Goal: Task Accomplishment & Management: Use online tool/utility

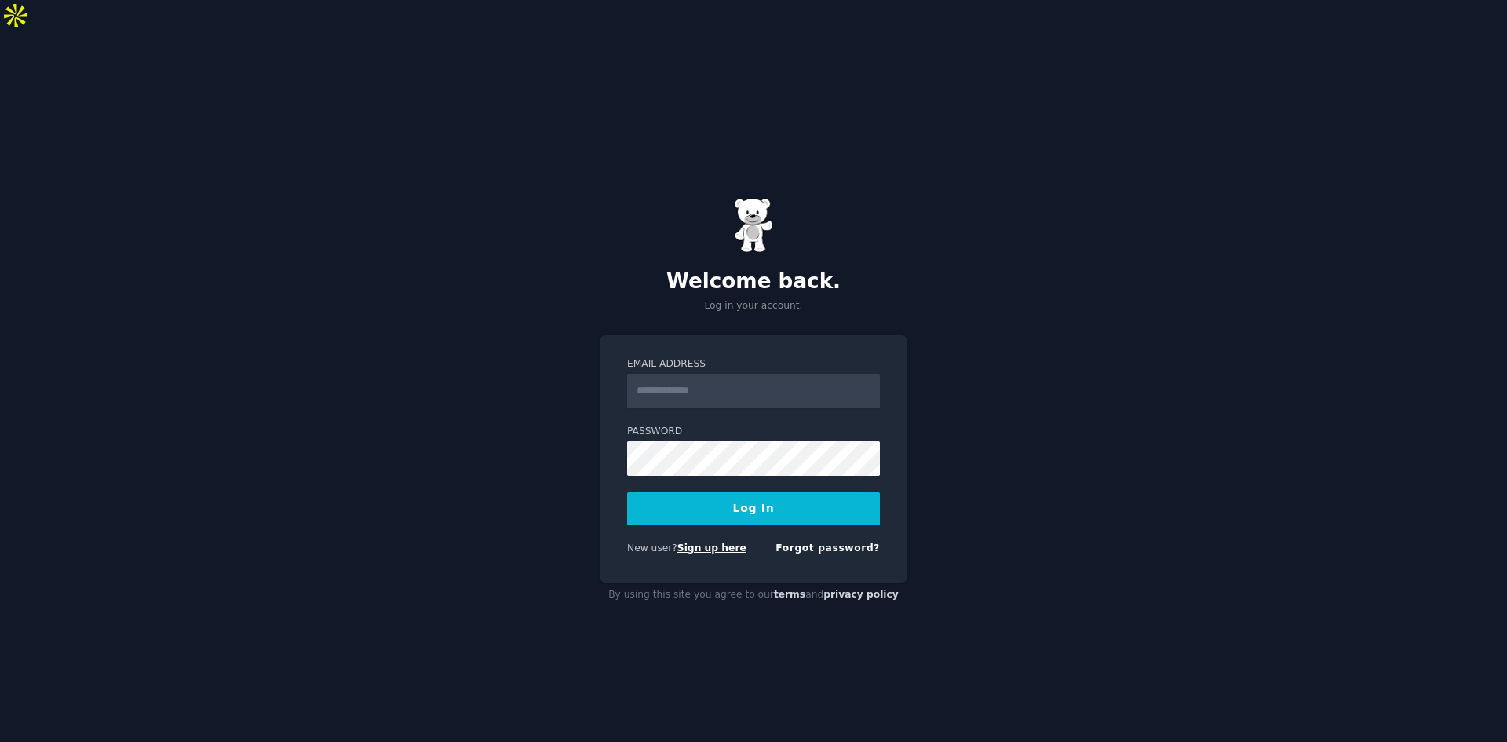
click at [734, 542] on link "Sign up here" at bounding box center [711, 547] width 69 height 11
type input "**********"
drag, startPoint x: 797, startPoint y: 352, endPoint x: 523, endPoint y: 352, distance: 273.9
click at [523, 352] on div "**********" at bounding box center [753, 402] width 1507 height 742
type input "**********"
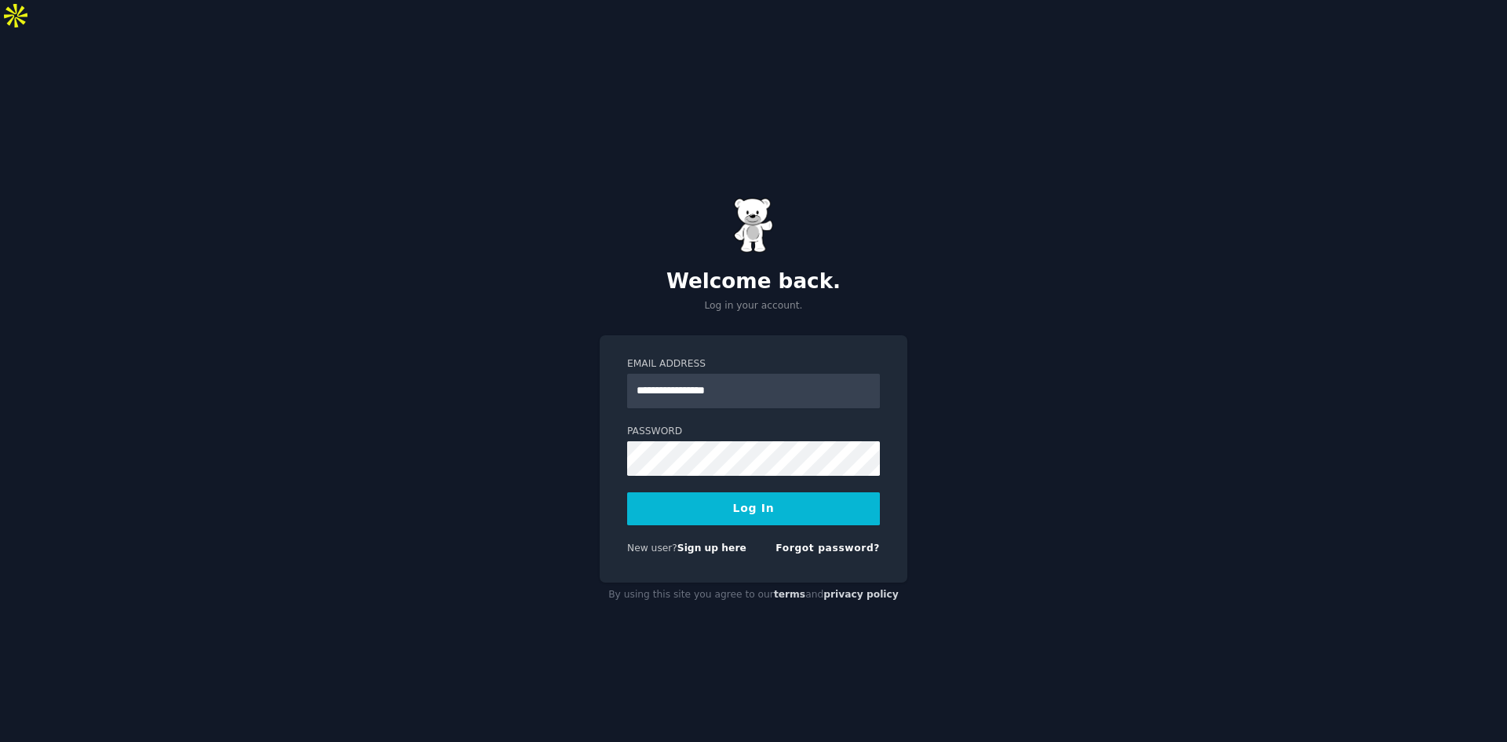
click at [792, 492] on button "Log In" at bounding box center [753, 508] width 253 height 33
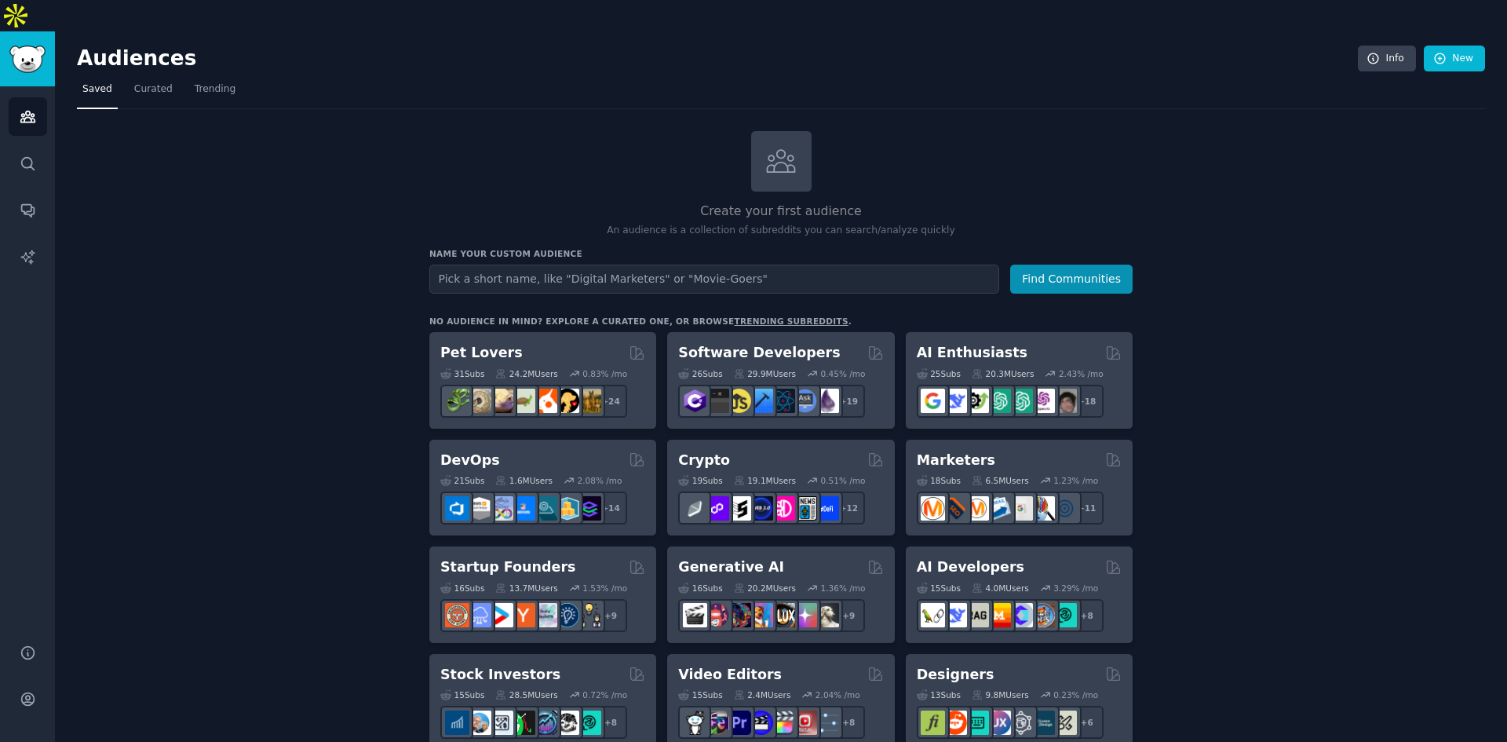
click at [627, 248] on div "Name your custom audience Audience Name Find Communities" at bounding box center [780, 271] width 703 height 46
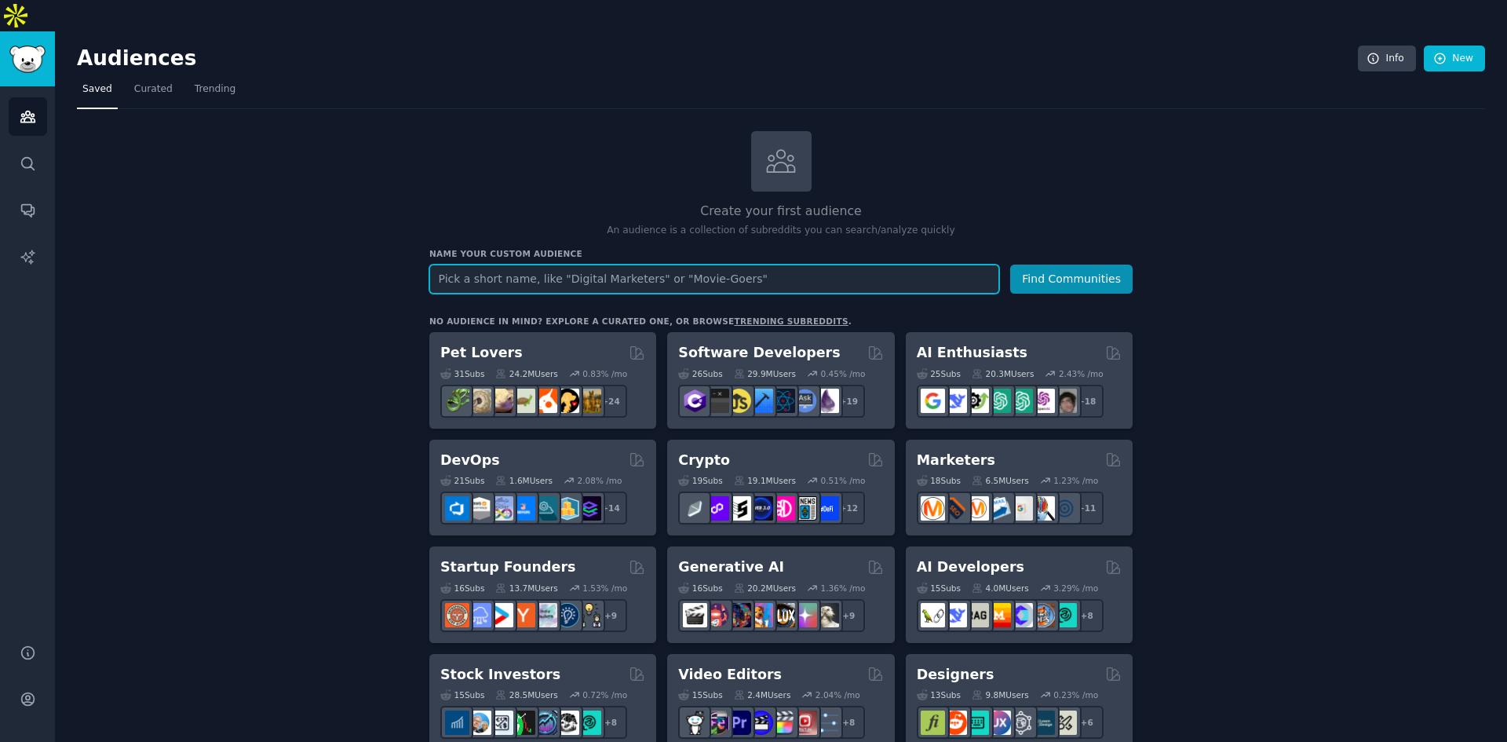
click at [628, 264] on input "text" at bounding box center [714, 278] width 570 height 29
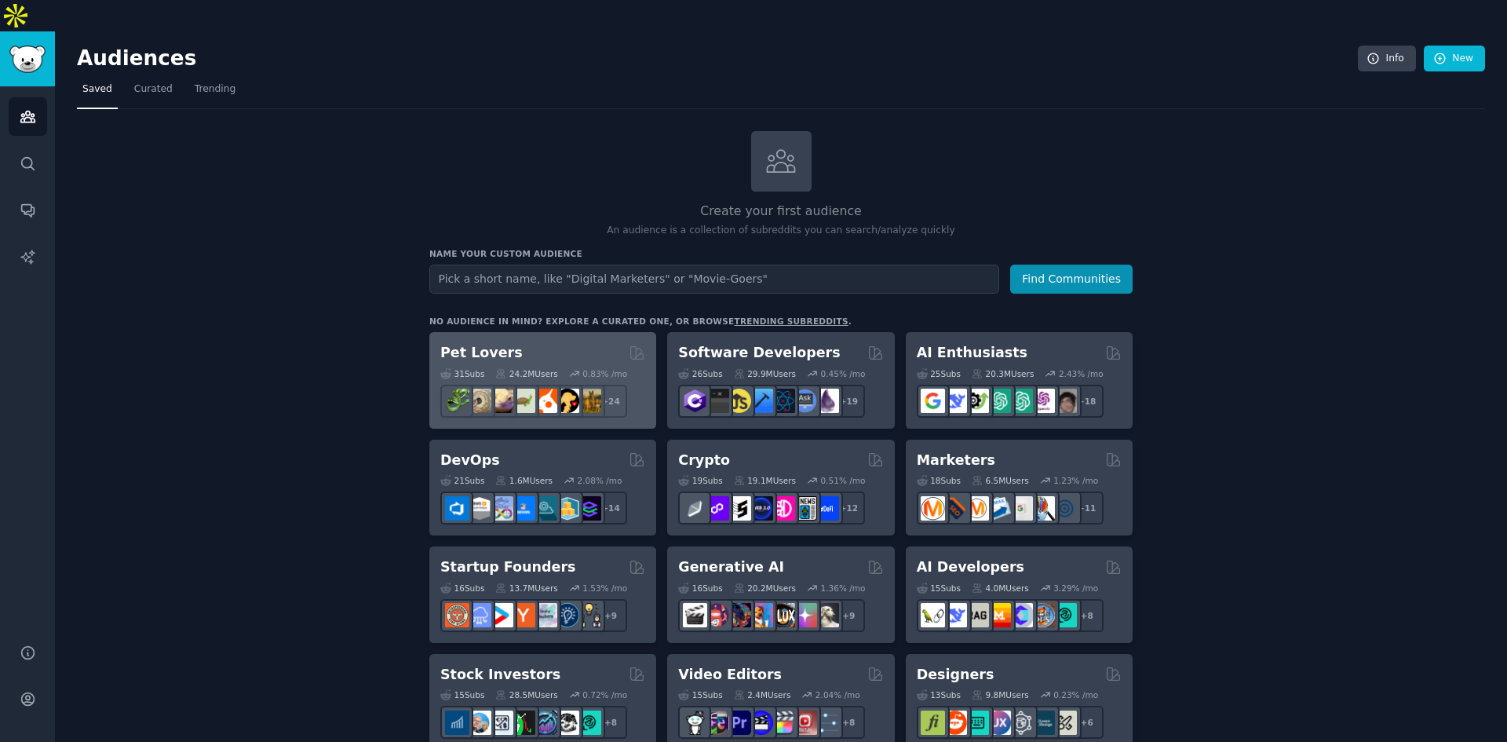
click at [590, 343] on div "Pet Lovers" at bounding box center [542, 353] width 205 height 20
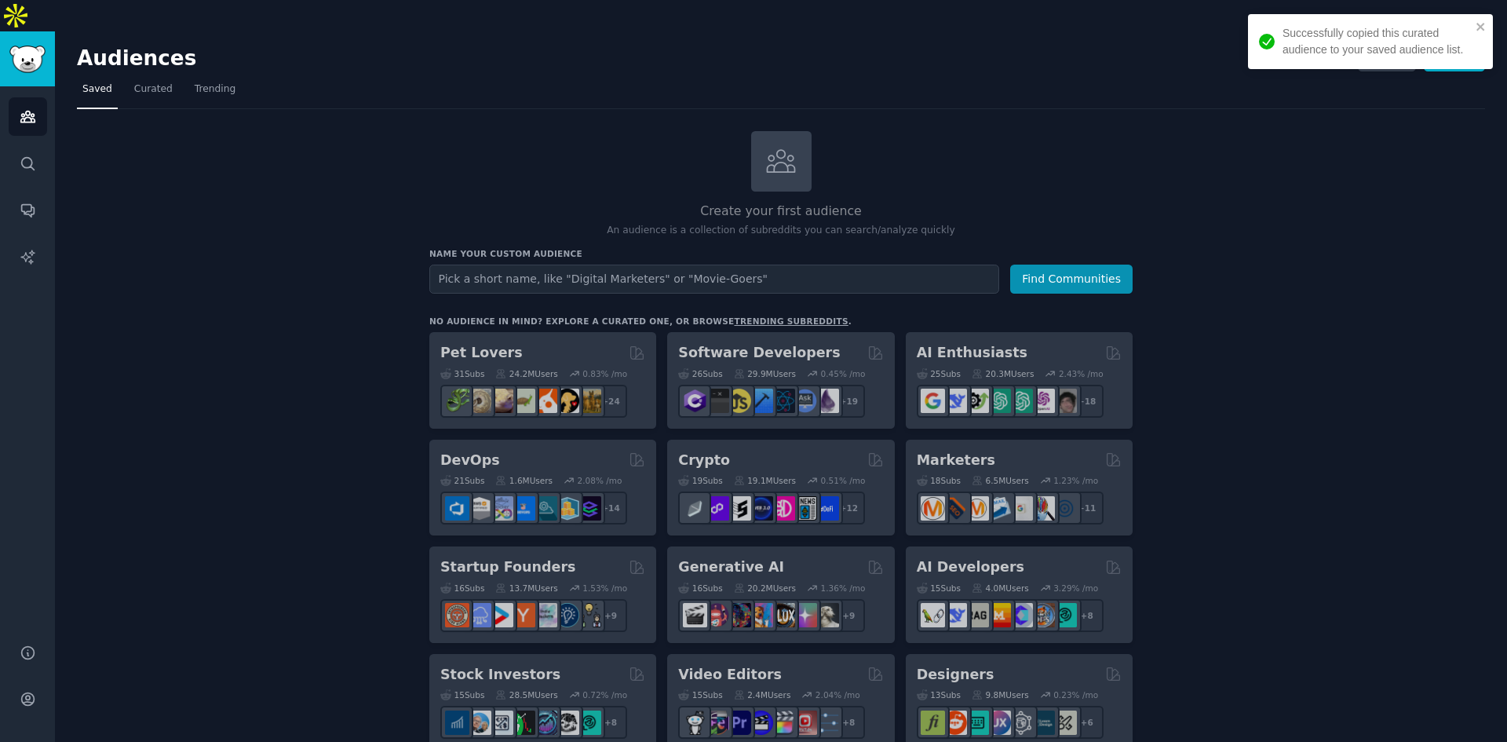
scroll to position [58, 0]
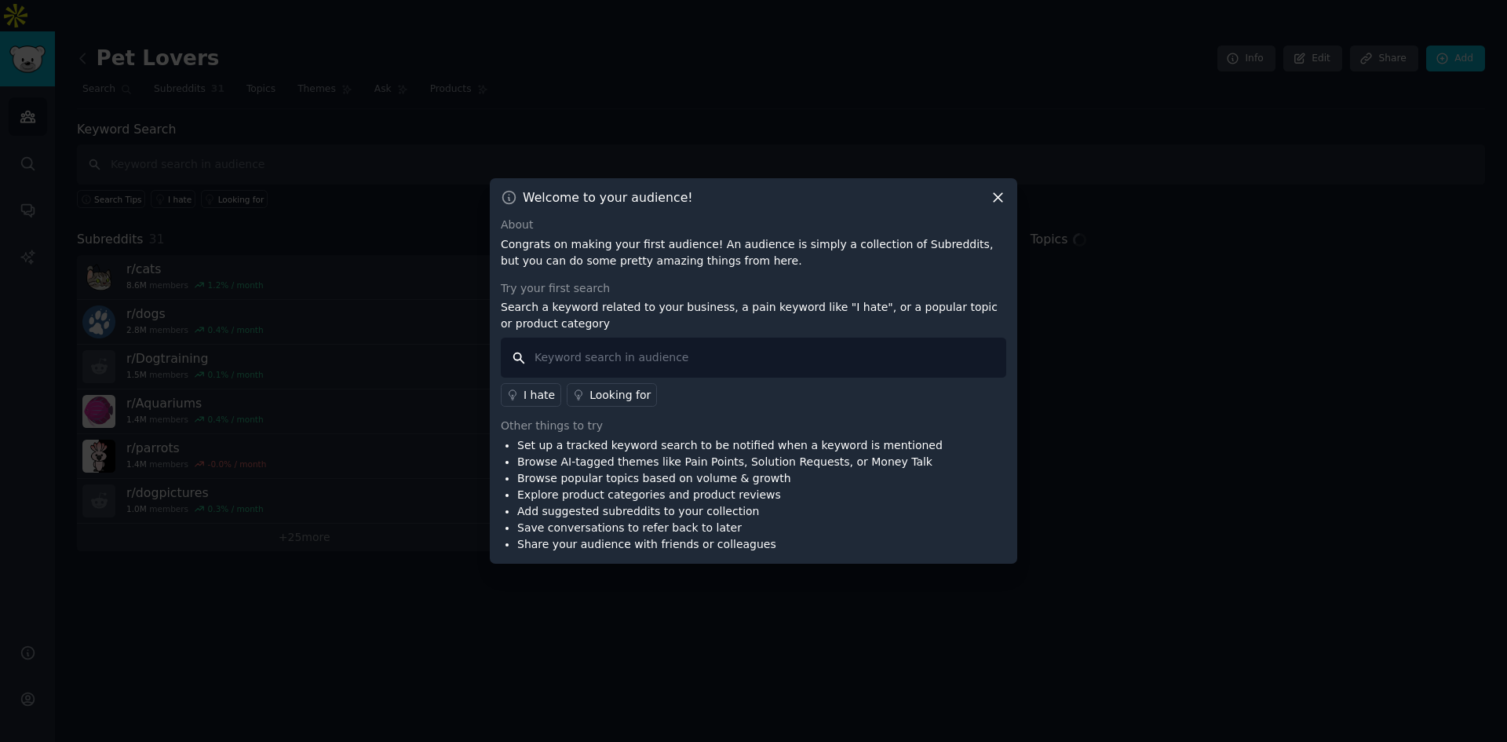
click at [721, 363] on input "text" at bounding box center [753, 357] width 505 height 40
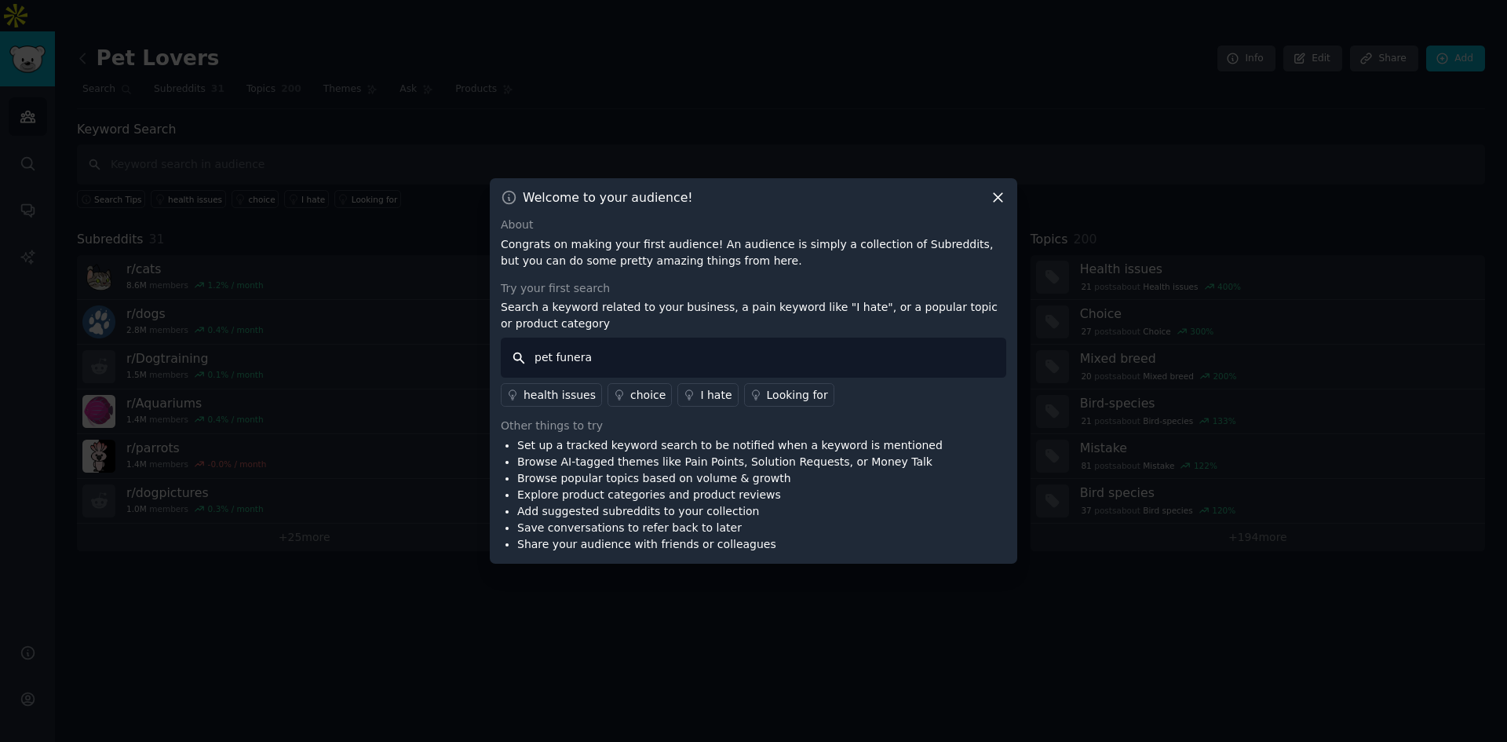
type input "pet funeral"
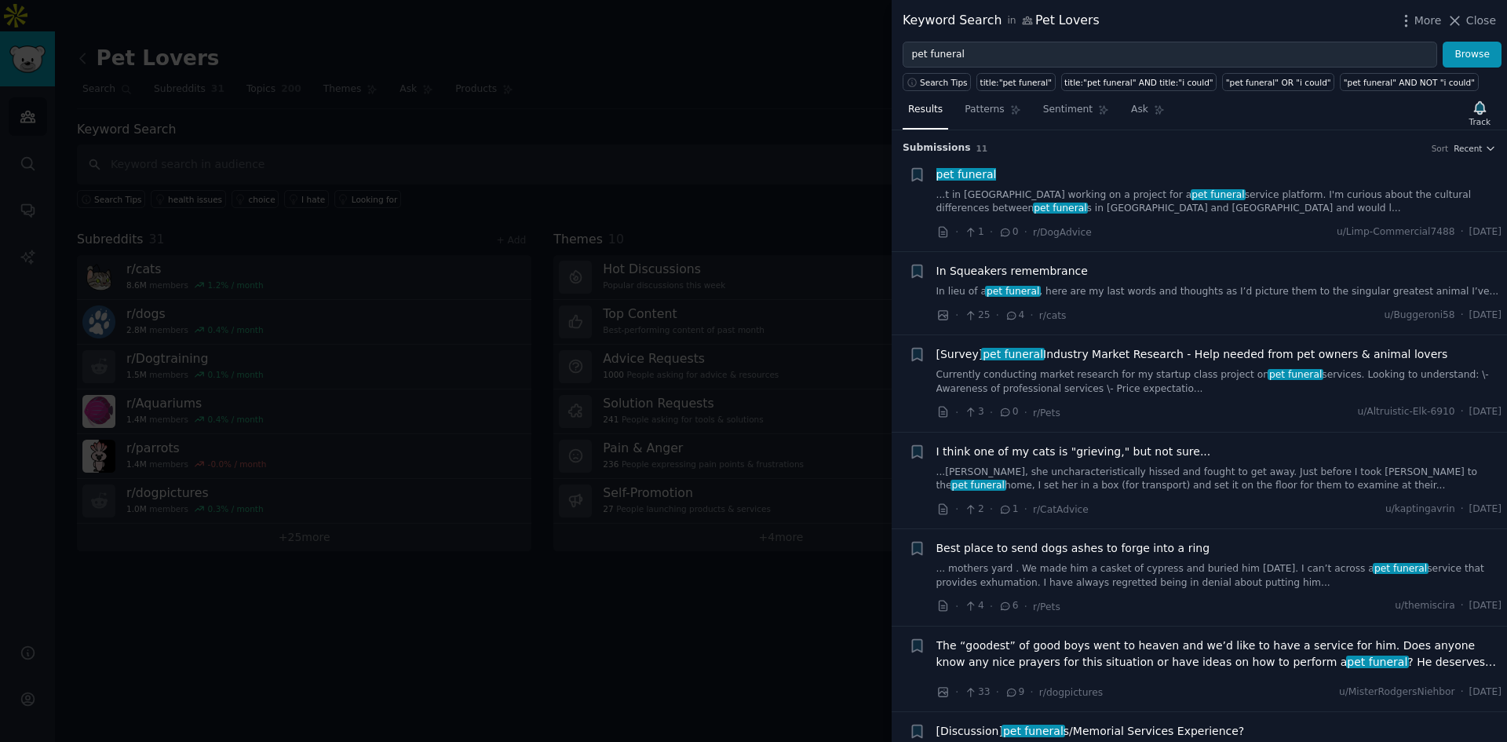
click at [522, 303] on div at bounding box center [753, 371] width 1507 height 742
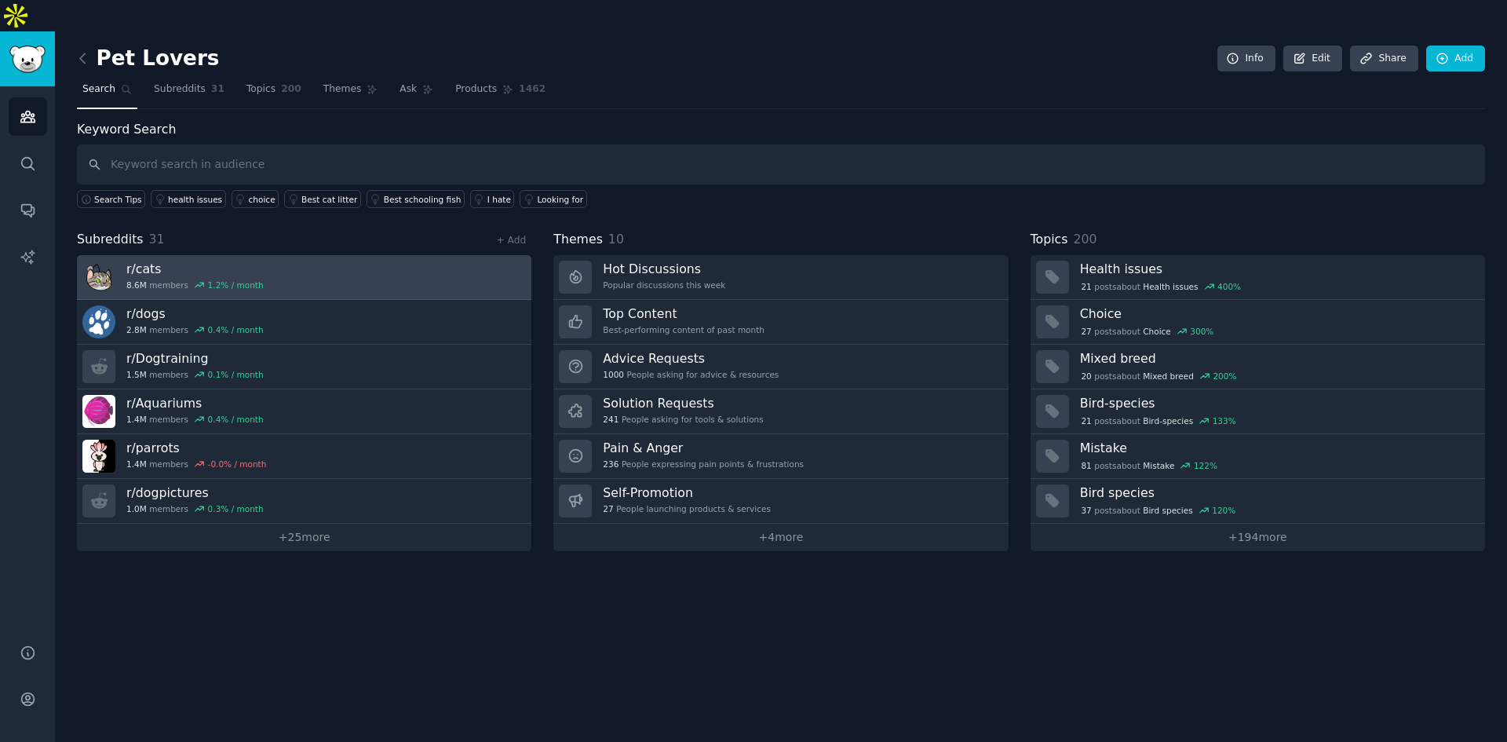
click at [458, 255] on link "r/ cats 8.6M members 1.2 % / month" at bounding box center [304, 277] width 454 height 45
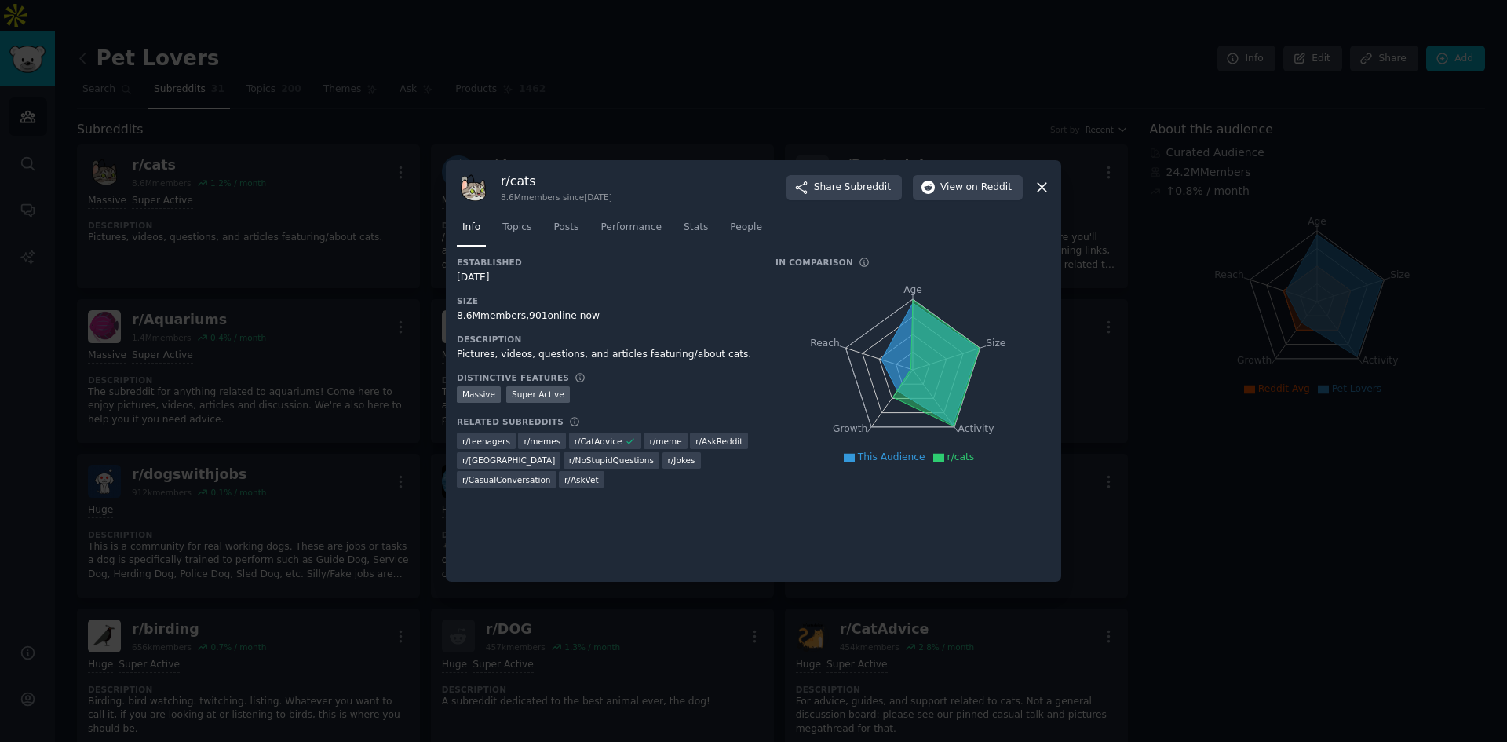
click at [1045, 193] on icon at bounding box center [1042, 187] width 16 height 16
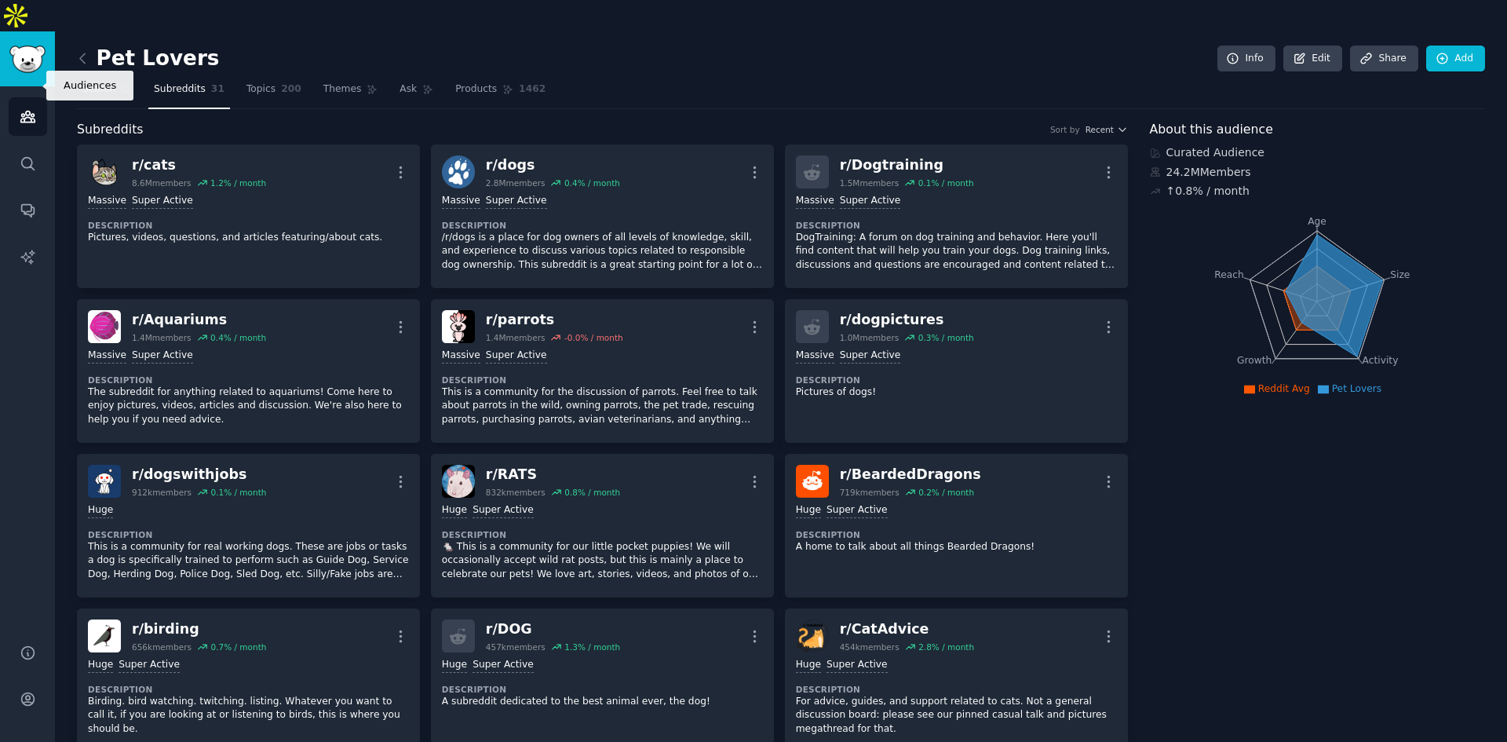
click at [38, 97] on link "Audiences" at bounding box center [28, 116] width 38 height 38
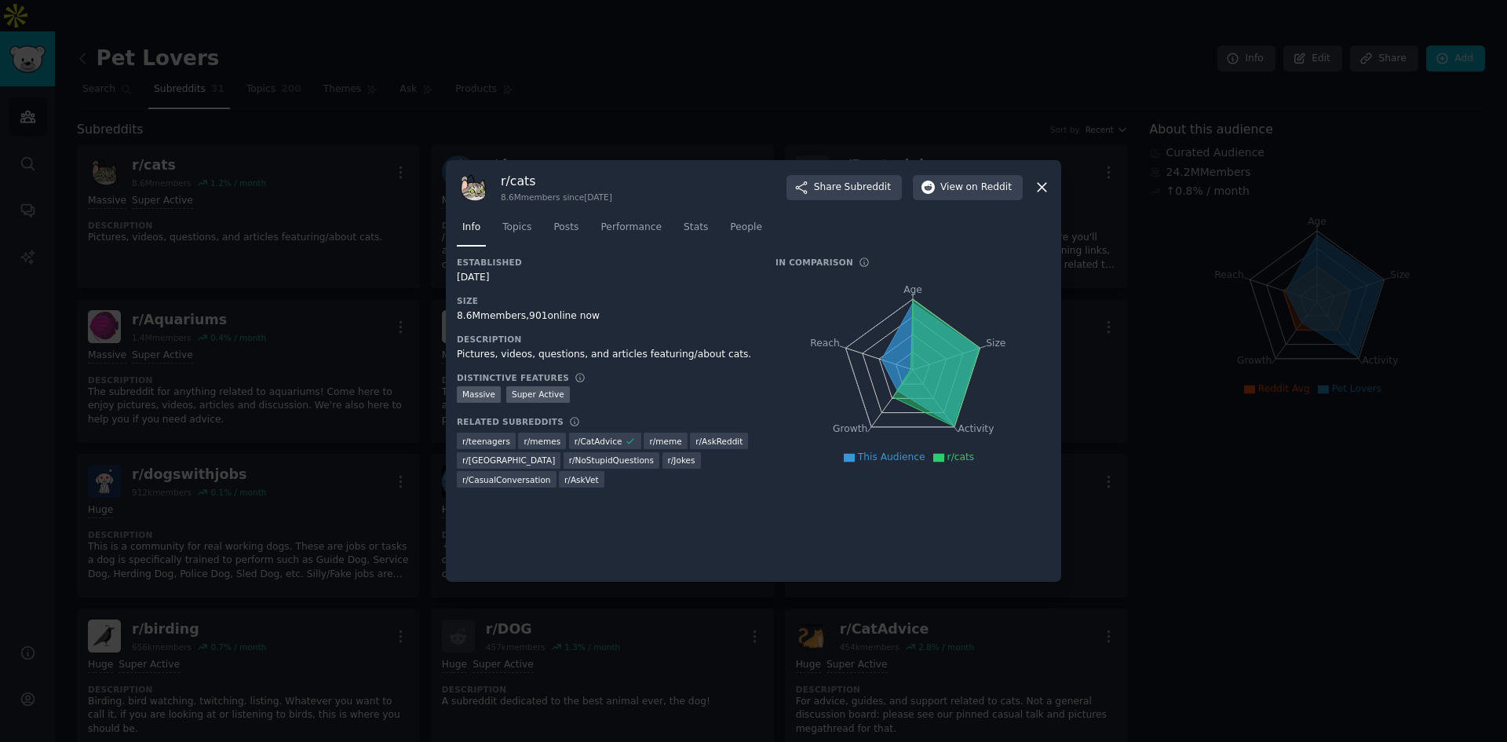
click at [1049, 189] on icon at bounding box center [1042, 187] width 16 height 16
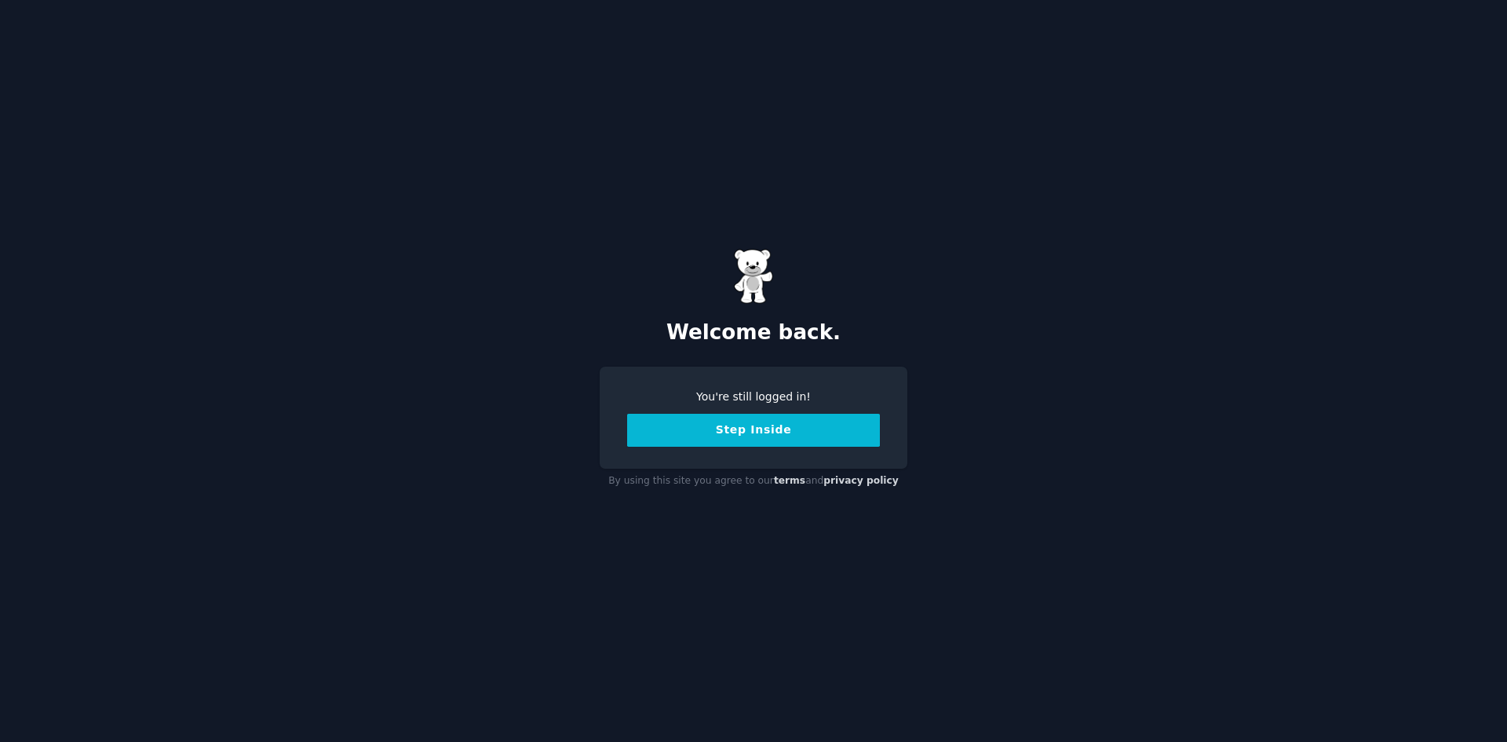
click at [723, 426] on button "Step Inside" at bounding box center [753, 430] width 253 height 33
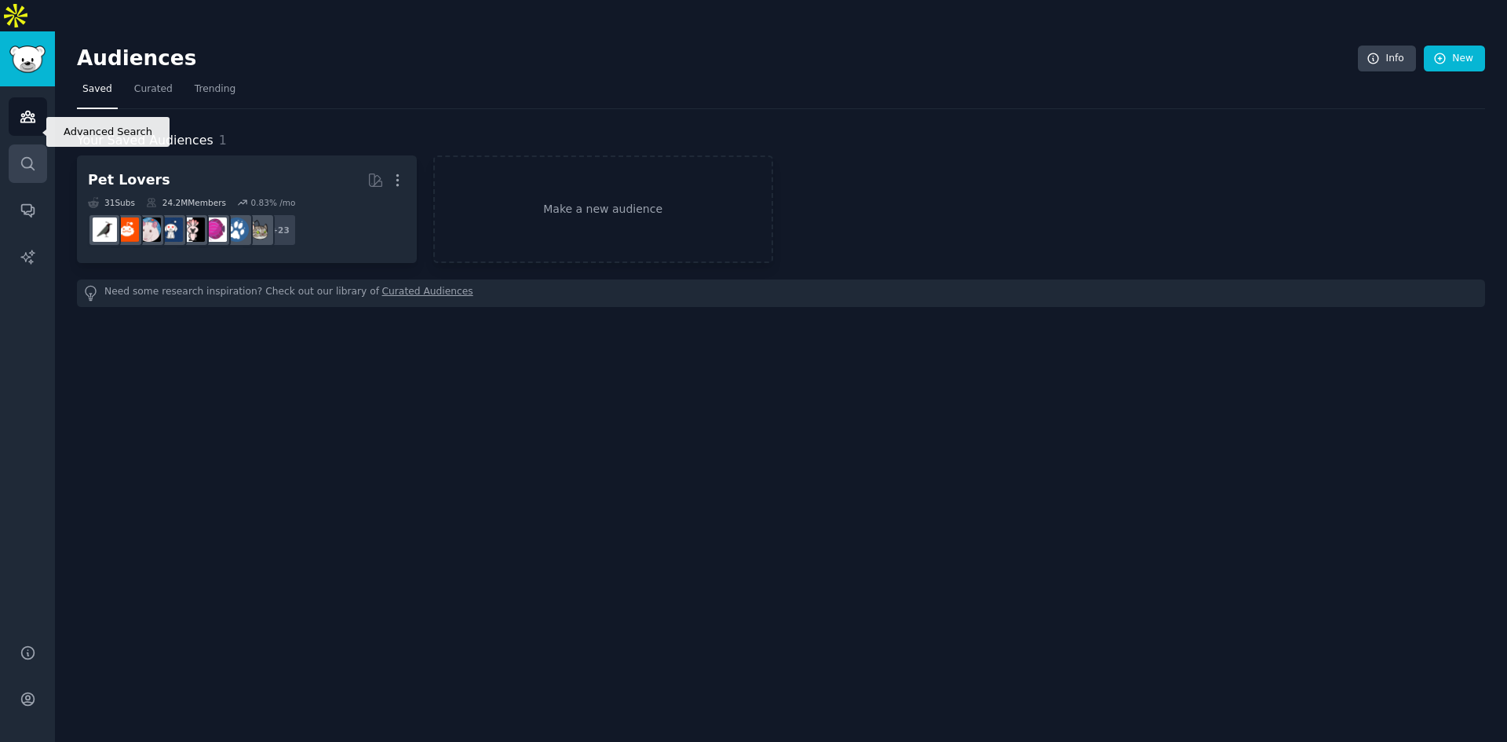
click at [33, 155] on icon "Sidebar" at bounding box center [28, 163] width 16 height 16
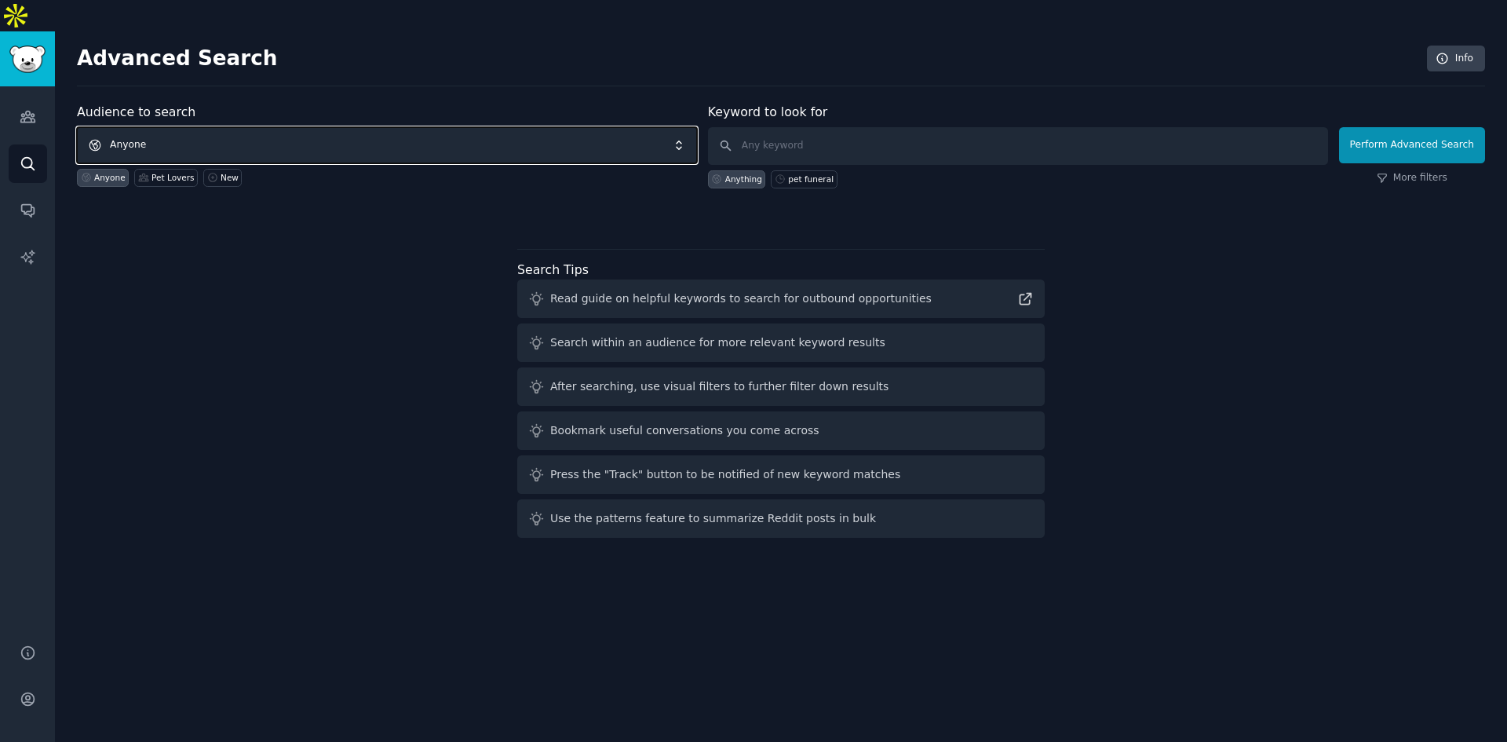
click at [551, 127] on span "Anyone" at bounding box center [387, 145] width 620 height 36
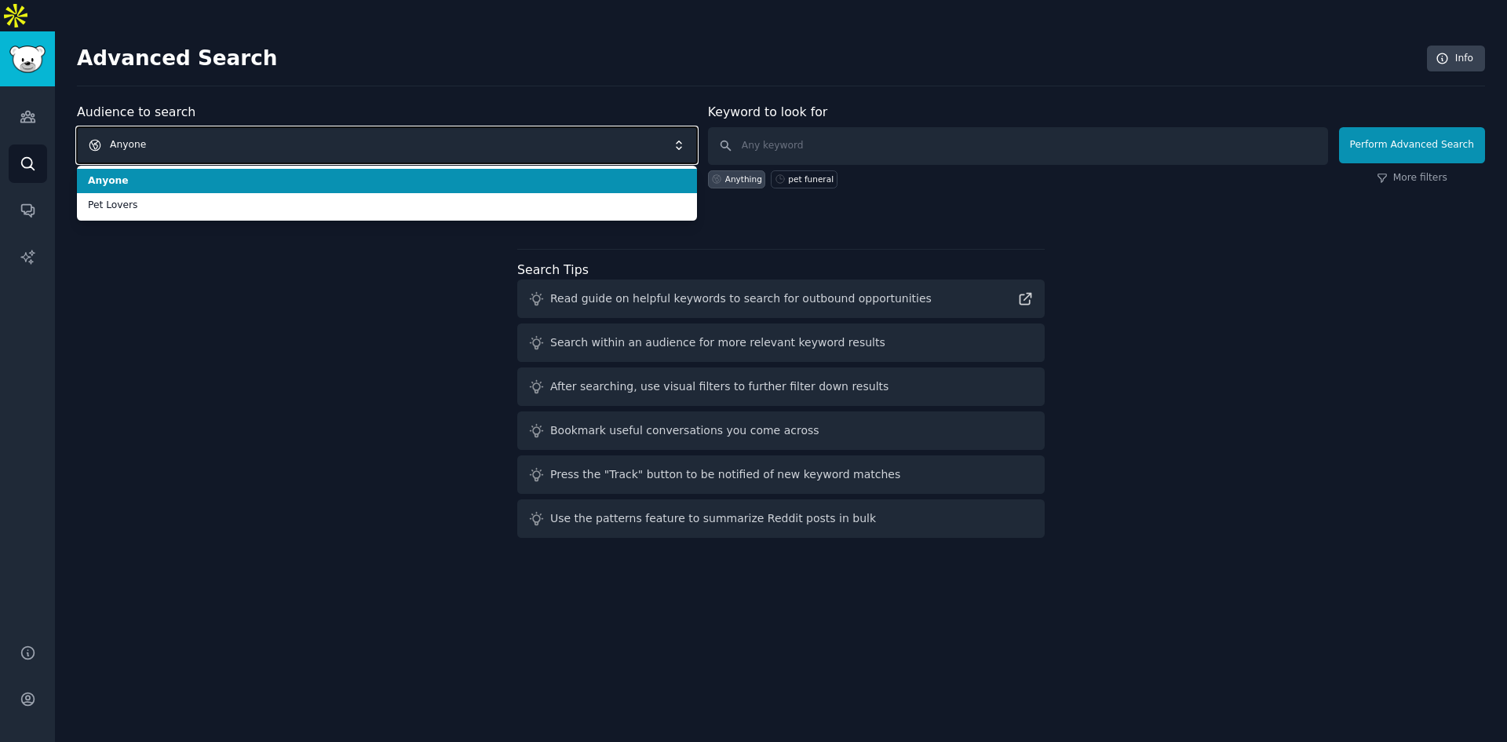
click at [512, 127] on span "Anyone" at bounding box center [387, 145] width 620 height 36
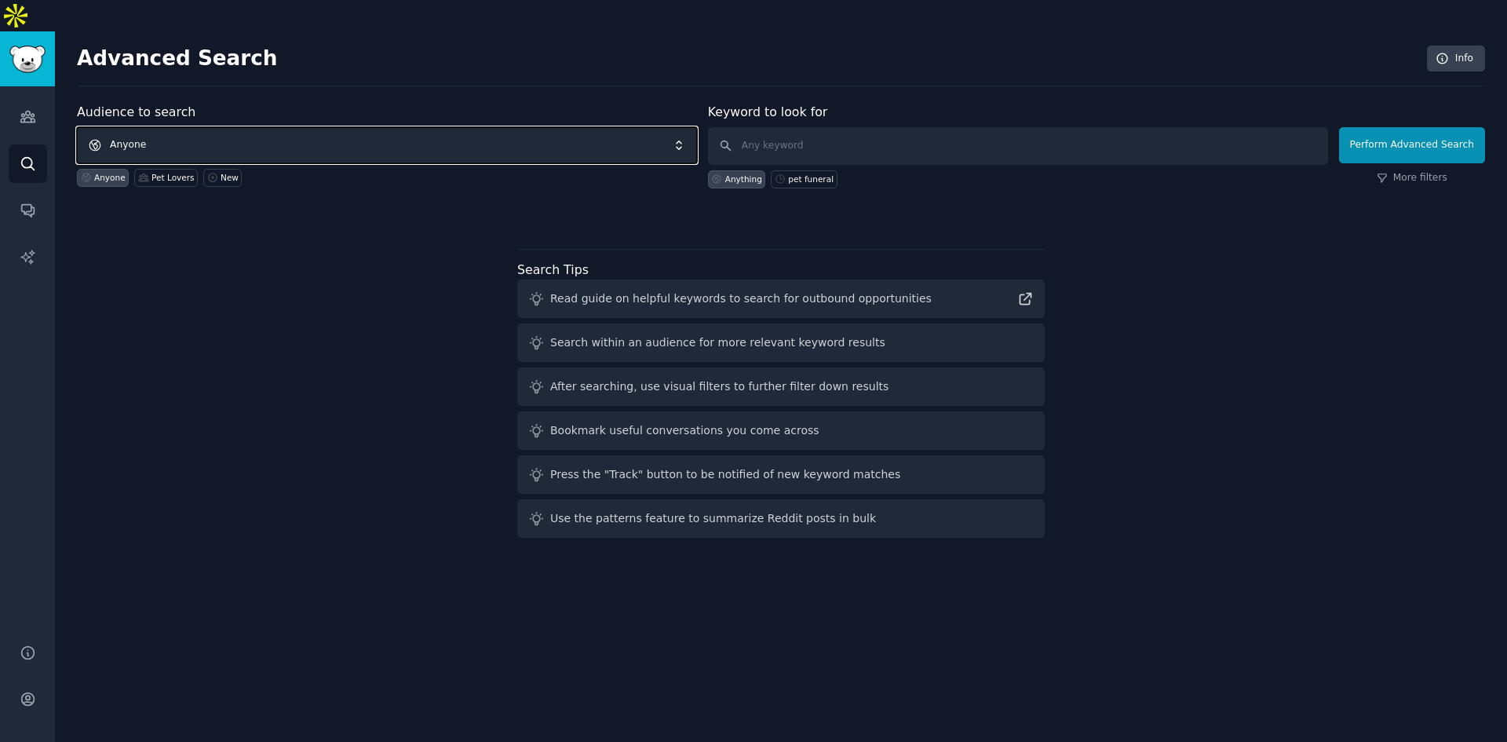
click at [506, 127] on span "Anyone" at bounding box center [387, 145] width 620 height 36
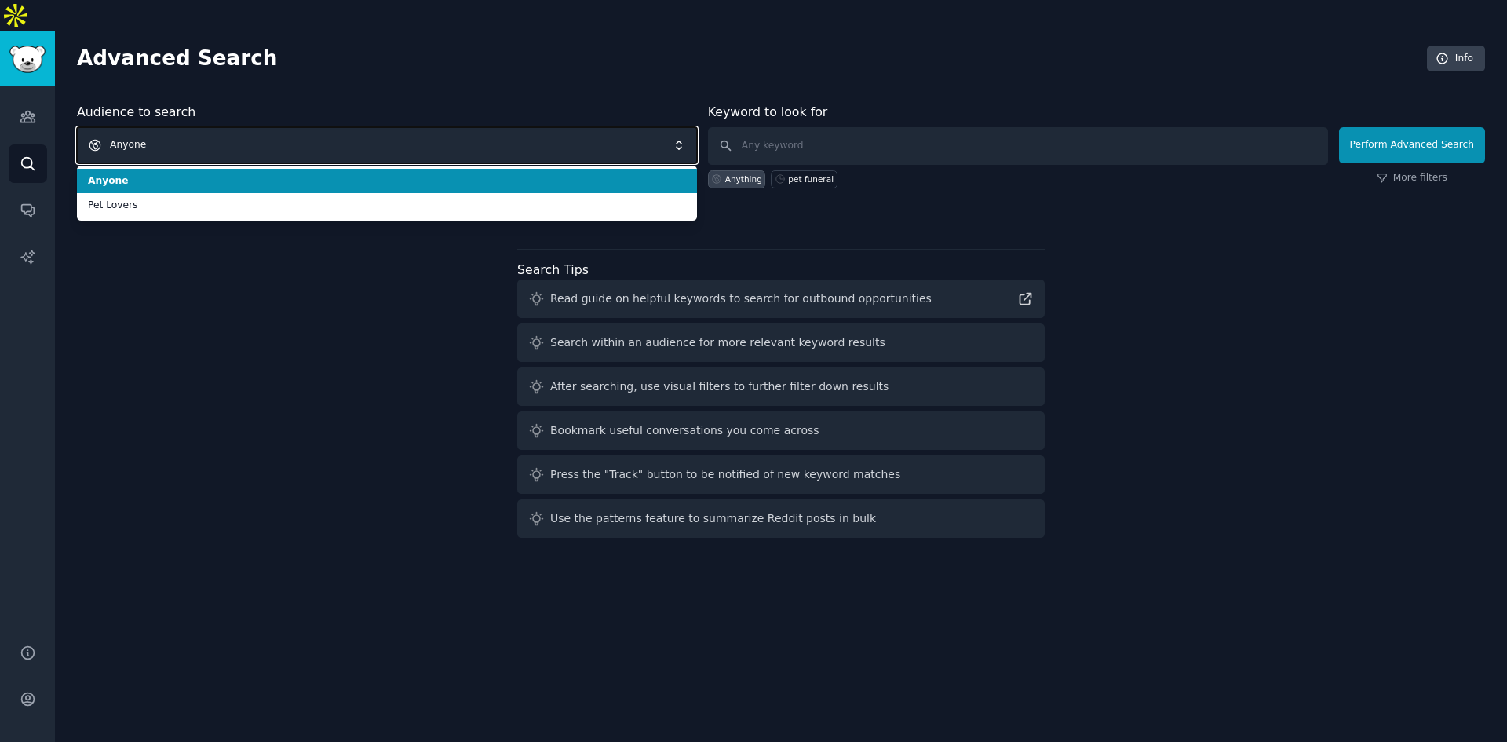
click at [506, 127] on span "Anyone" at bounding box center [387, 145] width 620 height 36
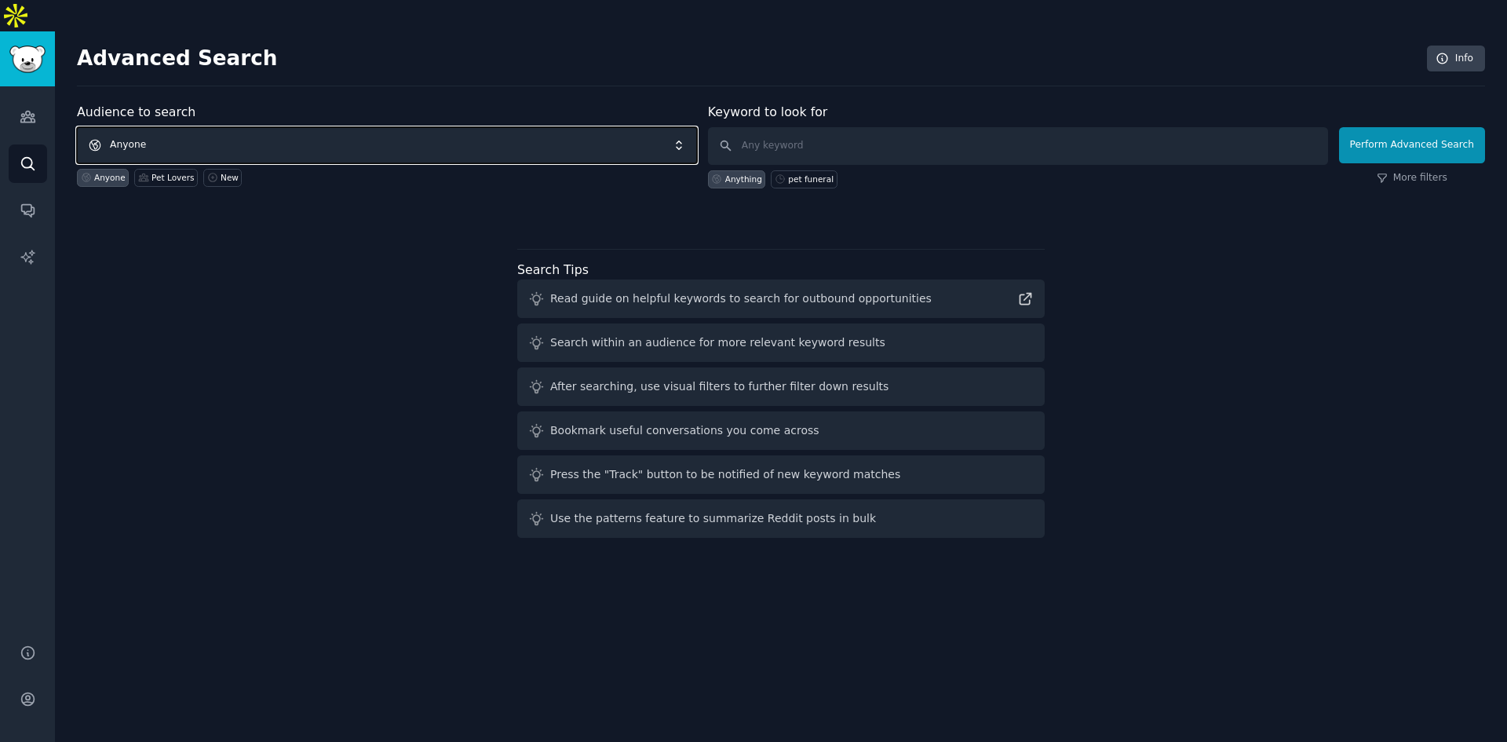
click at [506, 127] on span "Anyone" at bounding box center [387, 145] width 620 height 36
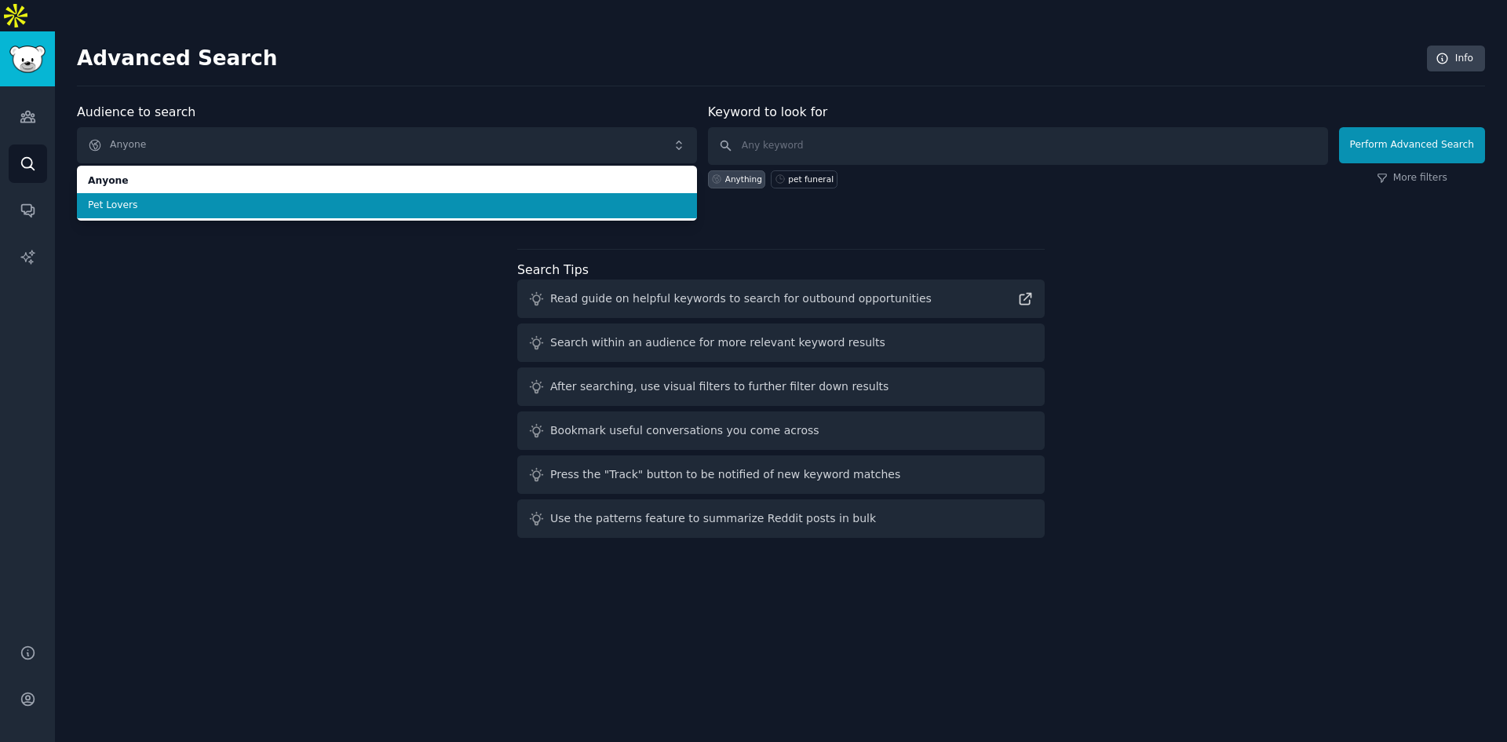
click at [490, 199] on span "Pet Lovers" at bounding box center [387, 206] width 598 height 14
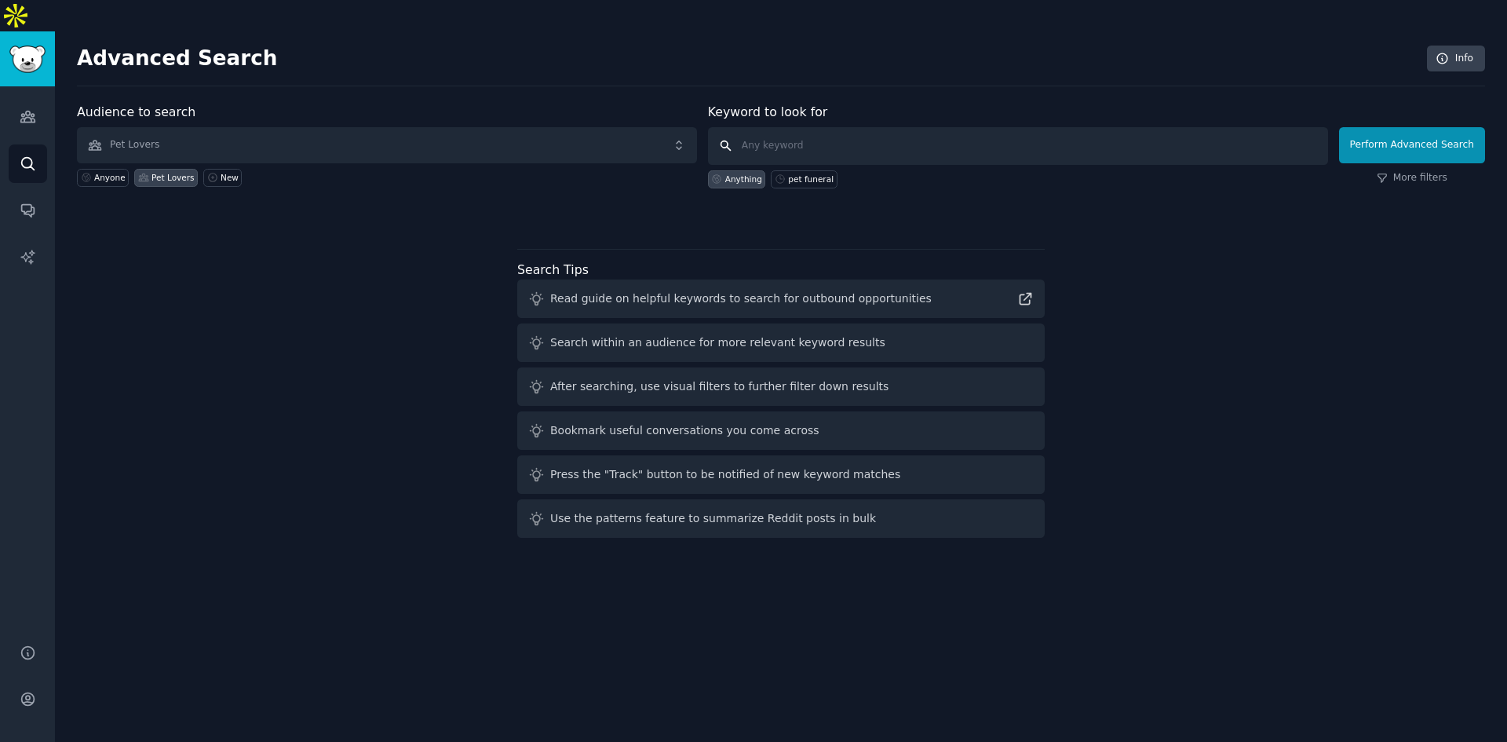
click at [891, 127] on input "text" at bounding box center [1018, 146] width 620 height 38
click at [31, 155] on icon "Sidebar" at bounding box center [28, 163] width 16 height 16
click at [904, 127] on input "text" at bounding box center [1018, 146] width 620 height 38
click at [962, 127] on input "text" at bounding box center [1018, 146] width 620 height 38
click at [33, 108] on icon "Sidebar" at bounding box center [28, 116] width 16 height 16
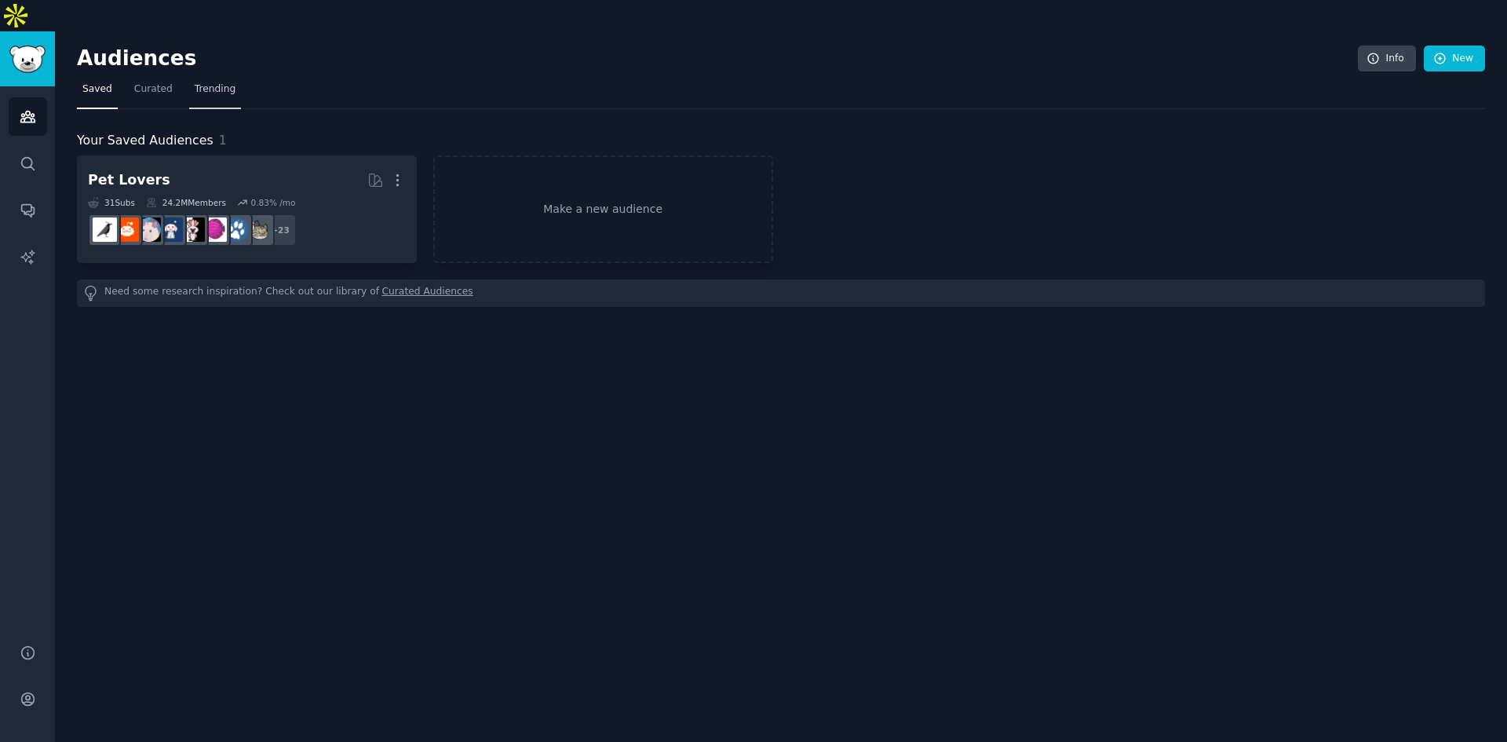
click at [189, 77] on link "Trending" at bounding box center [215, 93] width 52 height 32
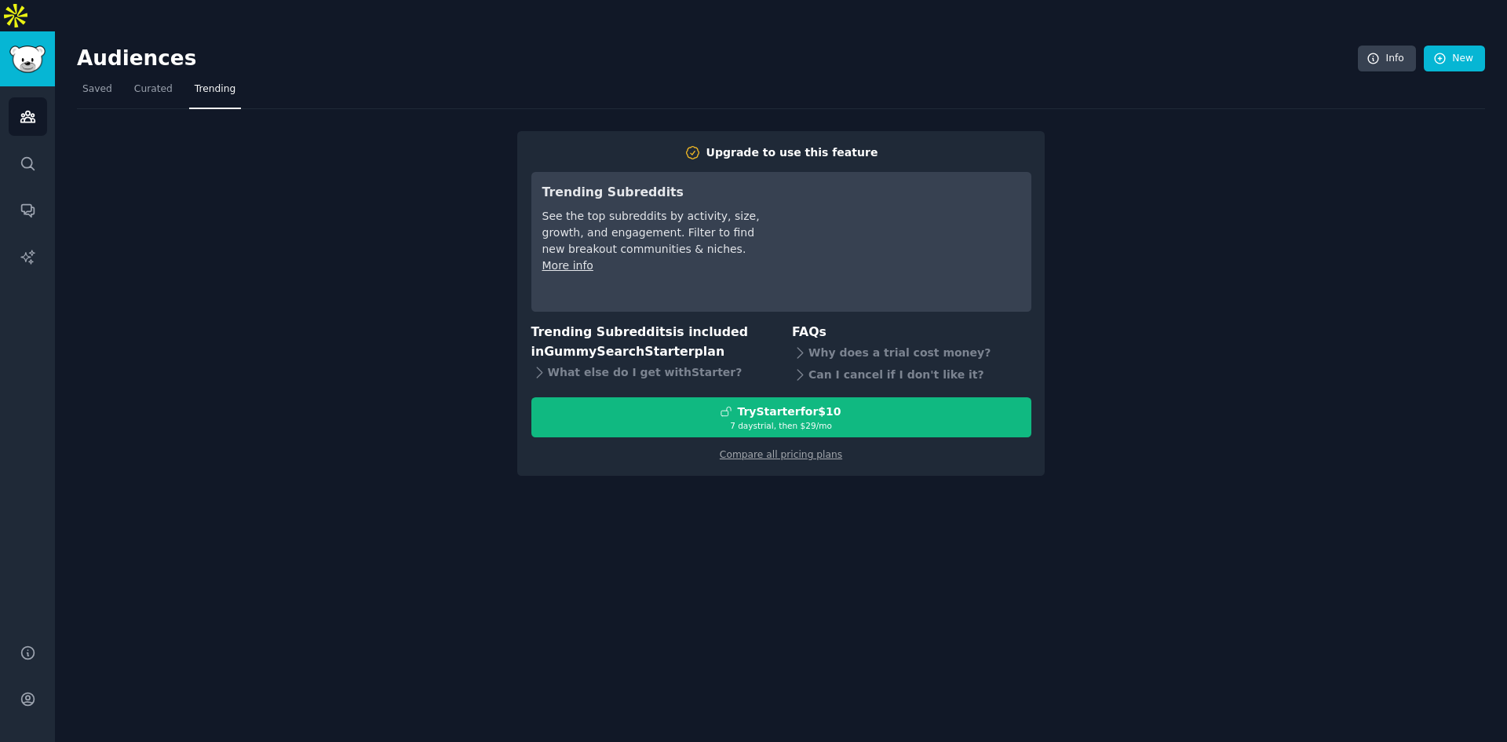
click at [122, 77] on nav "Saved Curated Trending" at bounding box center [781, 93] width 1408 height 32
click at [79, 77] on link "Saved" at bounding box center [97, 93] width 41 height 32
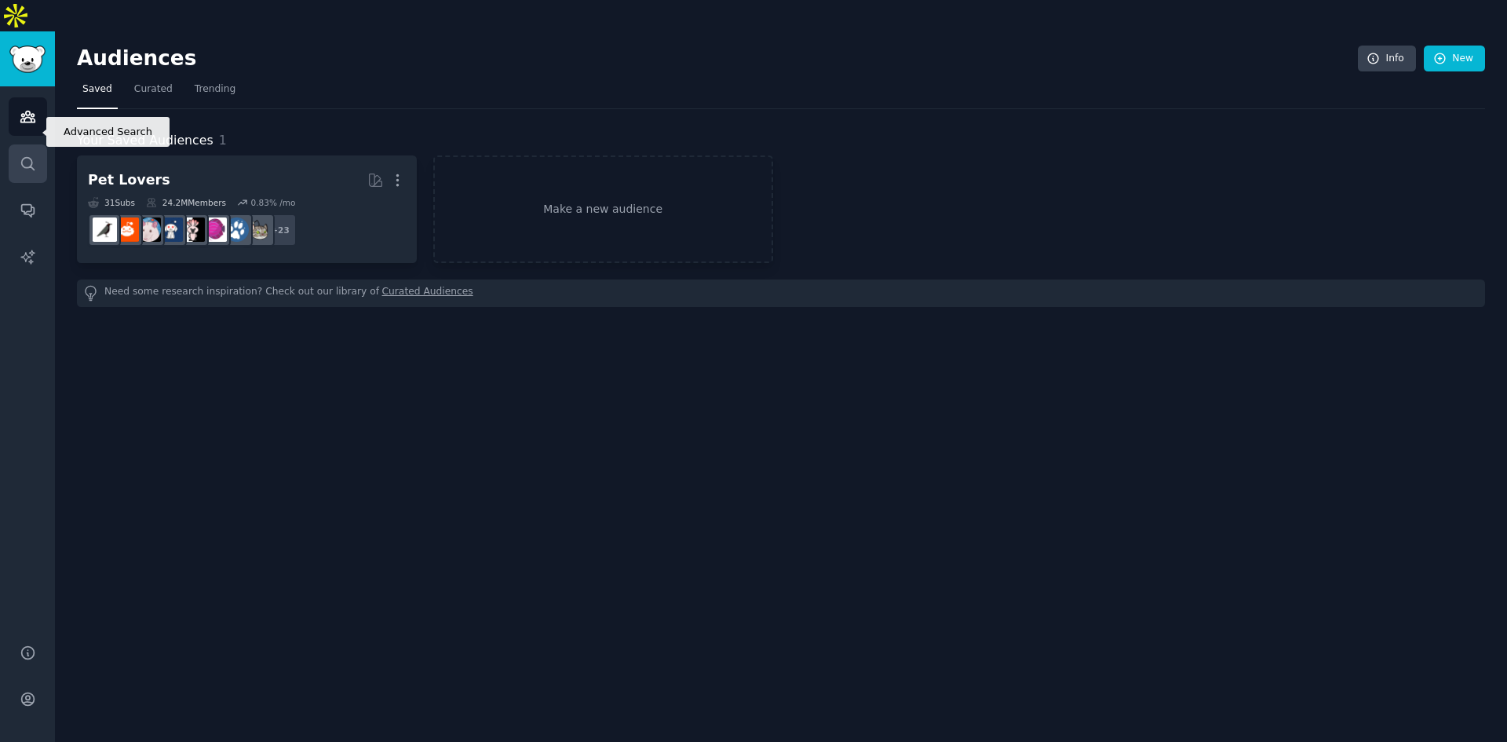
click at [26, 155] on icon "Sidebar" at bounding box center [28, 163] width 16 height 16
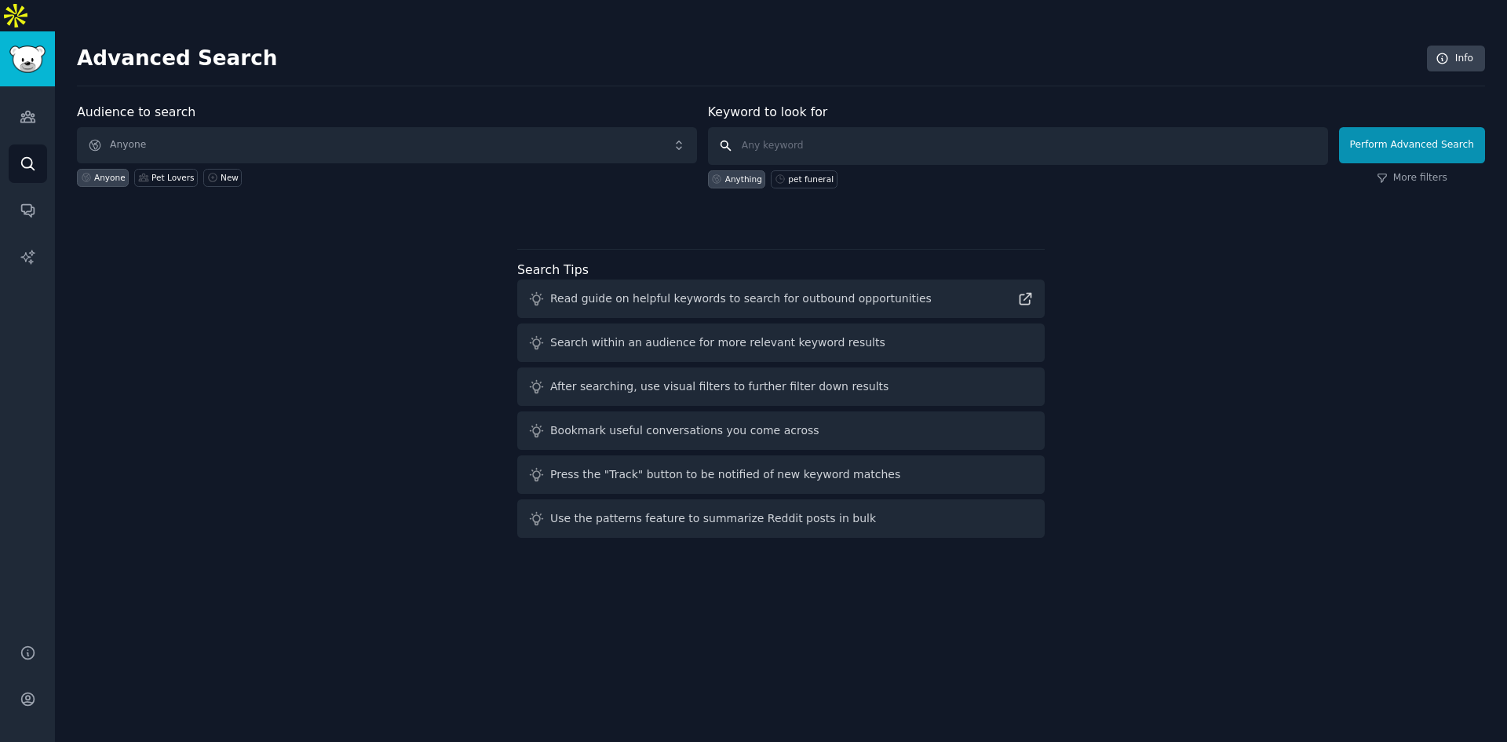
click at [762, 127] on input "text" at bounding box center [1018, 146] width 620 height 38
paste input "lor ips dolorsit amet Consect adi elits doe tem inc ut l etdolorem, aliquaenim …"
type input "lor ips dolorsit amet Consect adi elits doe tem inc ut l etdolorem, aliquaenim …"
click at [547, 127] on span "Anyone" at bounding box center [387, 145] width 620 height 36
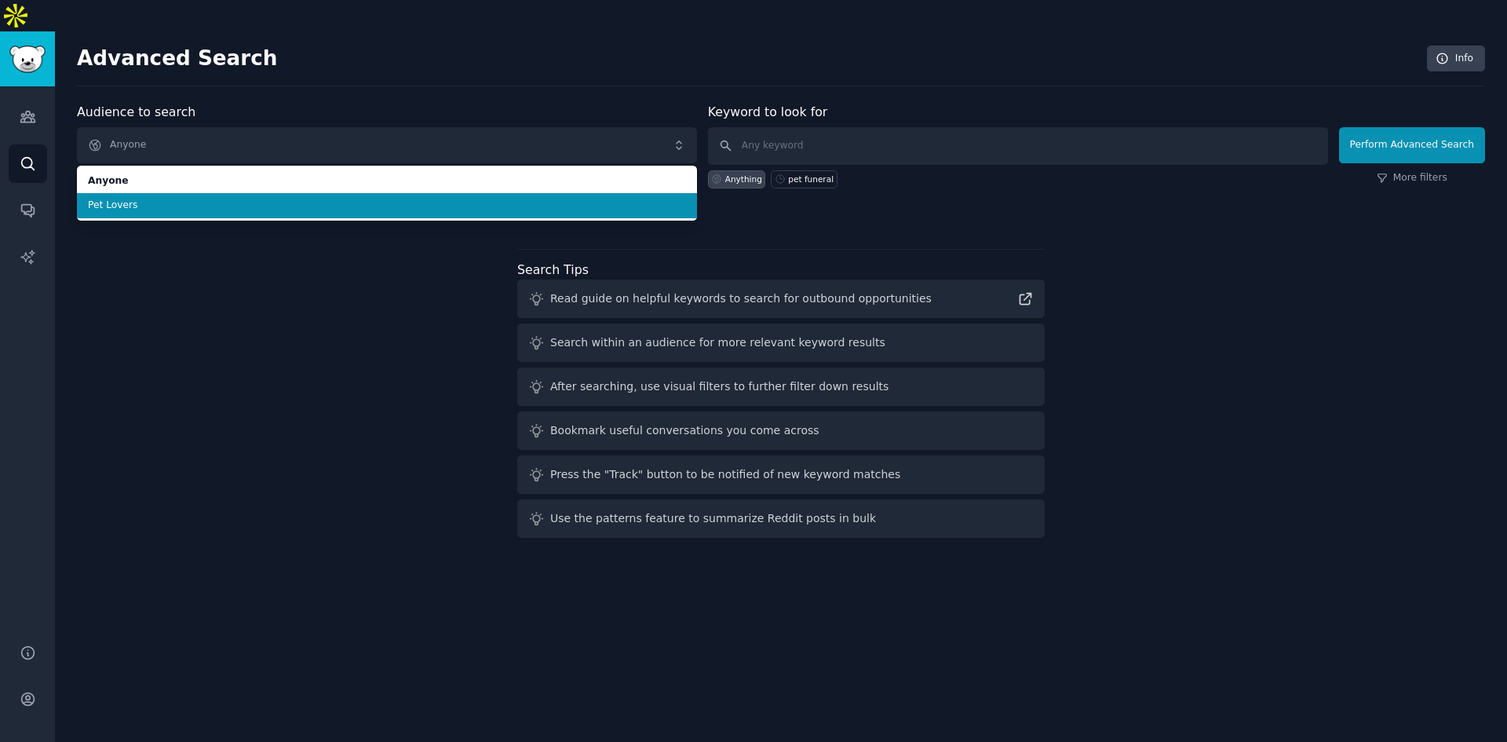
click at [441, 199] on span "Pet Lovers" at bounding box center [387, 206] width 598 height 14
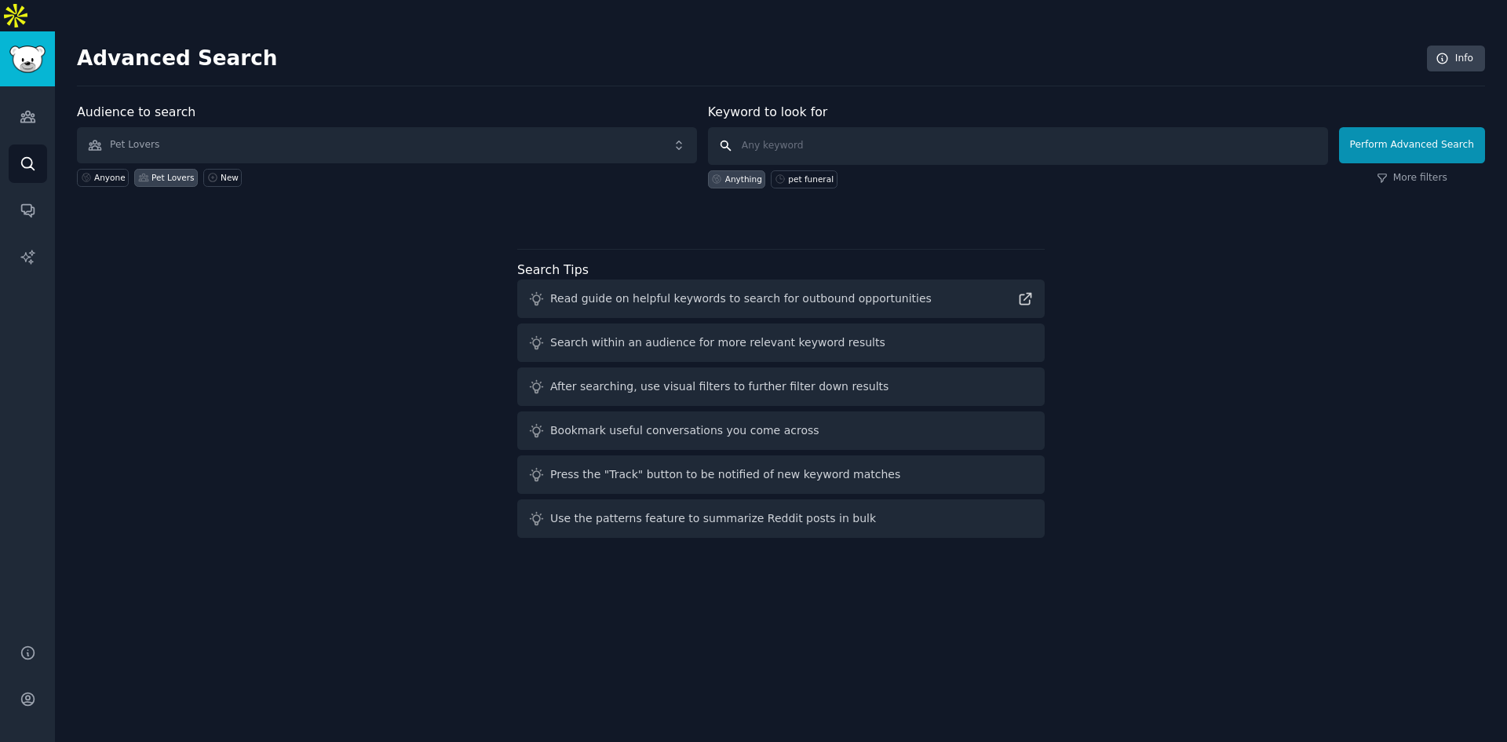
click at [921, 127] on input "text" at bounding box center [1018, 146] width 620 height 38
type input "配"
type input "膨"
type input "pet toy"
click button "Perform Advanced Search" at bounding box center [1412, 145] width 146 height 36
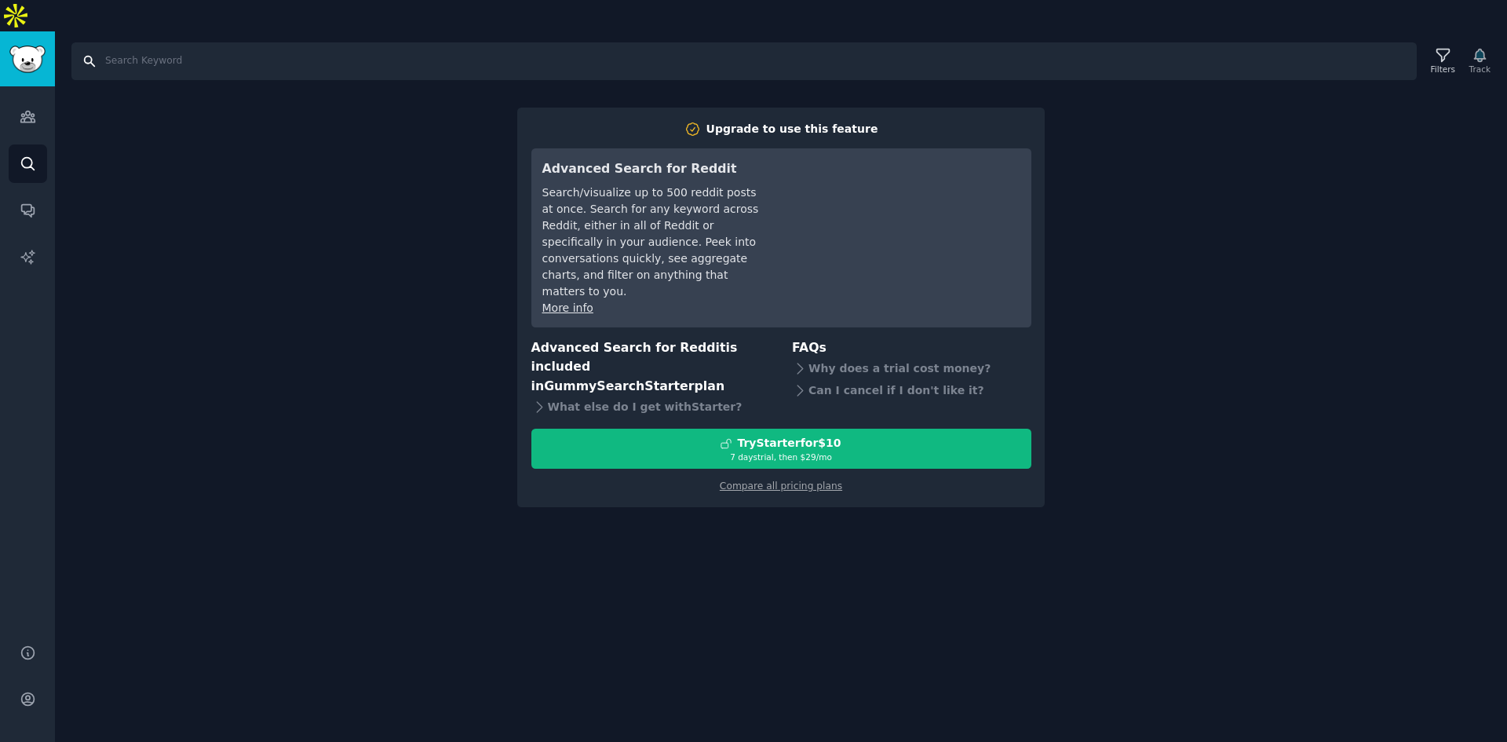
click at [187, 42] on input "Search" at bounding box center [743, 61] width 1345 height 38
click at [35, 691] on icon "Sidebar" at bounding box center [28, 699] width 16 height 16
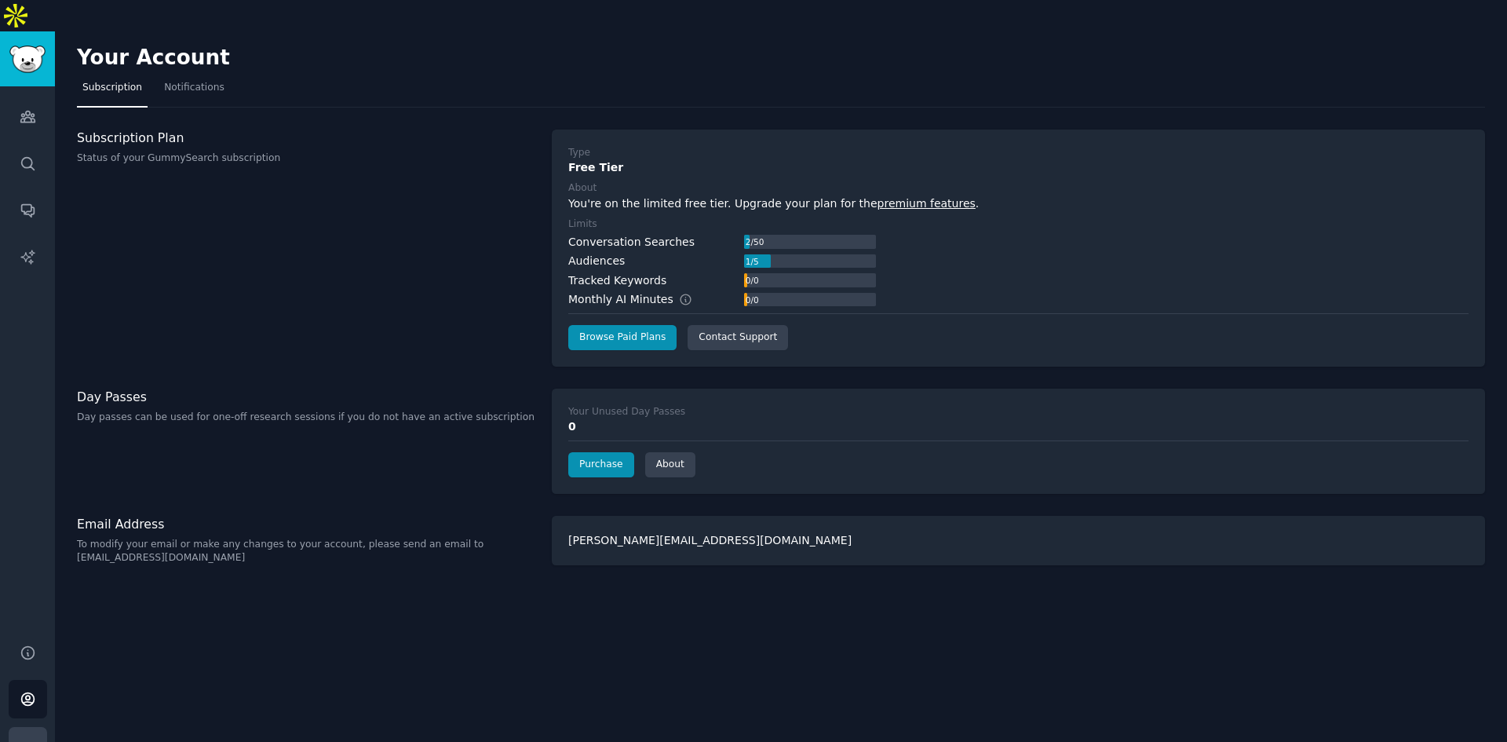
click at [20, 738] on icon "Sidebar" at bounding box center [28, 746] width 16 height 16
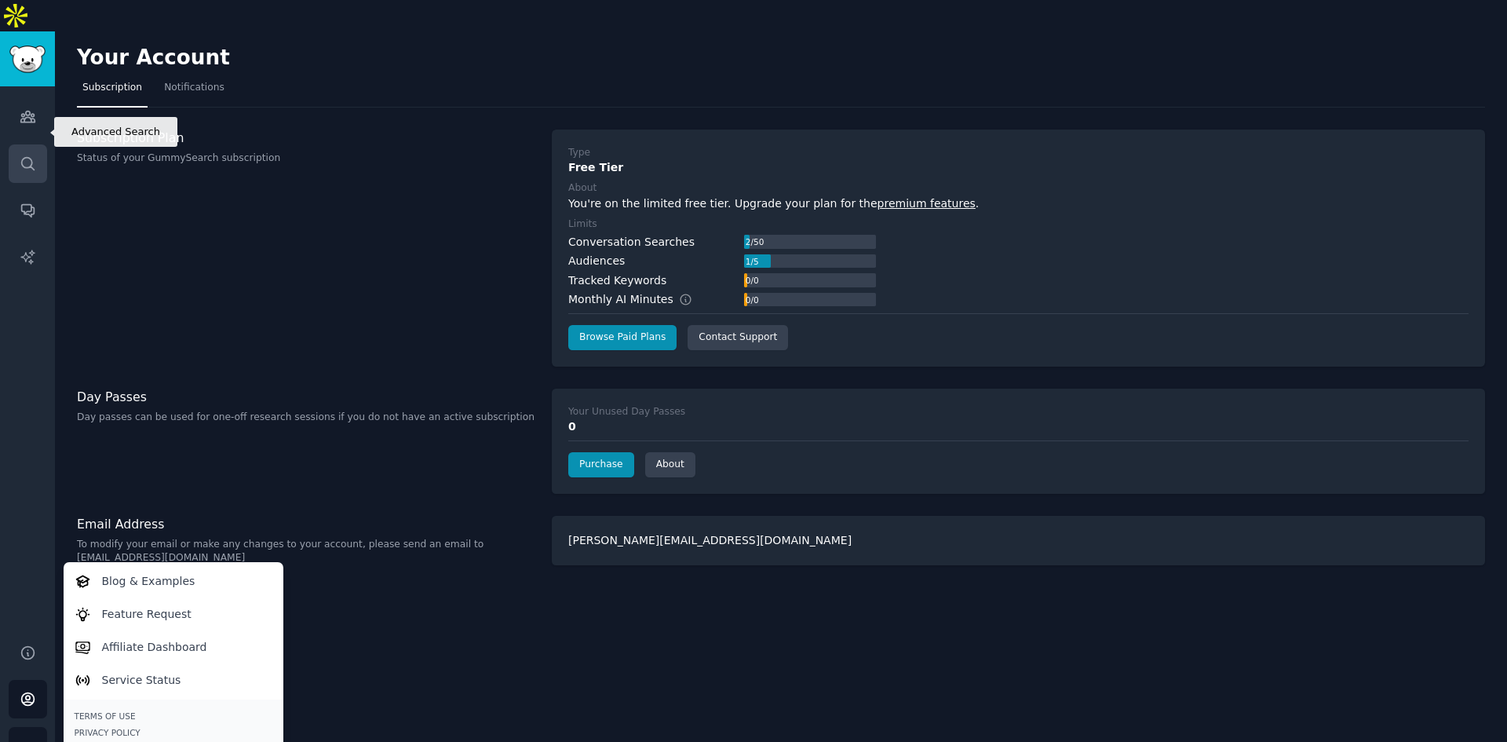
click at [24, 144] on link "Search" at bounding box center [28, 163] width 38 height 38
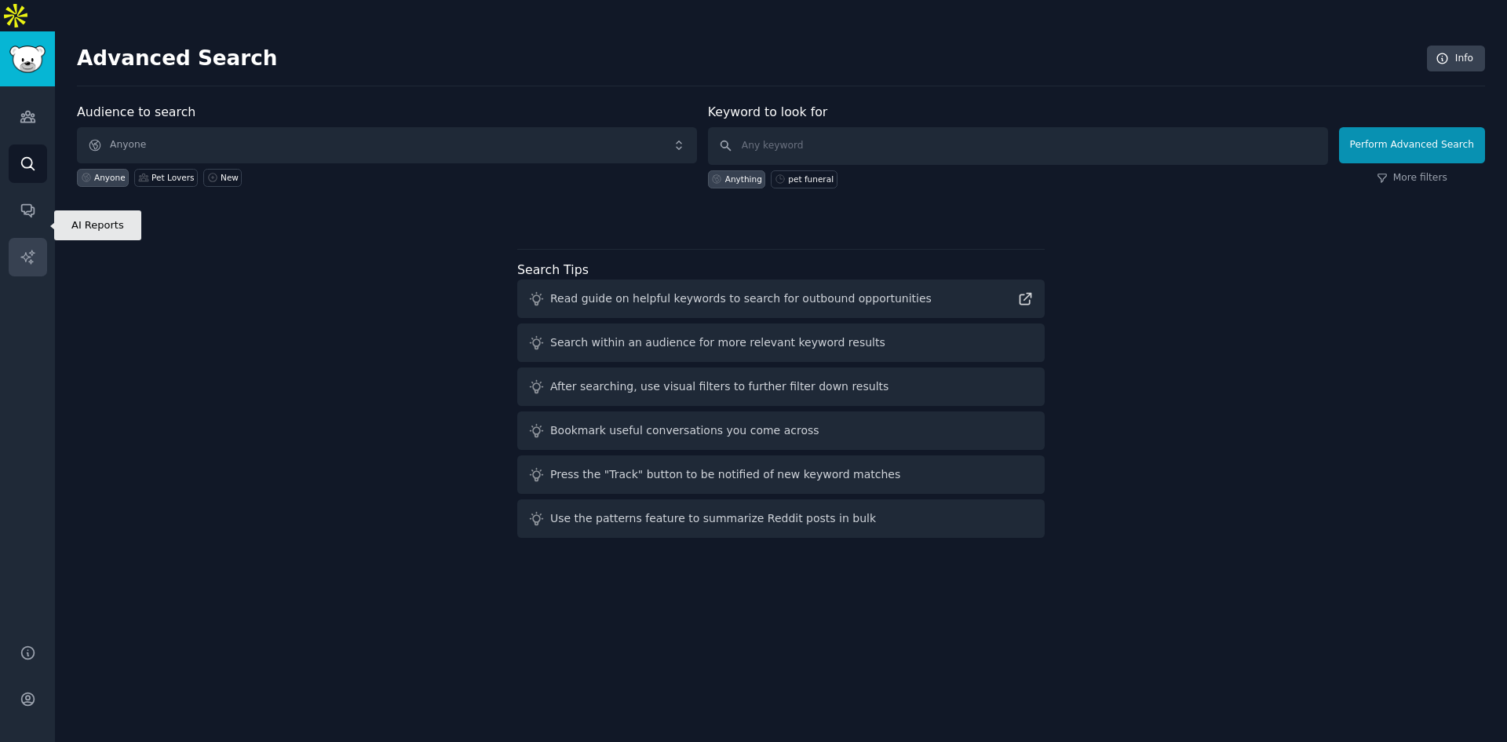
click at [16, 238] on link "AI Reports" at bounding box center [28, 257] width 38 height 38
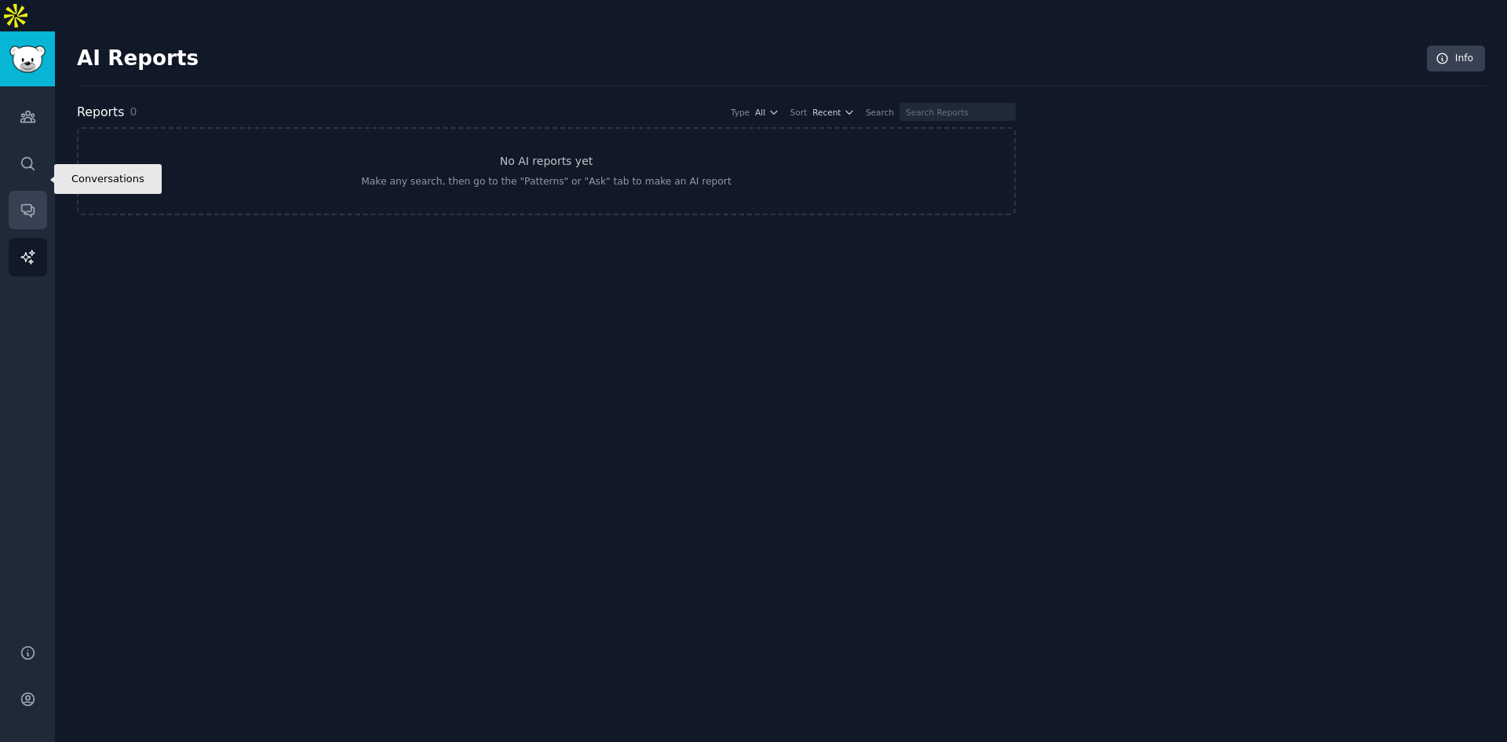
click at [27, 191] on link "Conversations" at bounding box center [28, 210] width 38 height 38
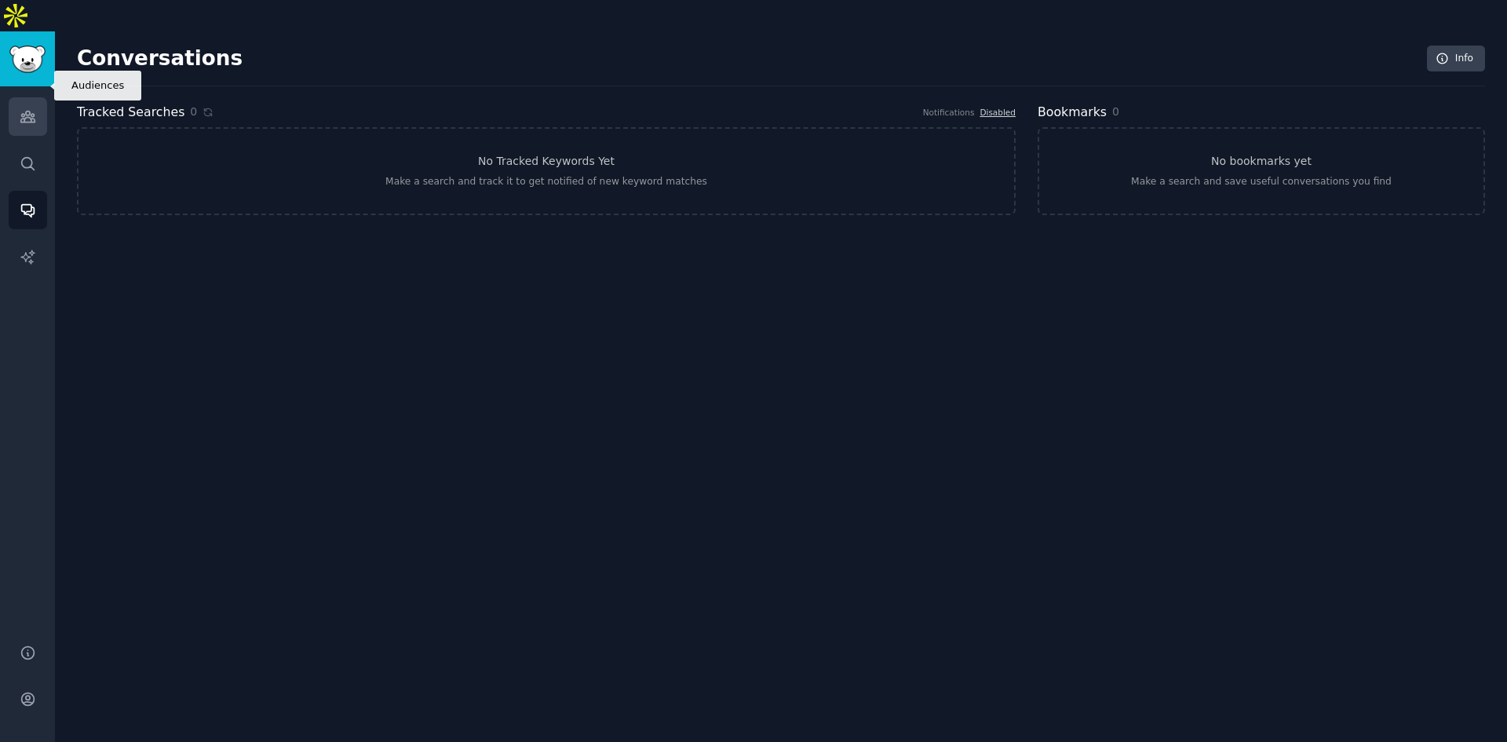
click at [33, 108] on icon "Sidebar" at bounding box center [28, 116] width 16 height 16
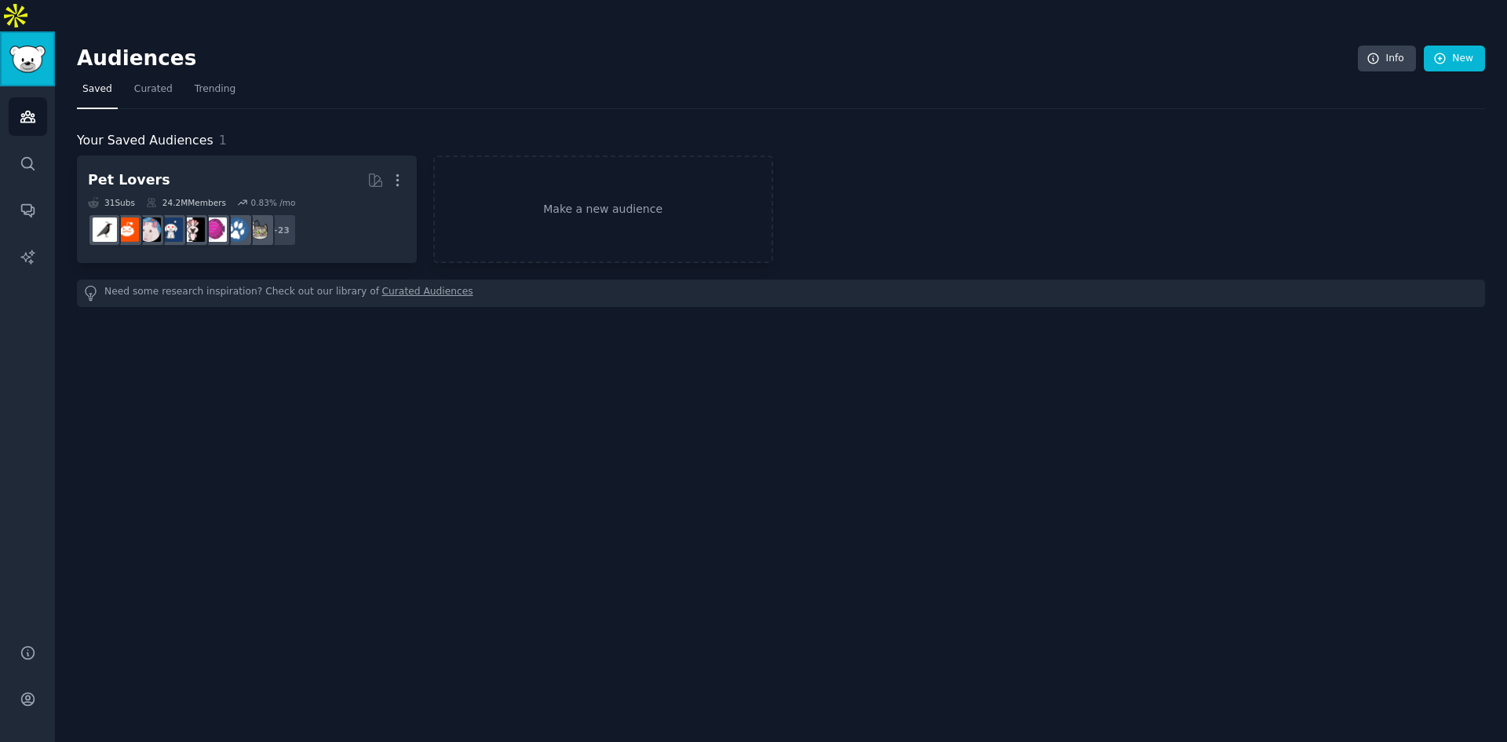
click at [25, 46] on img "Sidebar" at bounding box center [27, 59] width 36 height 27
click at [20, 103] on link "Audiences" at bounding box center [28, 116] width 38 height 38
click at [221, 82] on span "Trending" at bounding box center [215, 89] width 41 height 14
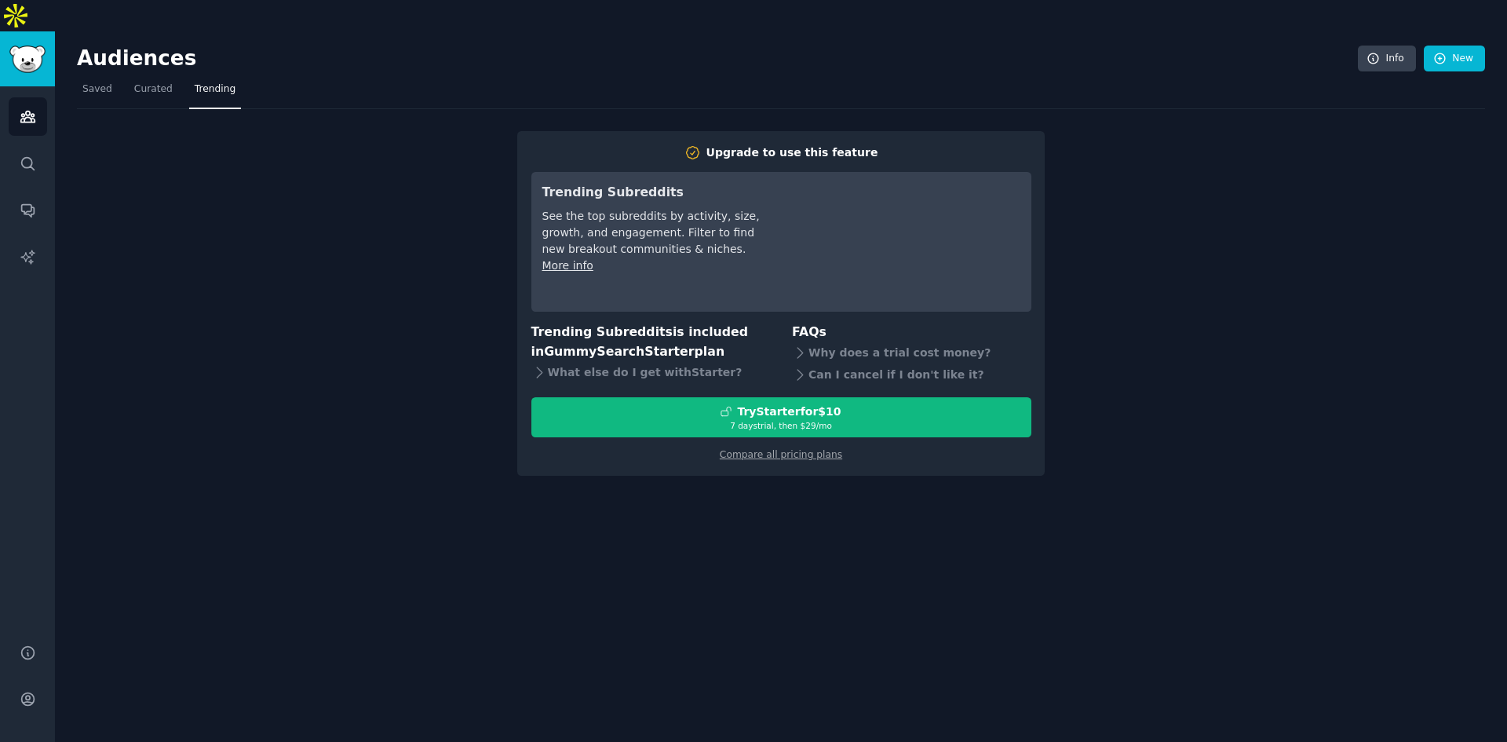
click at [118, 77] on nav "Saved Curated Trending" at bounding box center [781, 93] width 1408 height 32
click at [704, 361] on div "What else do I get with Starter ?" at bounding box center [650, 372] width 239 height 22
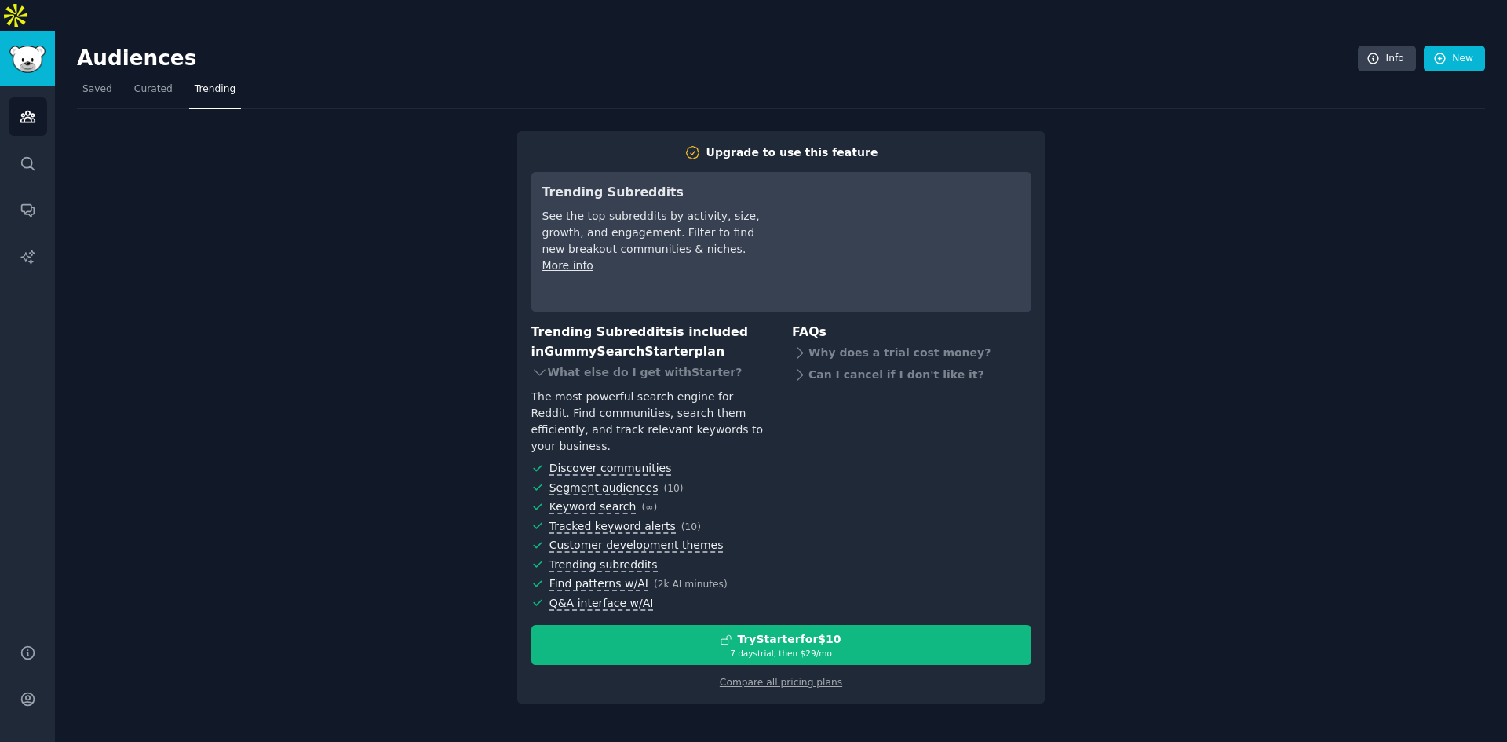
click at [840, 665] on div "Compare all pricing plans" at bounding box center [781, 677] width 500 height 25
click at [829, 676] on link "Compare all pricing plans" at bounding box center [781, 681] width 122 height 11
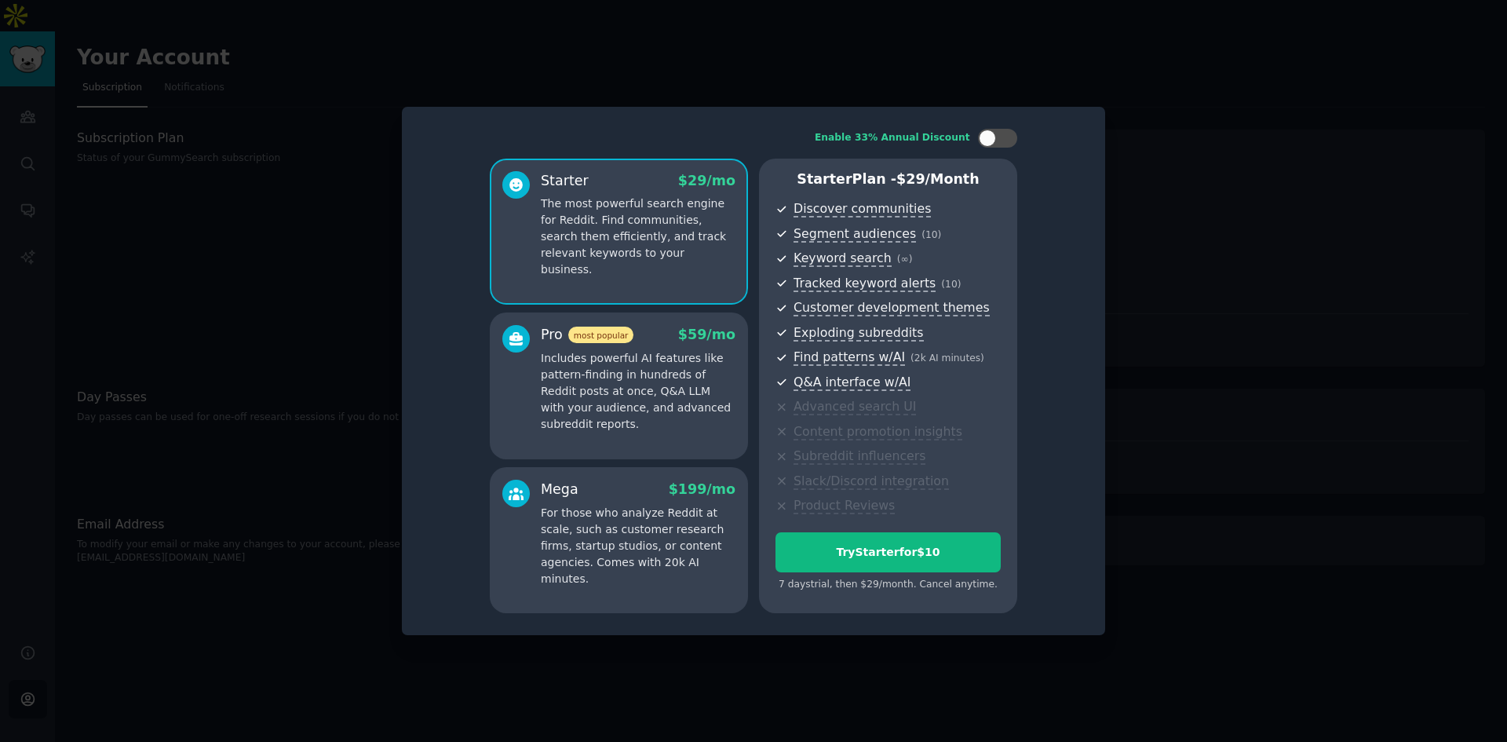
click at [1200, 160] on div at bounding box center [753, 371] width 1507 height 742
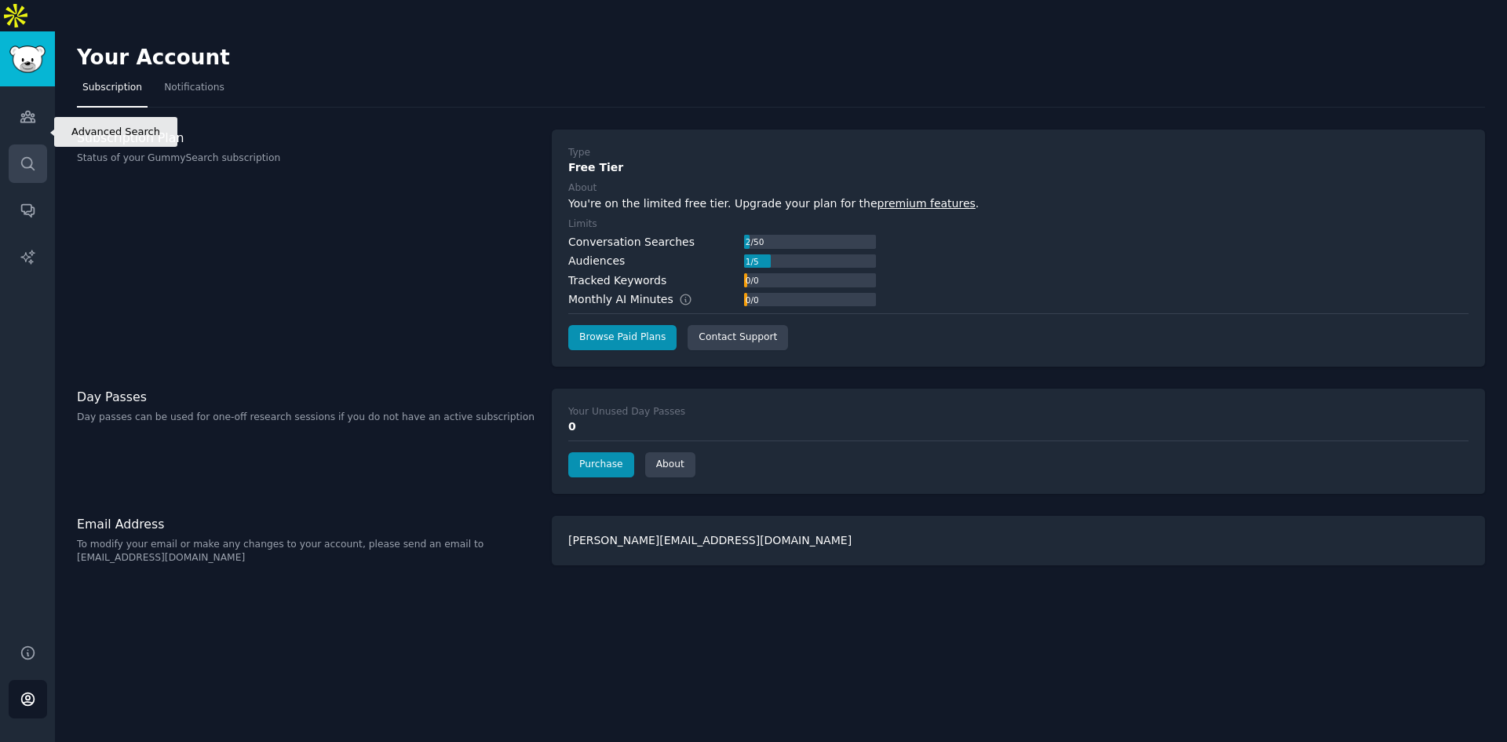
click at [35, 144] on link "Search" at bounding box center [28, 163] width 38 height 38
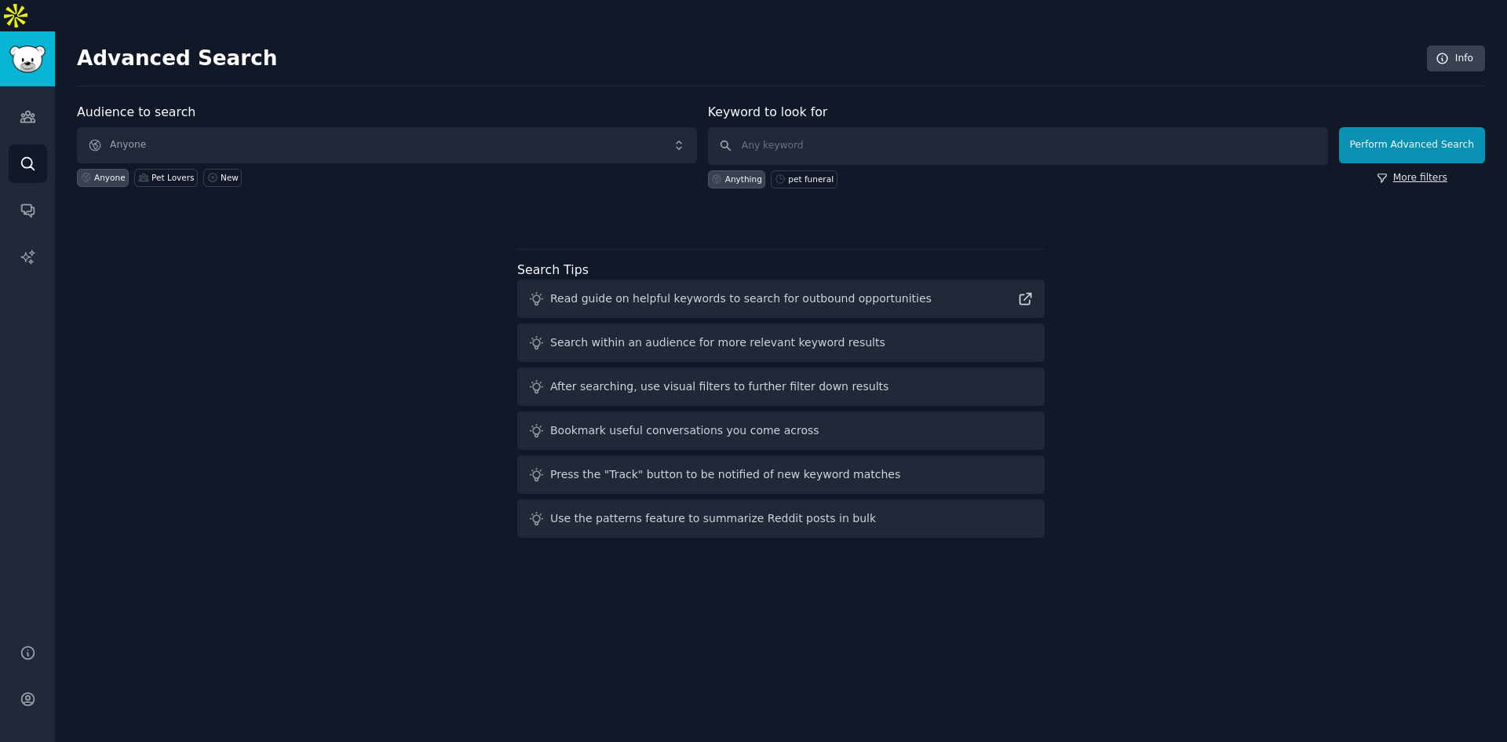
click at [1428, 171] on link "More filters" at bounding box center [1411, 178] width 71 height 14
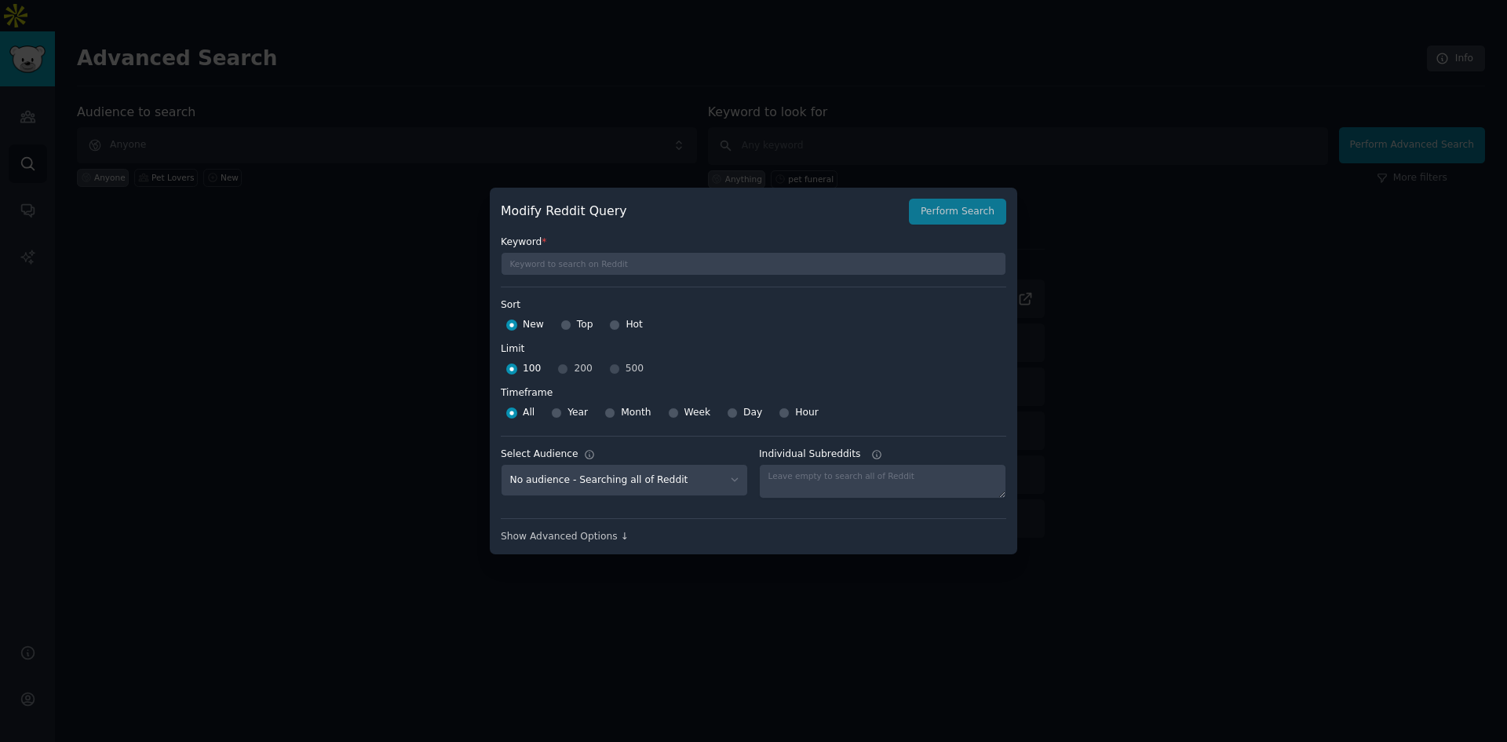
click at [595, 125] on div at bounding box center [753, 371] width 1507 height 742
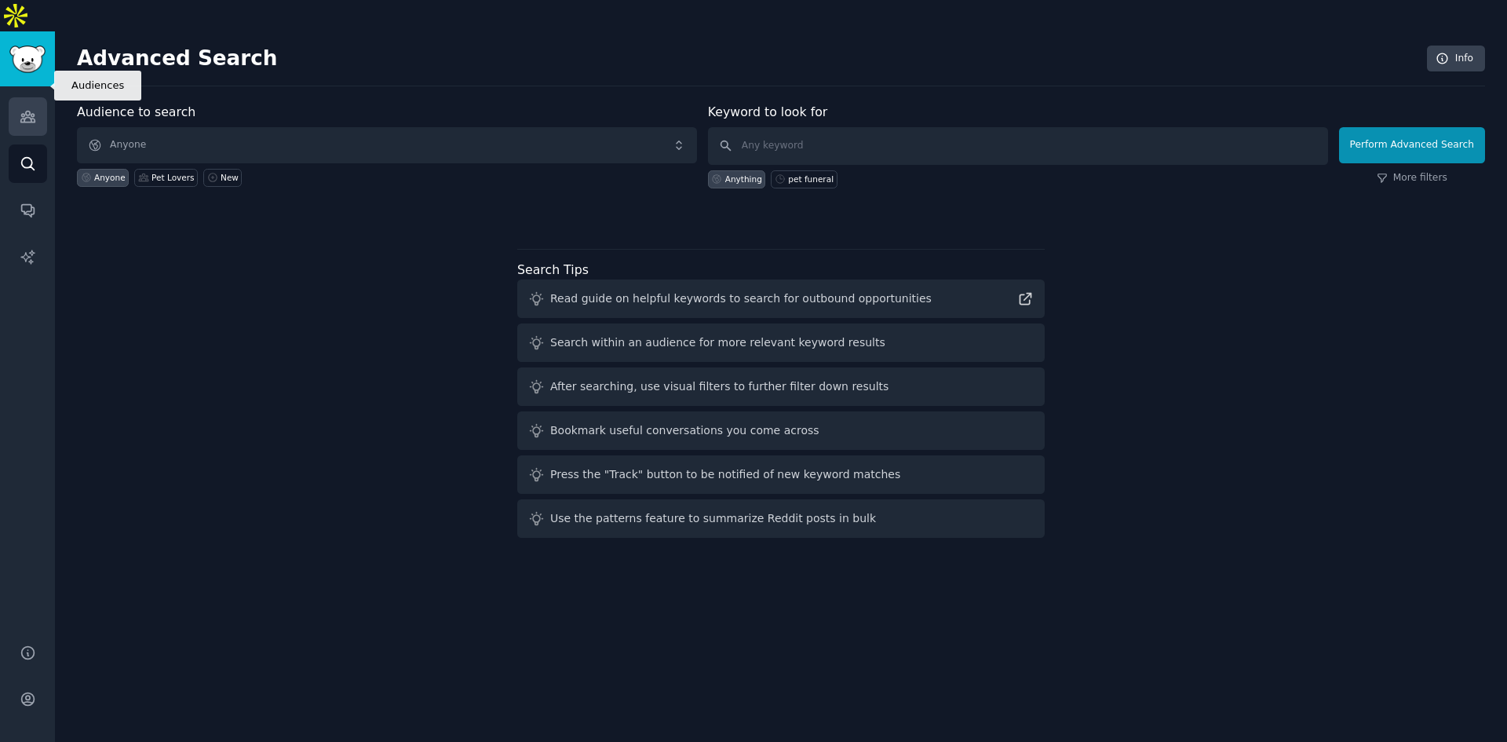
click at [30, 111] on icon "Sidebar" at bounding box center [27, 116] width 14 height 11
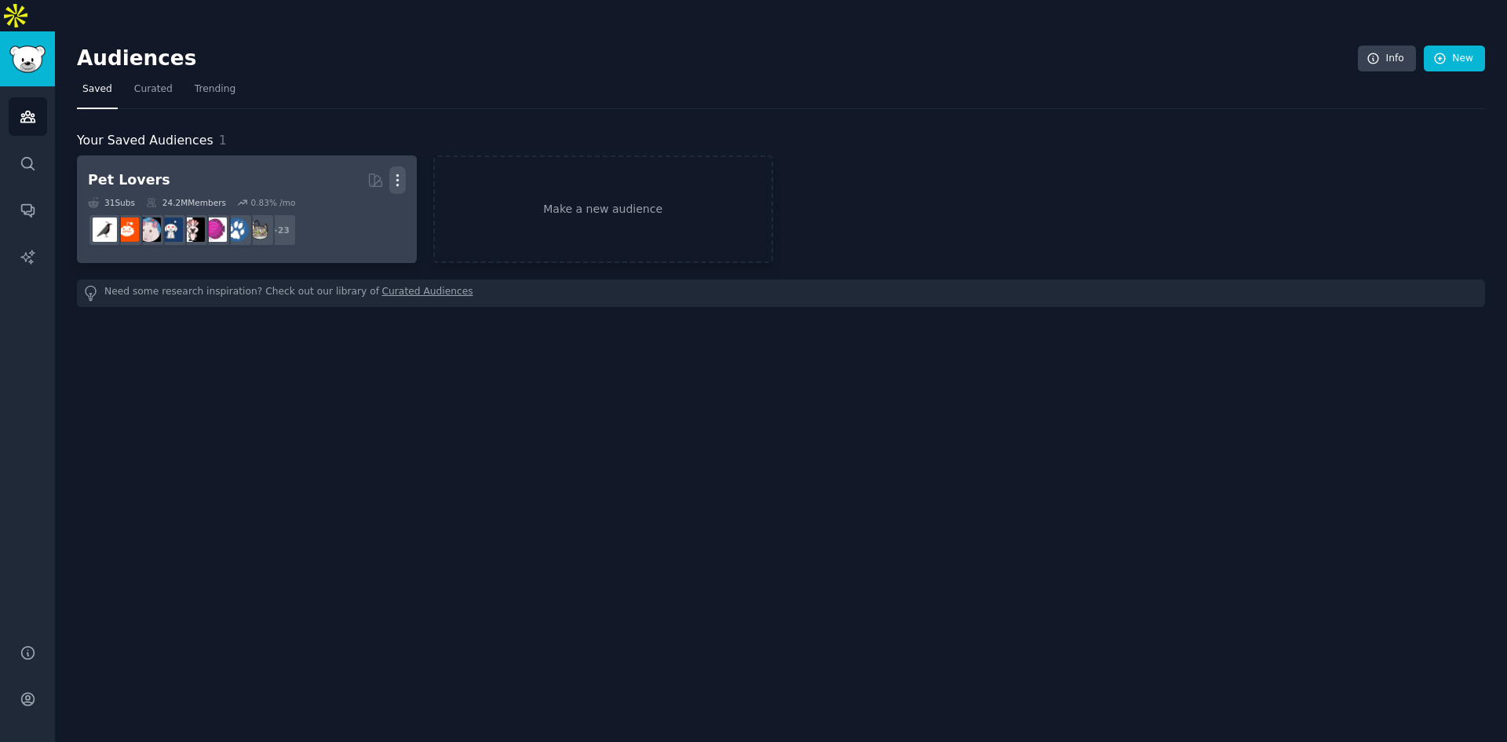
drag, startPoint x: 392, startPoint y: 150, endPoint x: 396, endPoint y: 143, distance: 8.1
click at [396, 172] on icon "button" at bounding box center [397, 180] width 16 height 16
click at [362, 205] on p "Delete" at bounding box center [355, 213] width 36 height 16
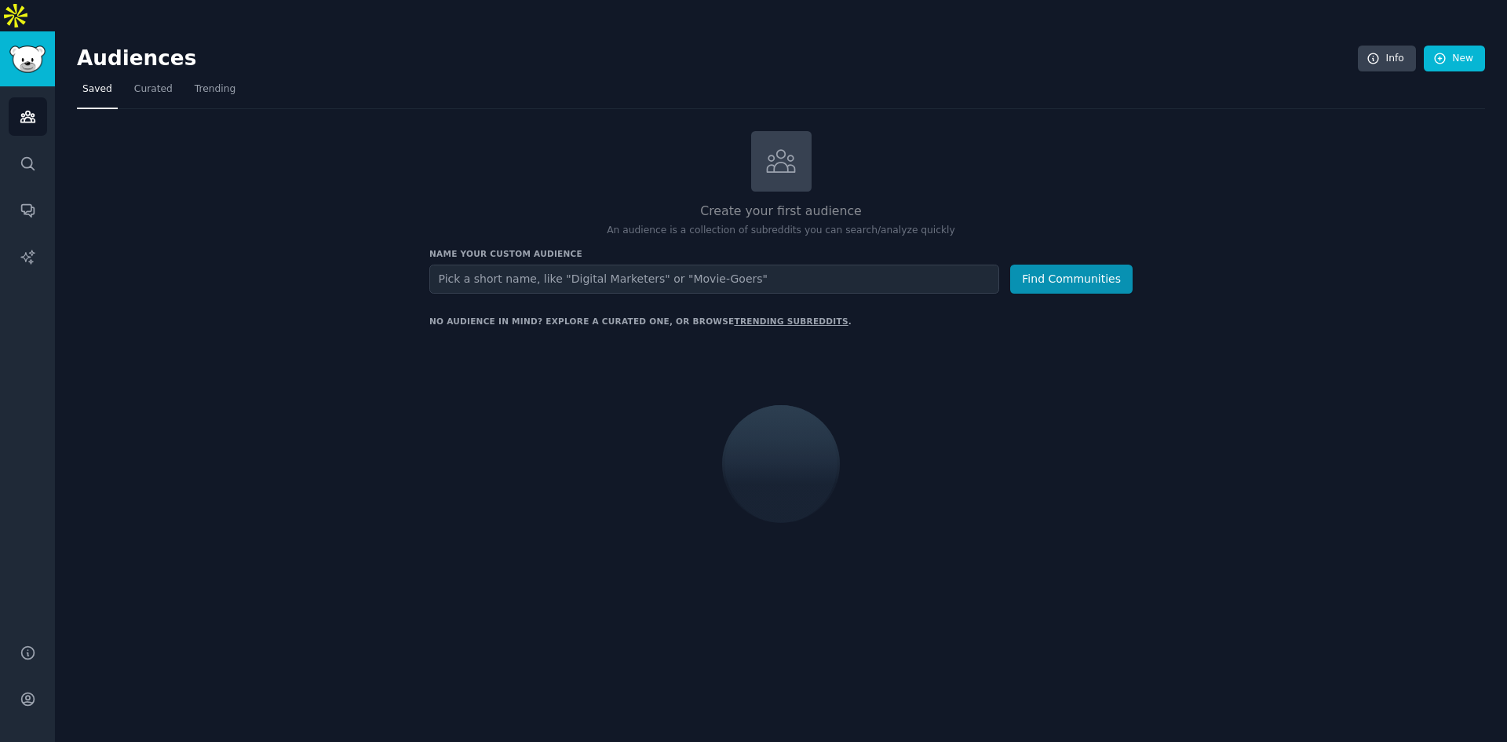
click at [692, 264] on input "text" at bounding box center [714, 278] width 570 height 29
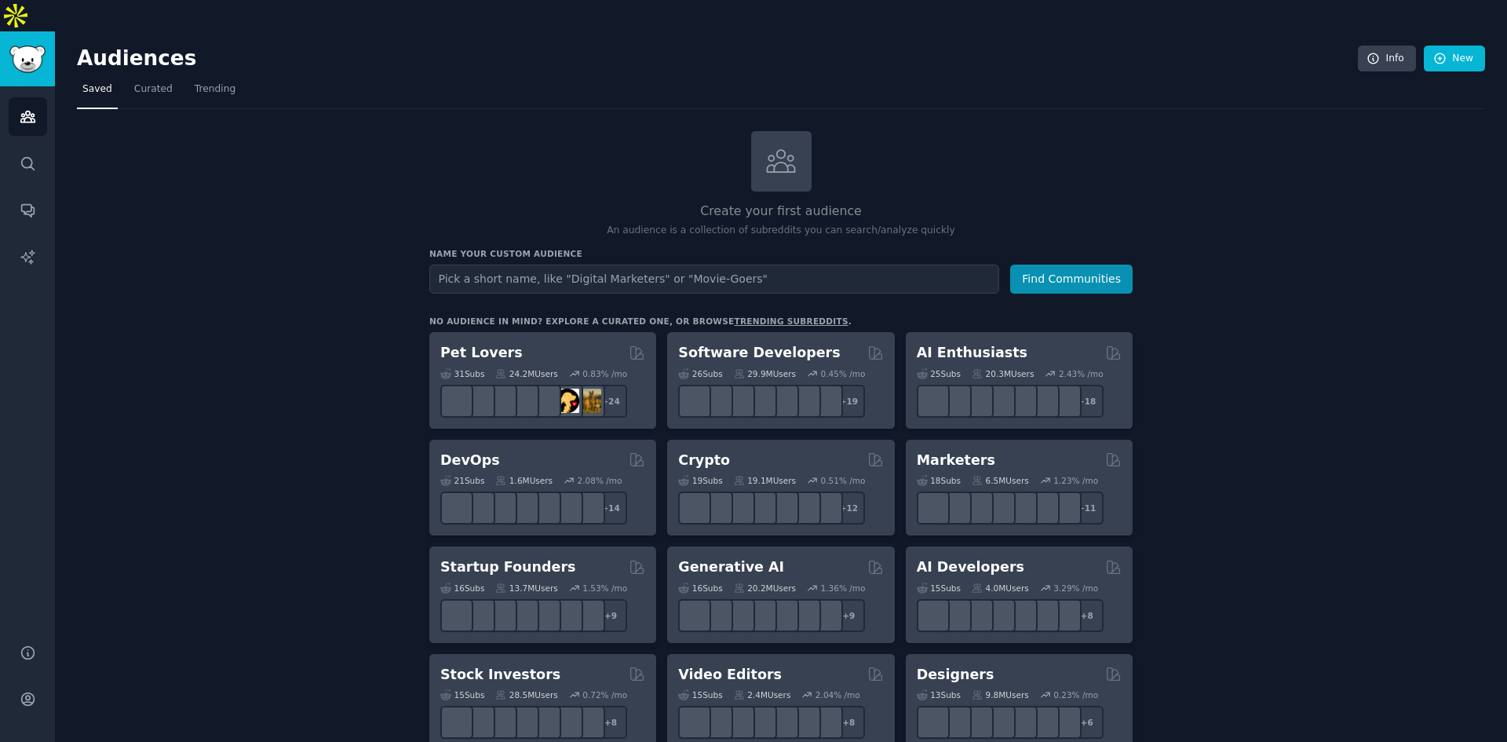
click at [775, 264] on input "text" at bounding box center [714, 278] width 570 height 29
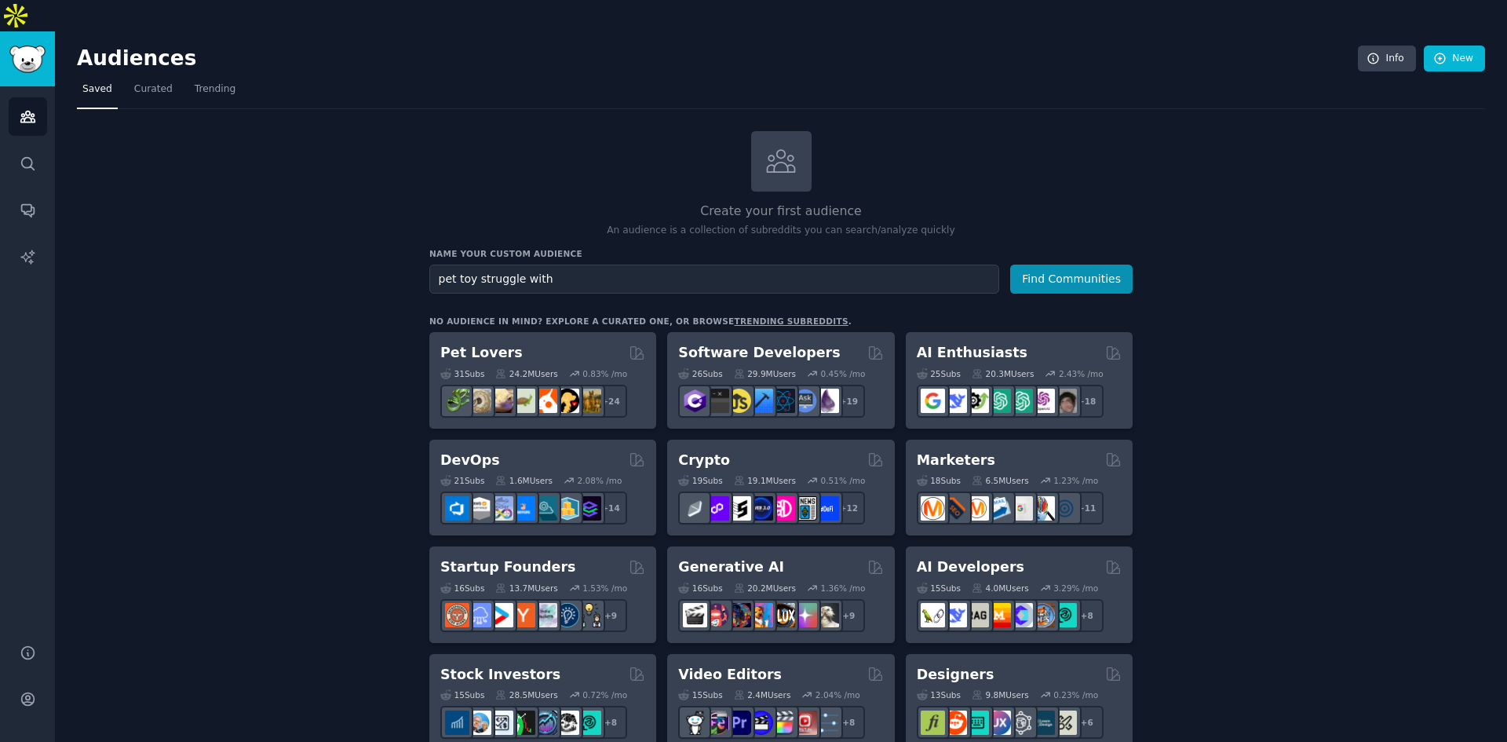
type input "pet toy struggle with"
click at [1010, 264] on button "Find Communities" at bounding box center [1071, 278] width 122 height 29
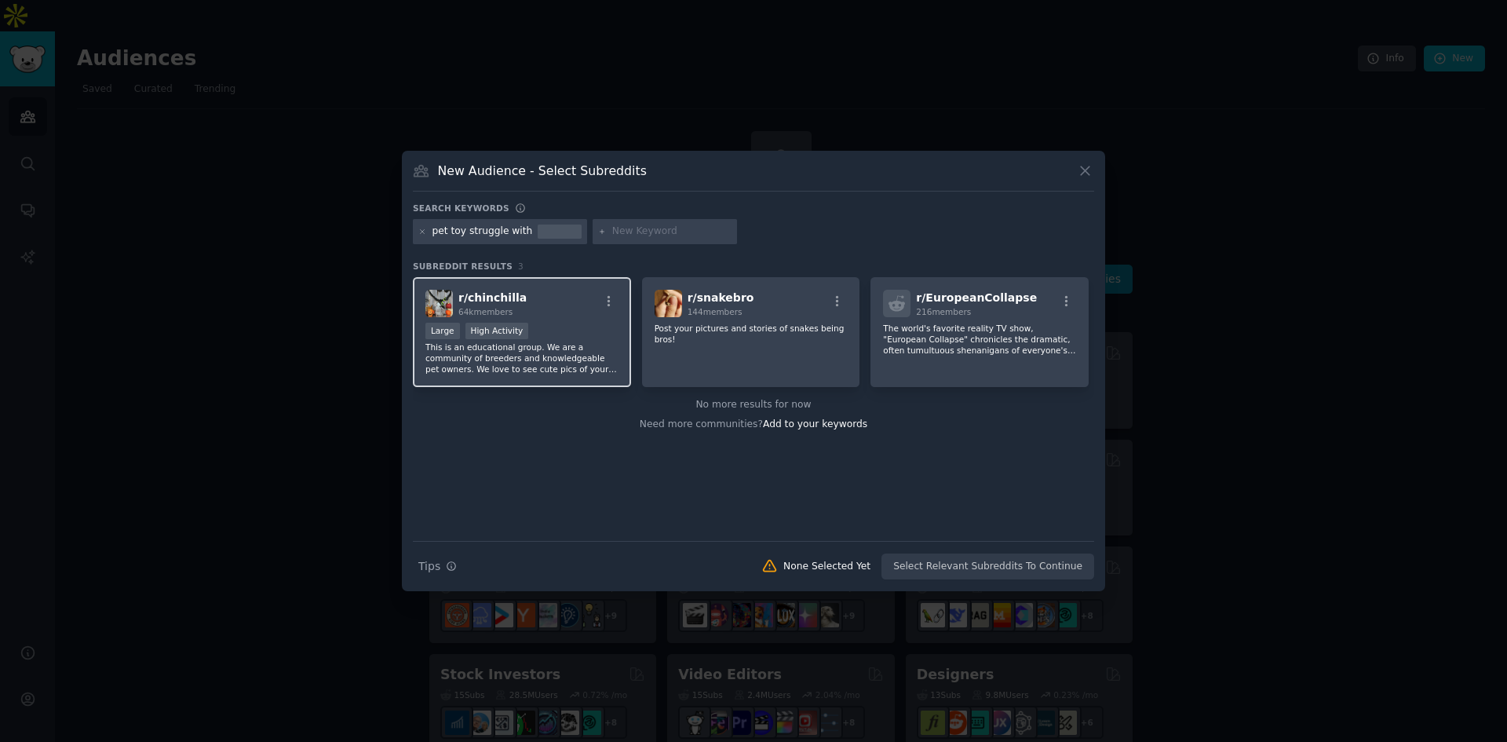
click at [538, 327] on div "Large High Activity" at bounding box center [521, 333] width 193 height 20
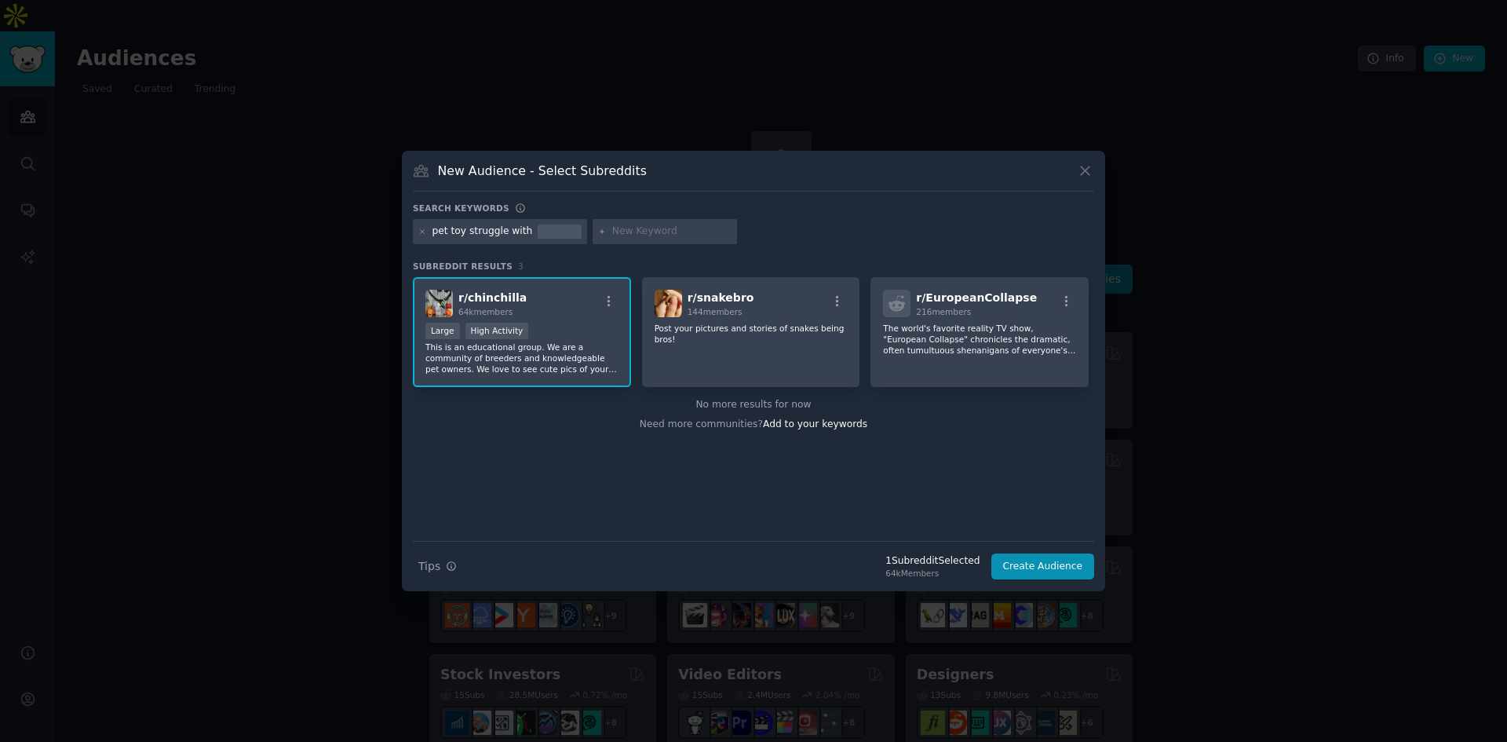
click at [538, 327] on div "Large High Activity" at bounding box center [521, 333] width 193 height 20
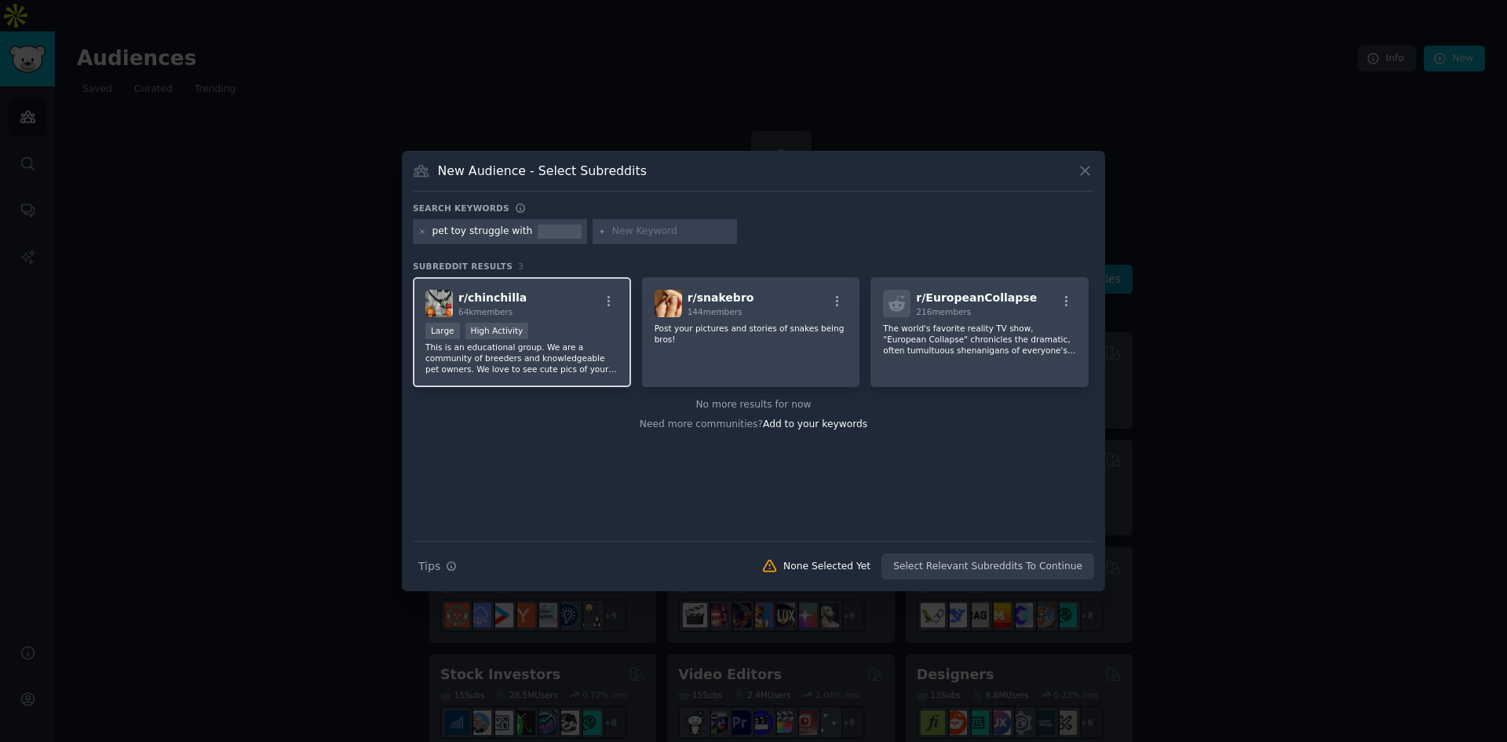
click at [538, 327] on div "Large High Activity" at bounding box center [521, 333] width 193 height 20
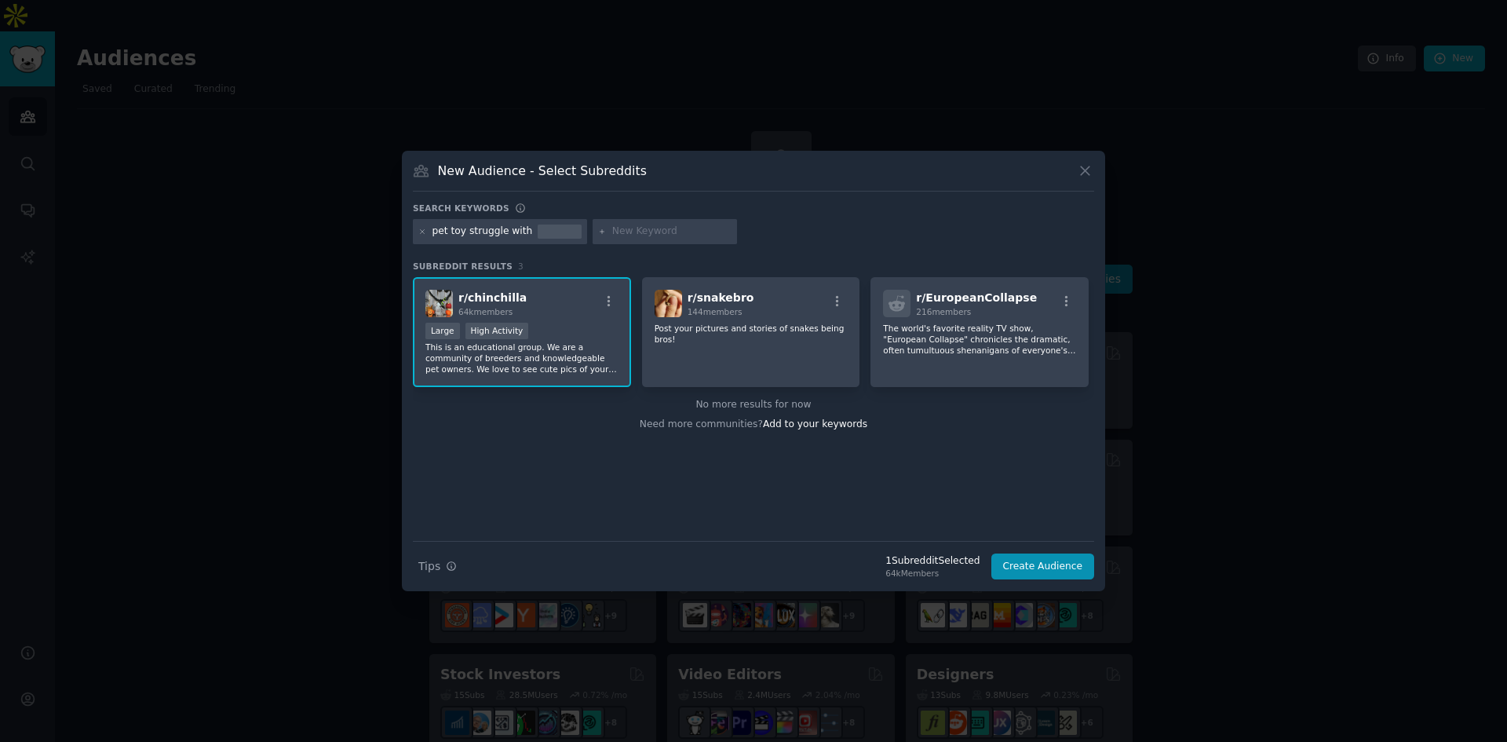
click at [536, 314] on div "r/ chinchilla 64k members" at bounding box center [521, 303] width 193 height 27
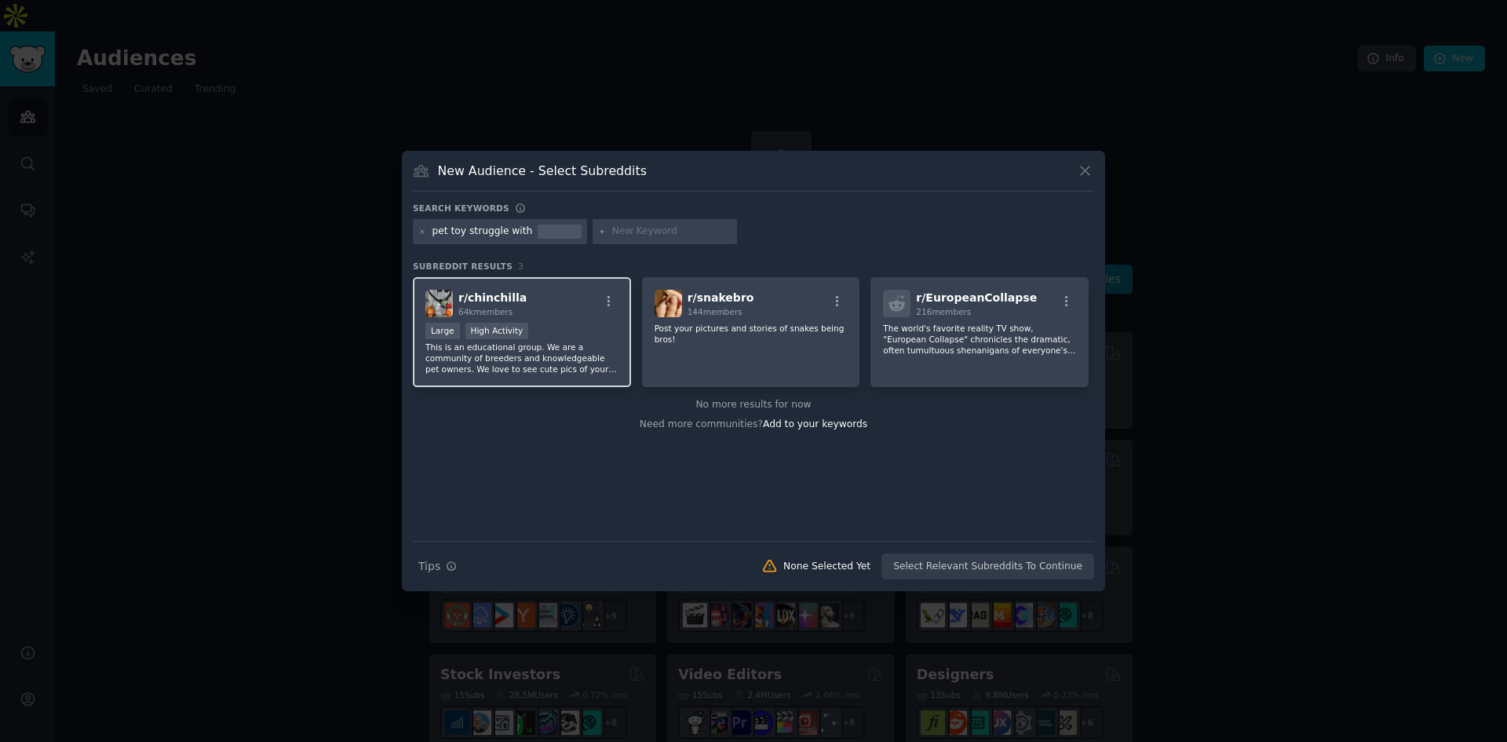
click at [536, 314] on div "r/ chinchilla 64k members" at bounding box center [521, 303] width 193 height 27
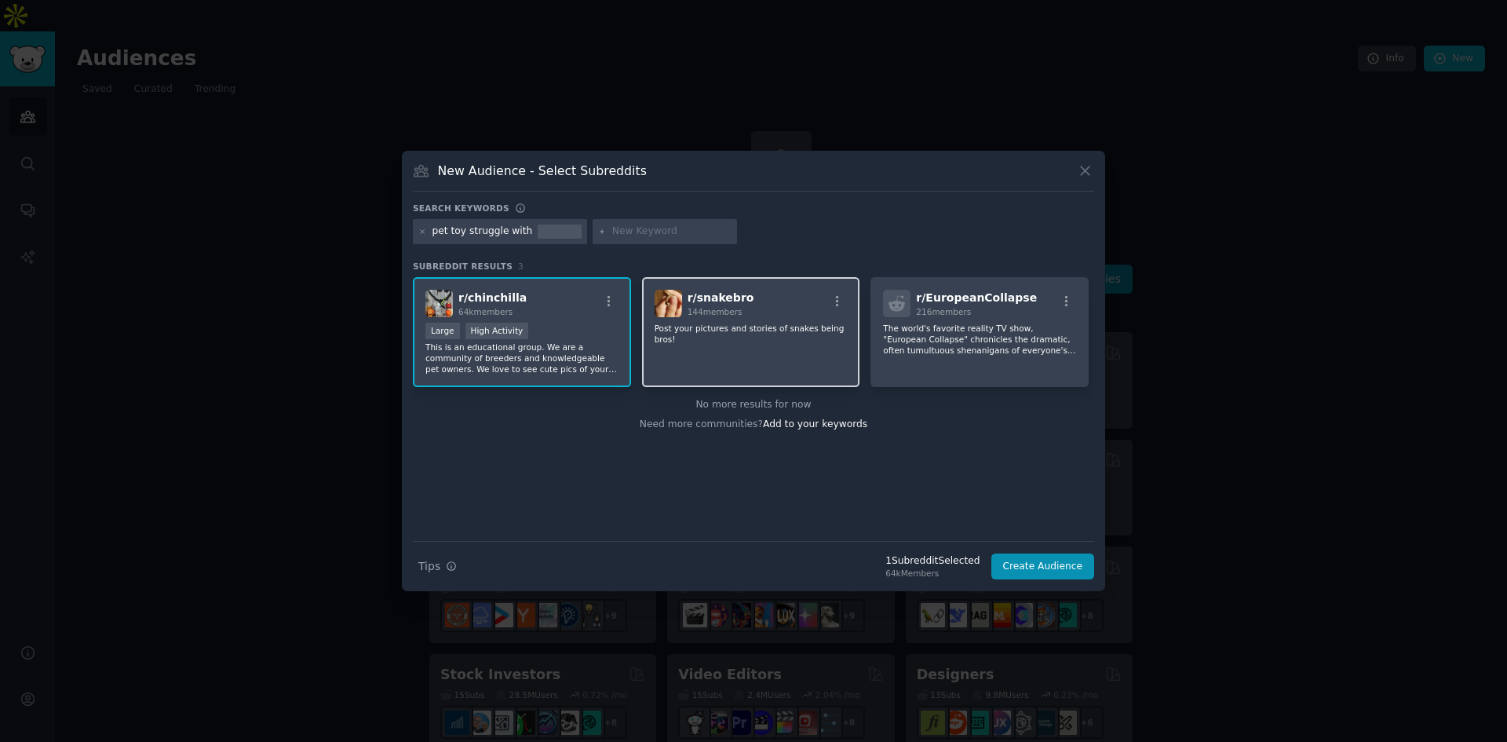
click at [807, 342] on p "Post your pictures and stories of snakes being bros!" at bounding box center [750, 334] width 193 height 22
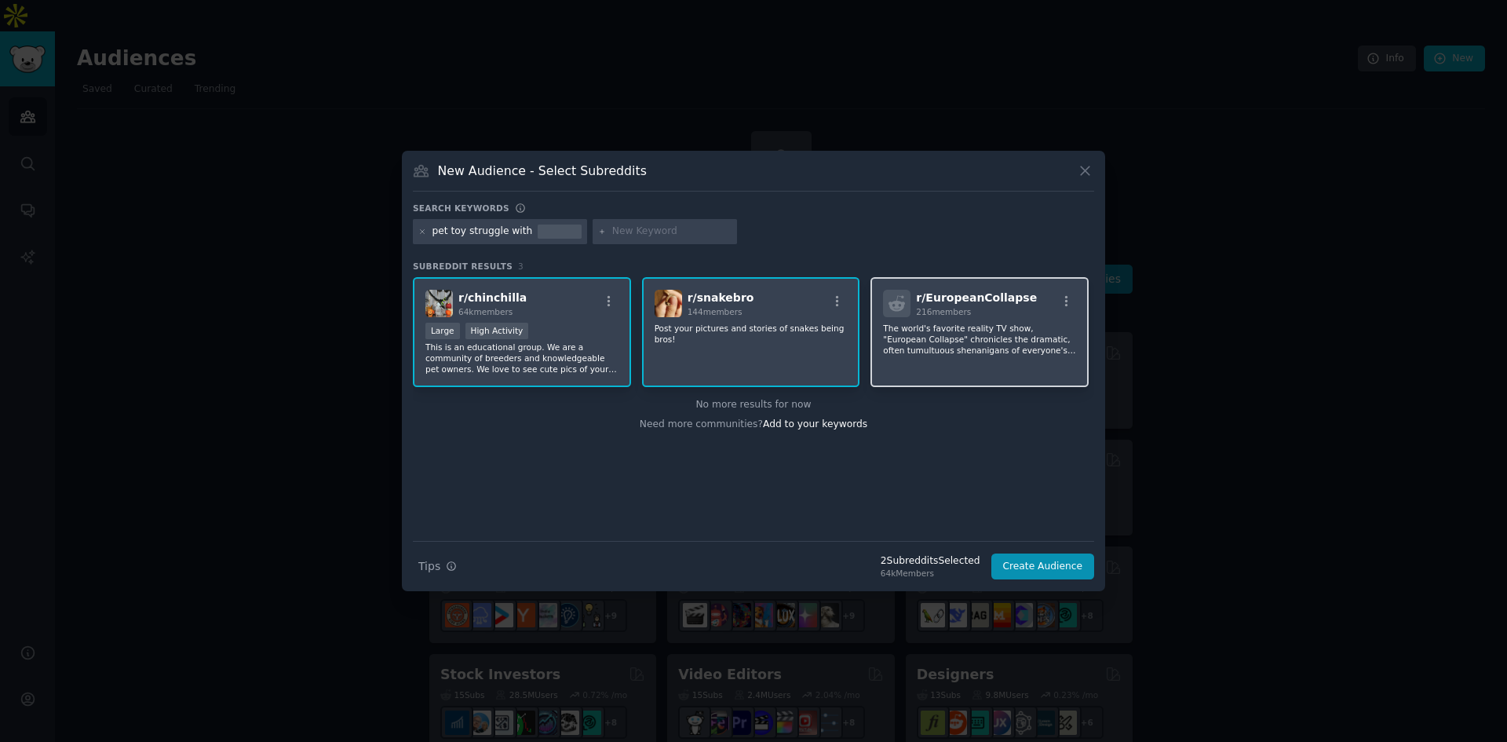
click at [1035, 338] on p "The world's favorite reality TV show, "European Collapse" chronicles the dramat…" at bounding box center [979, 339] width 193 height 33
click at [618, 341] on p "Post your pictures and stories of snakes being bros!" at bounding box center [521, 357] width 193 height 33
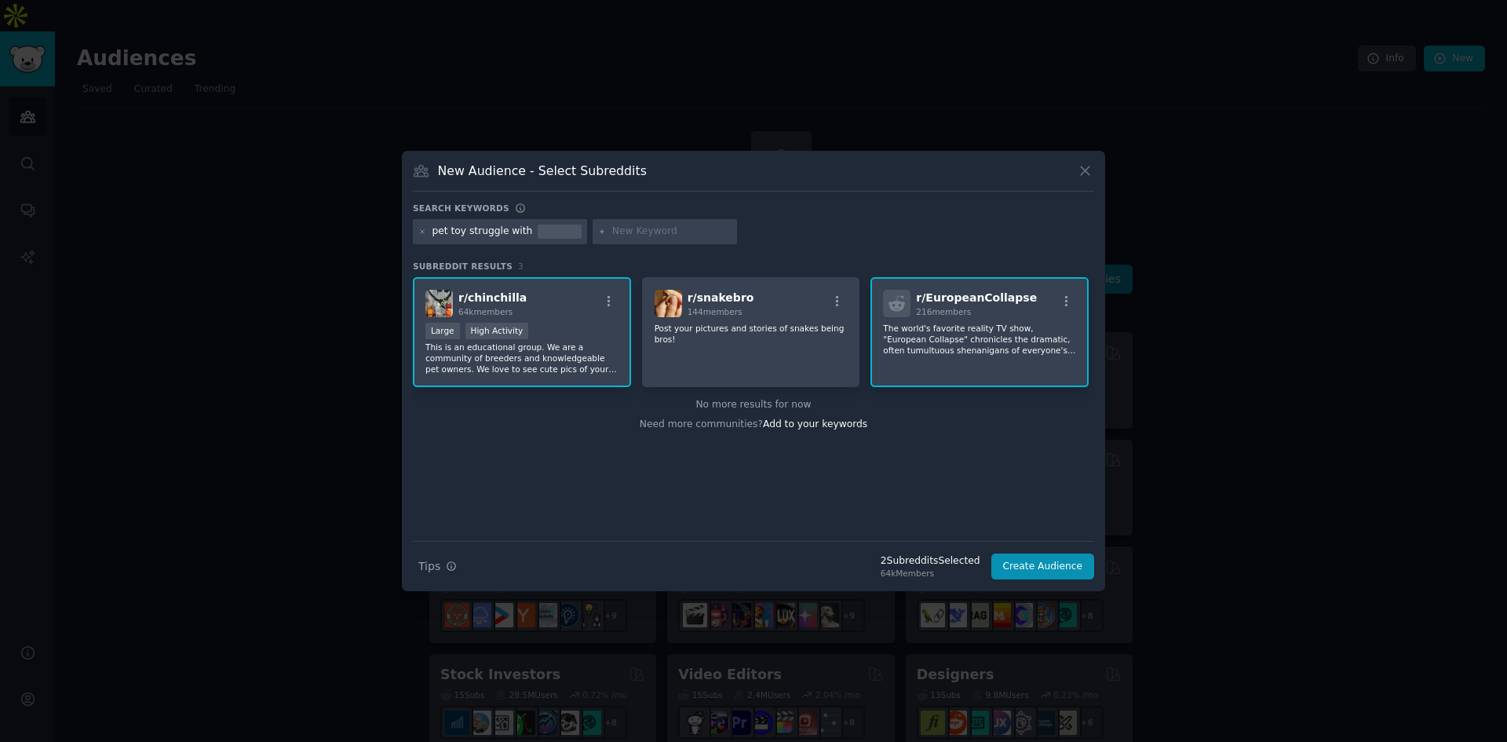
click at [551, 349] on p "This is an educational group. We are a community of breeders and knowledgeable …" at bounding box center [521, 357] width 193 height 33
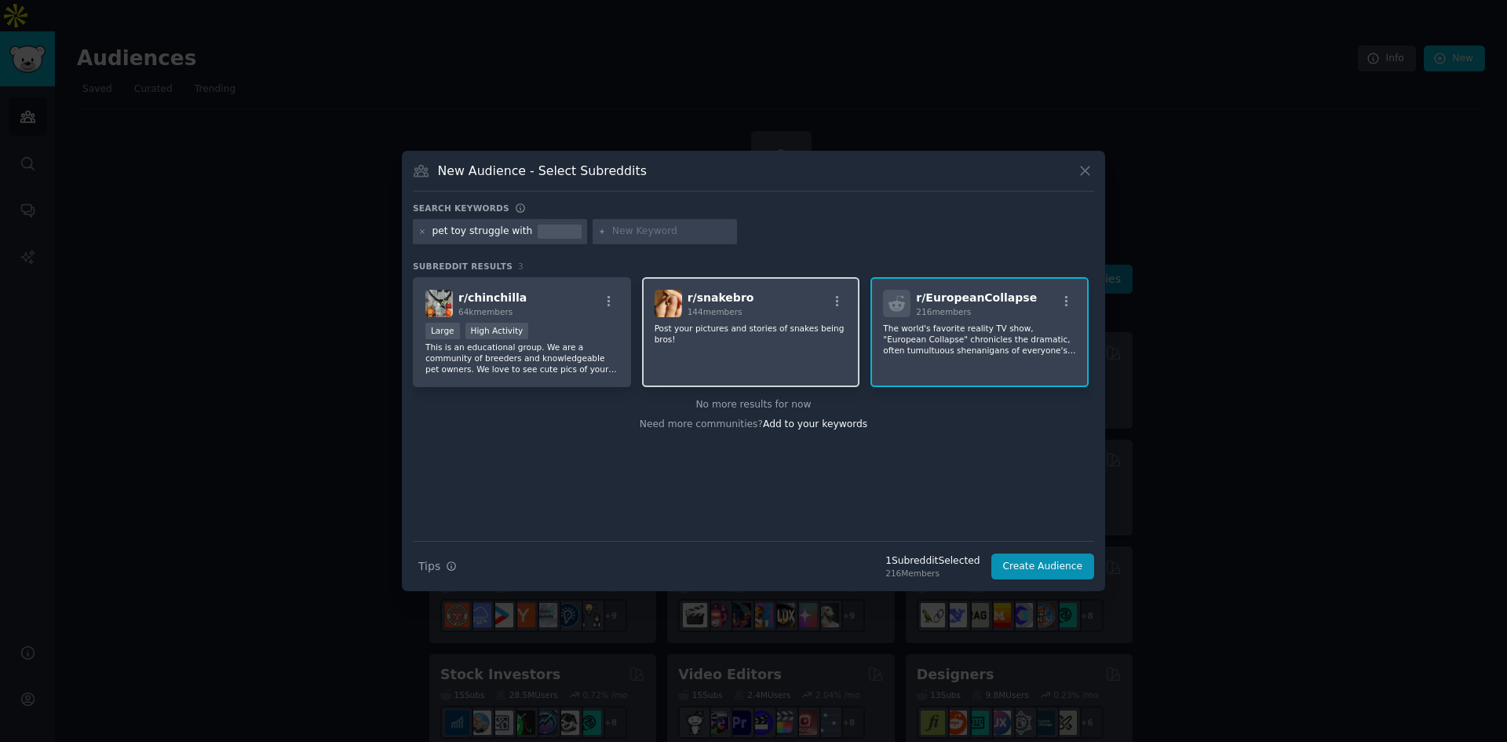
click at [618, 341] on p "Post your pictures and stories of snakes being bros!" at bounding box center [521, 357] width 193 height 33
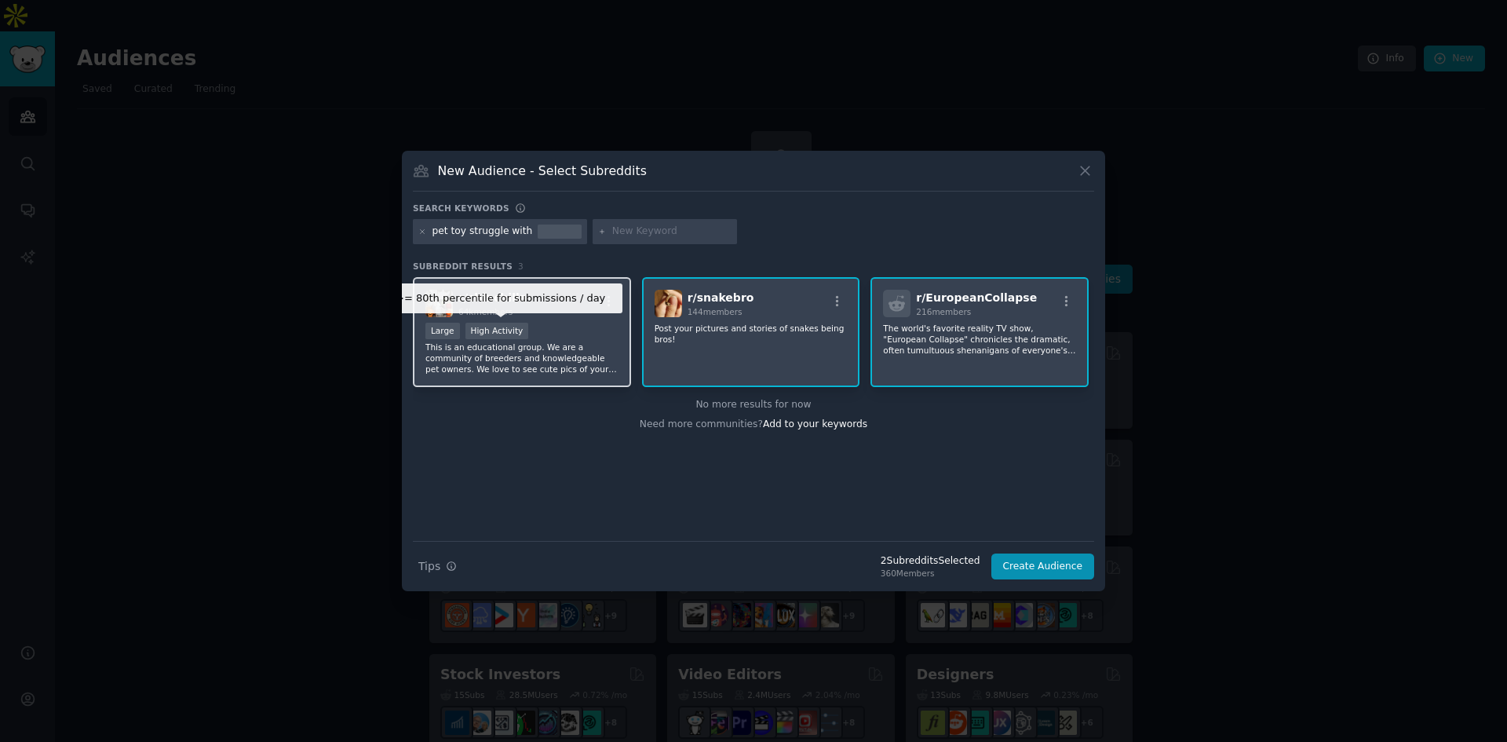
click at [520, 330] on div "High Activity" at bounding box center [497, 331] width 64 height 16
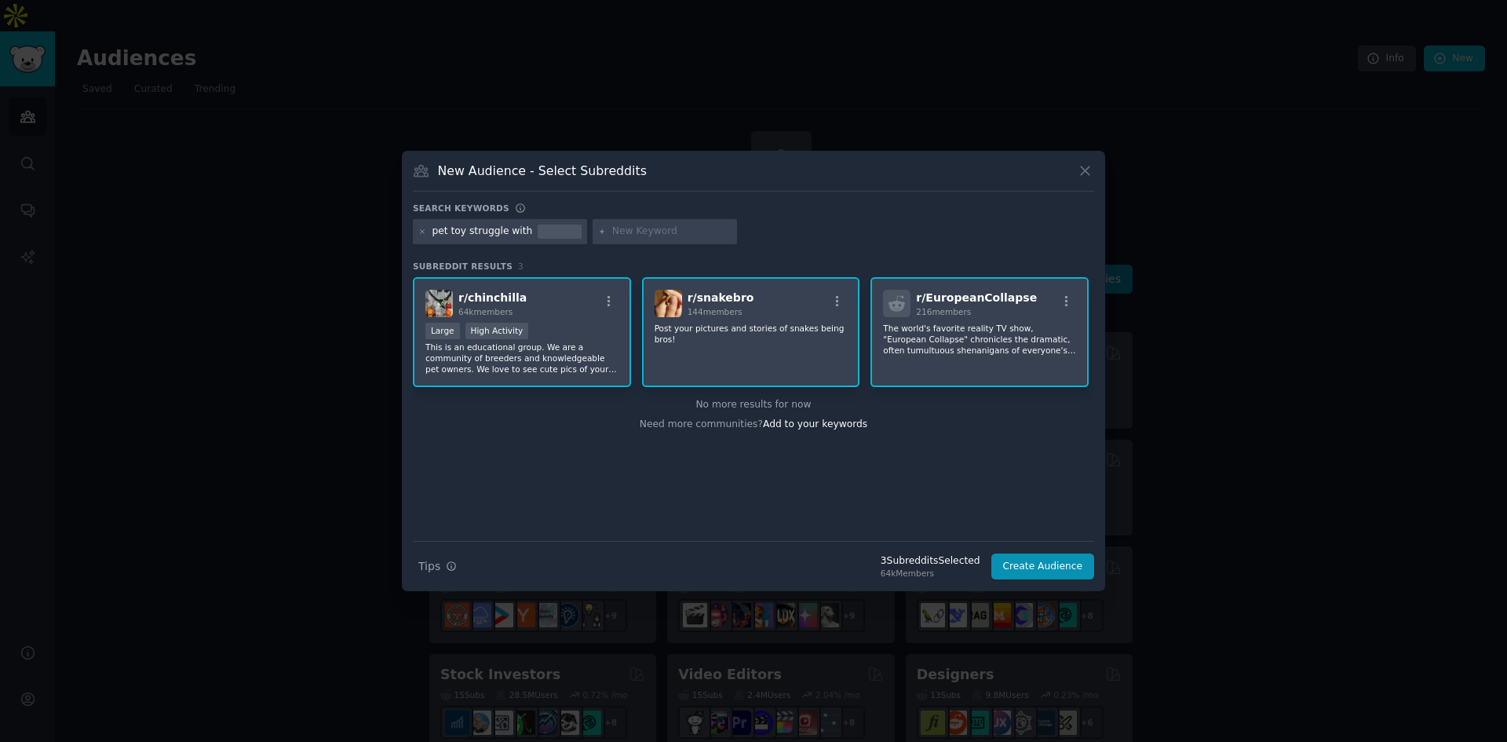
click at [618, 341] on p "Post your pictures and stories of snakes being bros!" at bounding box center [521, 357] width 193 height 33
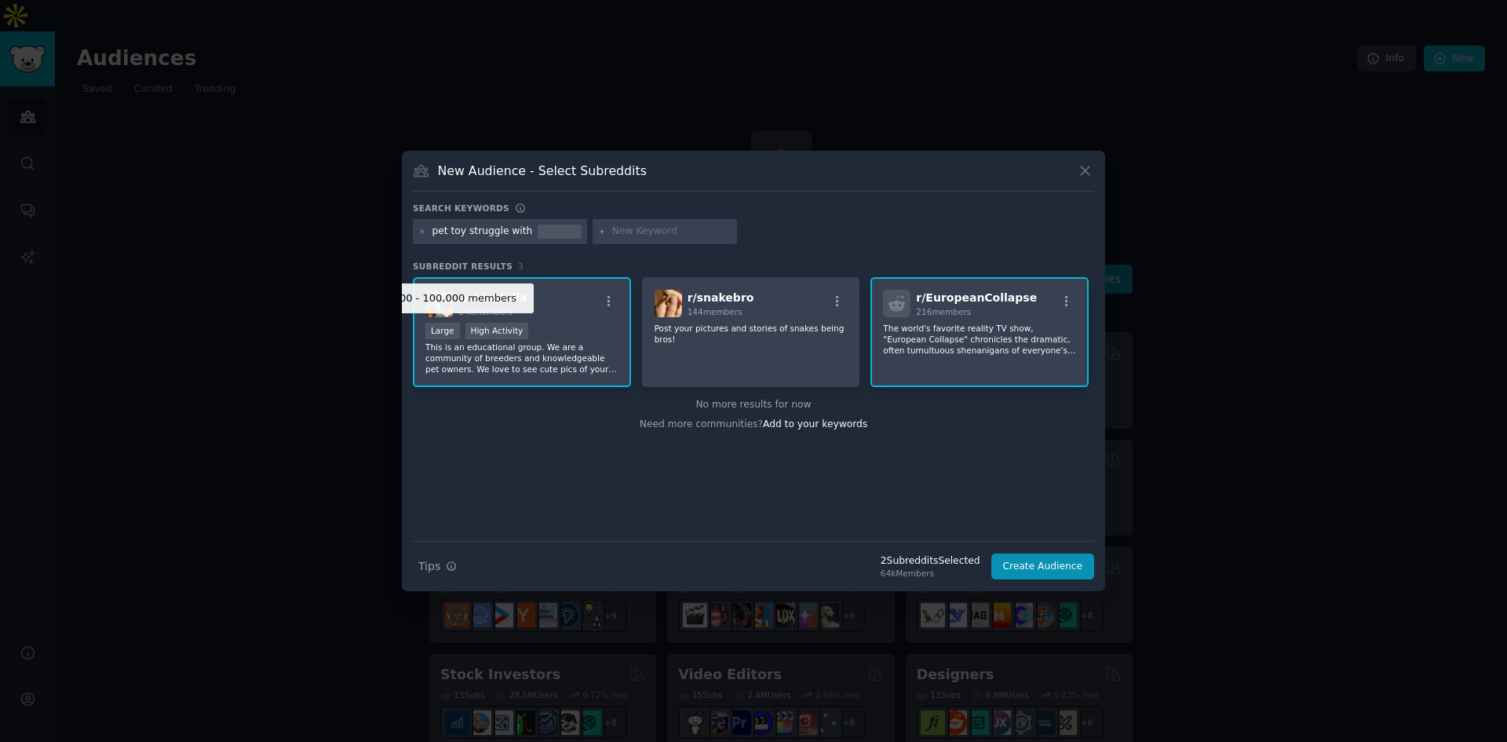
click at [438, 328] on div "Large" at bounding box center [442, 331] width 35 height 16
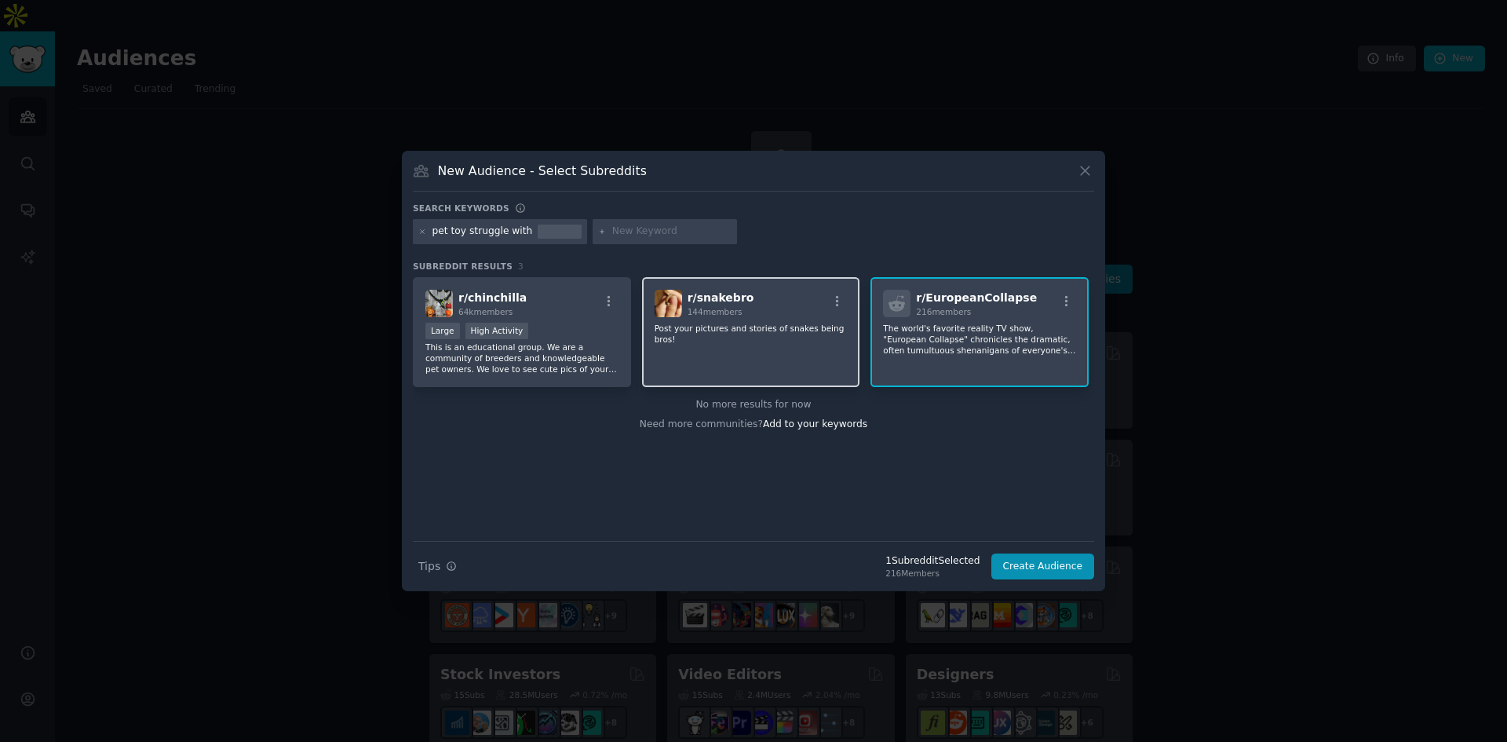
click at [618, 341] on p "Post your pictures and stories of snakes being bros!" at bounding box center [521, 357] width 193 height 33
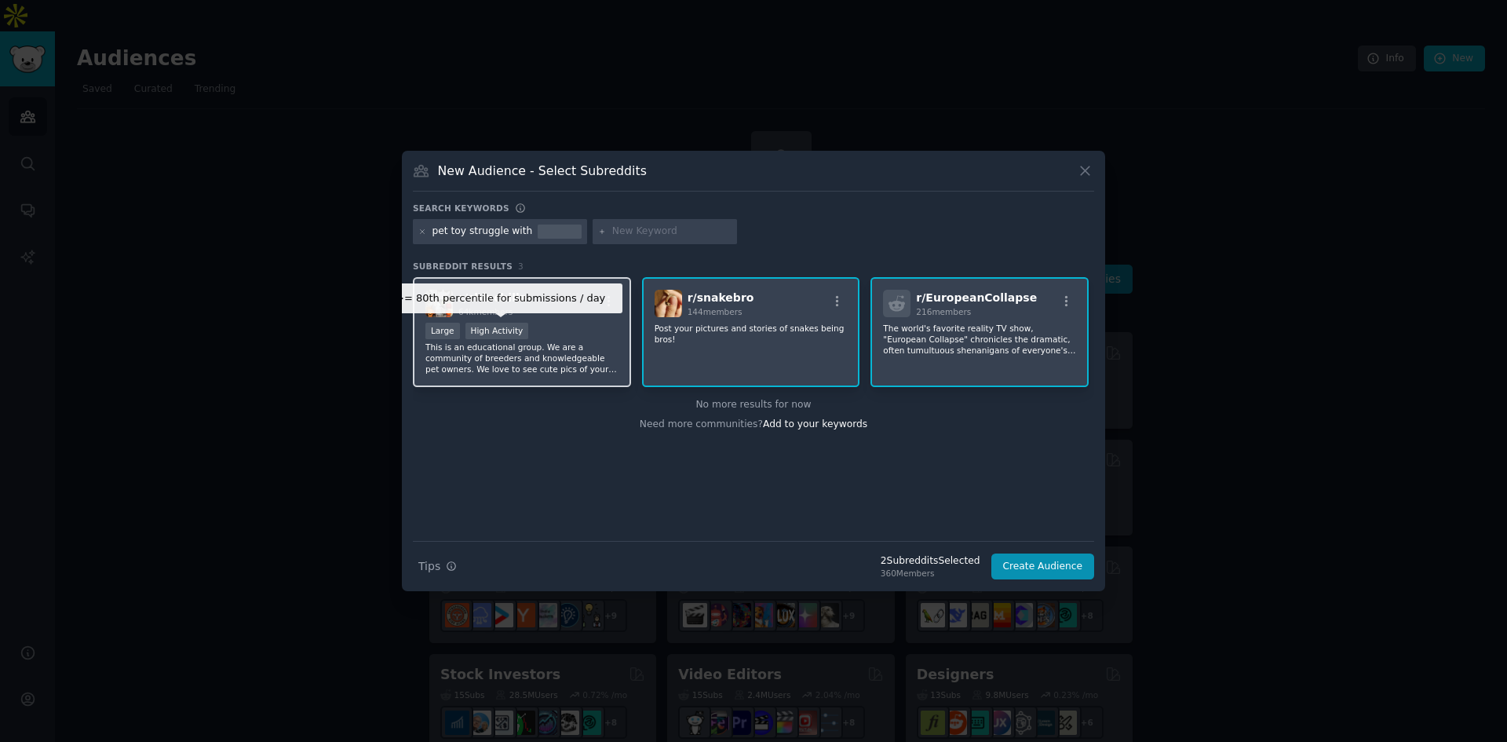
click at [504, 333] on div "High Activity" at bounding box center [497, 331] width 64 height 16
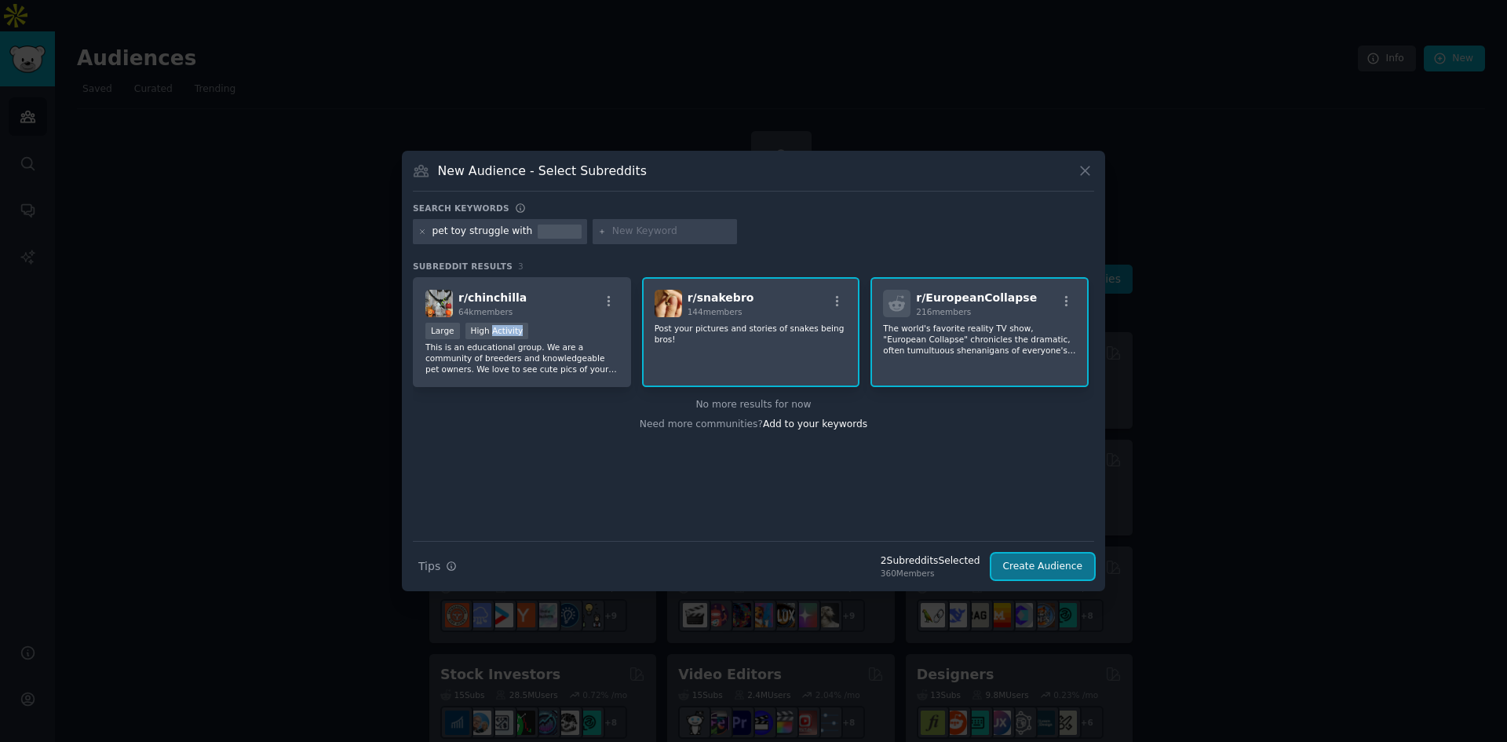
click at [1064, 564] on button "Create Audience" at bounding box center [1043, 566] width 104 height 27
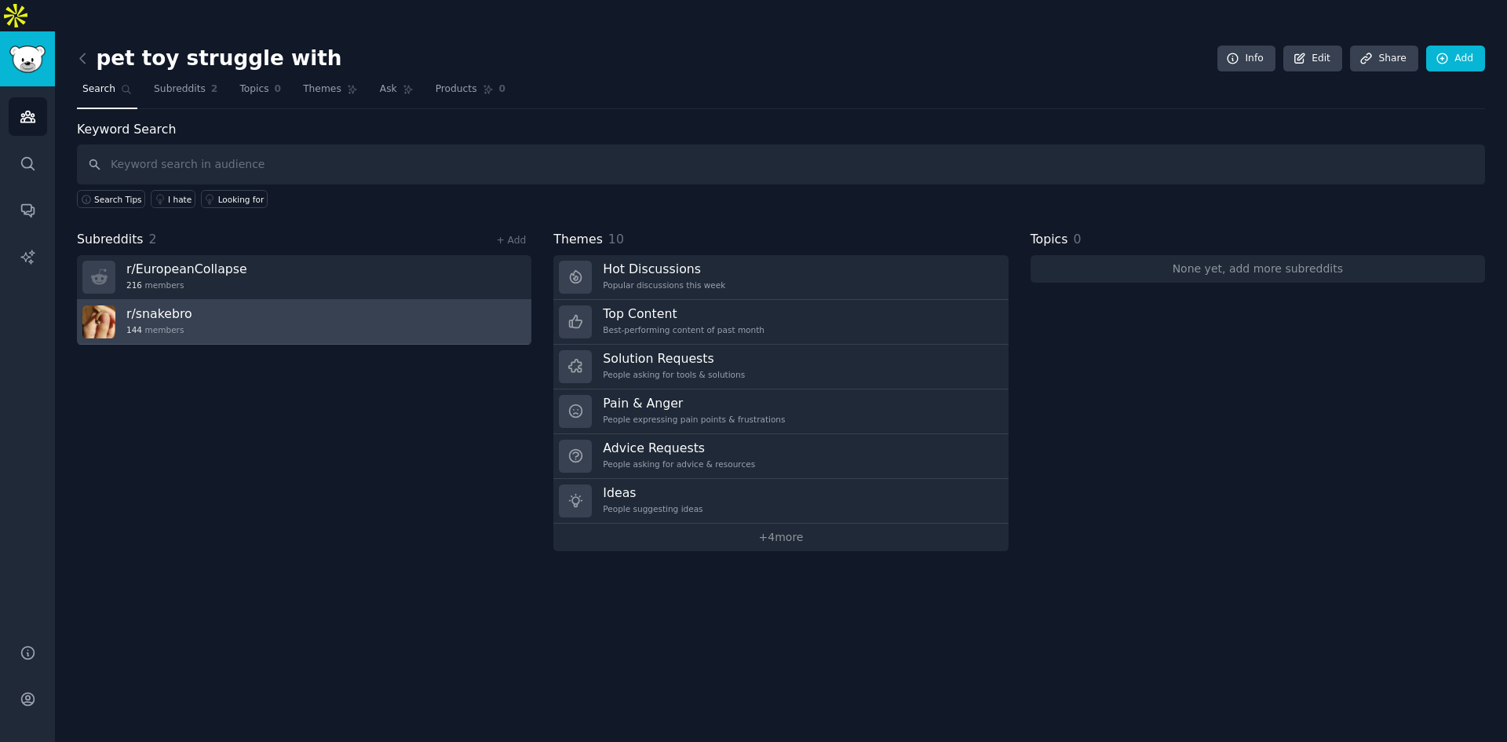
click at [348, 300] on link "r/ snakebro 144 members" at bounding box center [304, 322] width 454 height 45
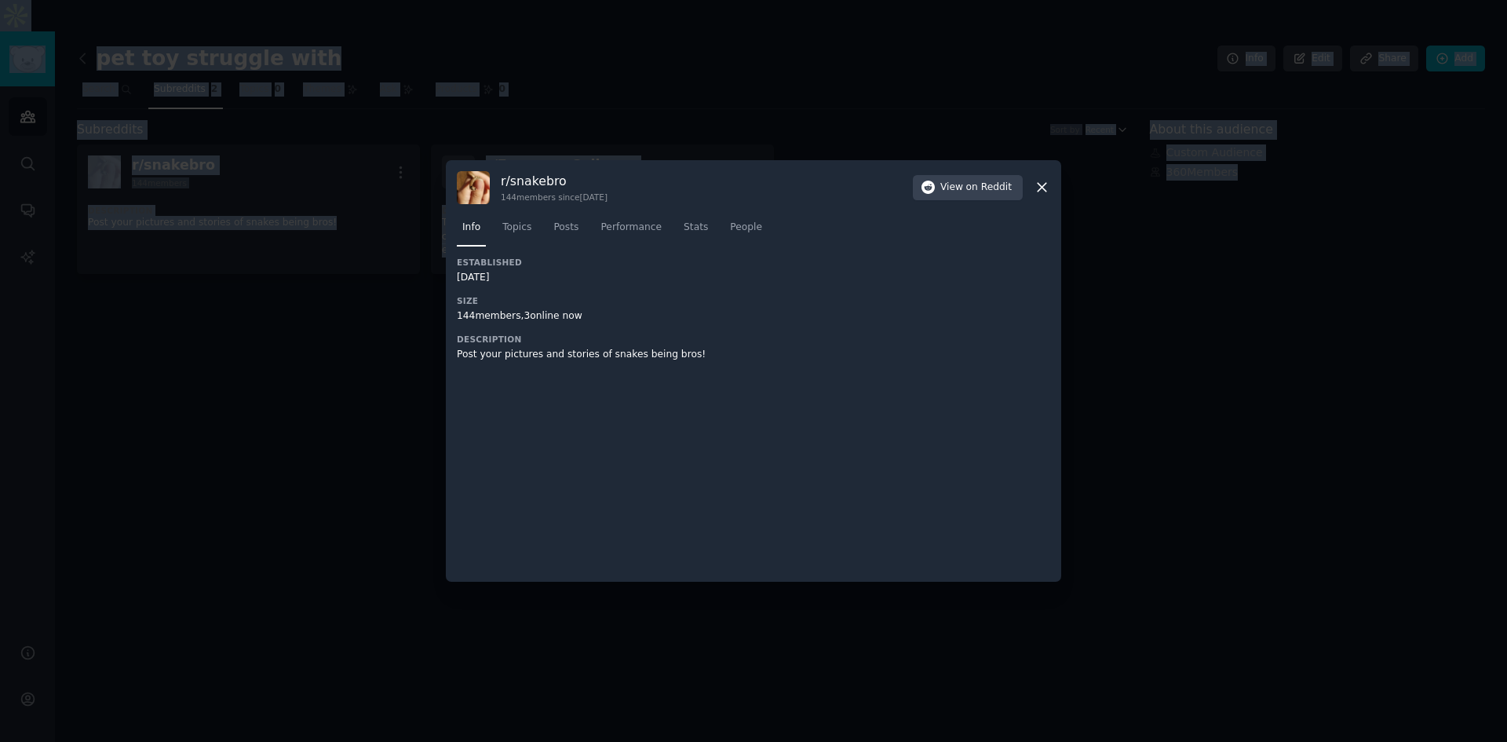
click at [348, 275] on div at bounding box center [753, 371] width 1507 height 742
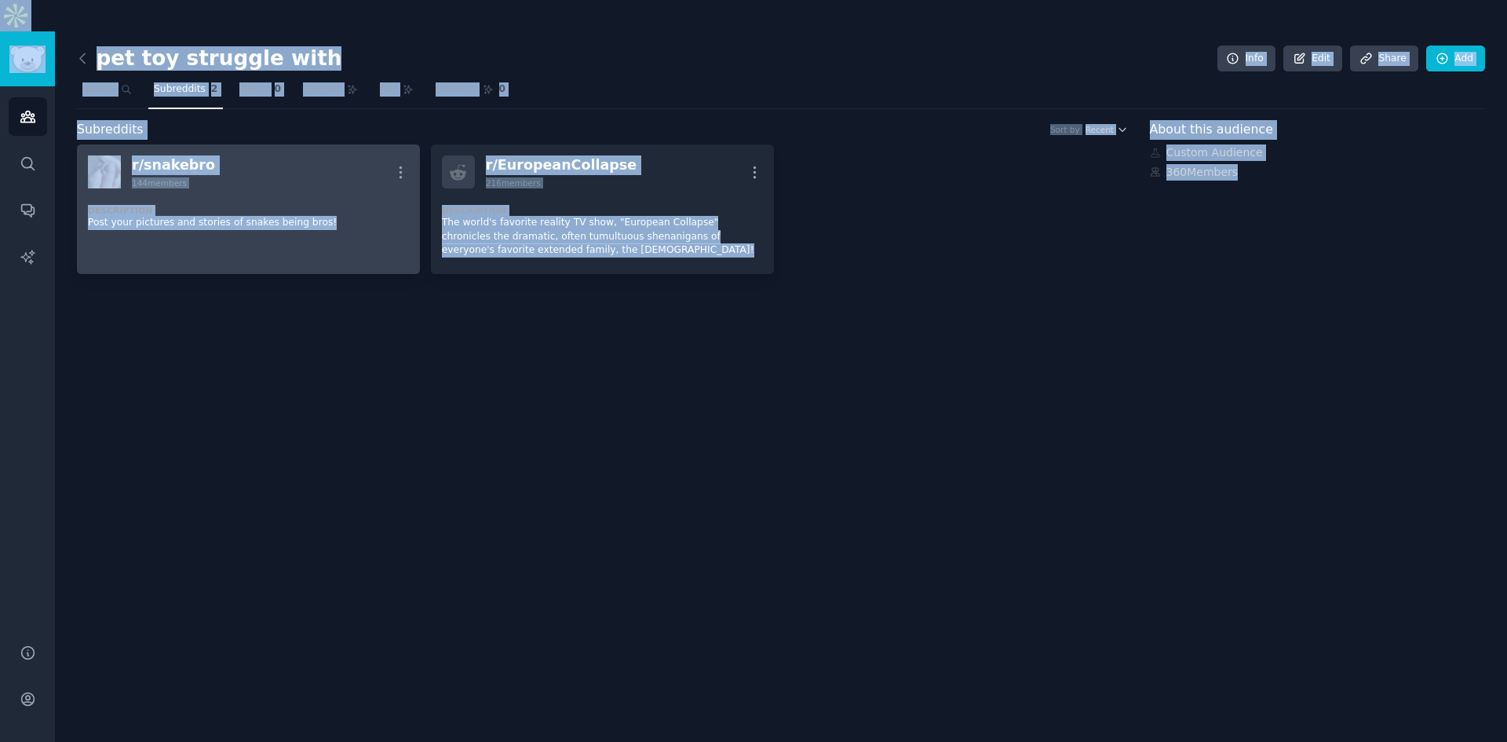
click at [304, 216] on p "Post your pictures and stories of snakes being bros!" at bounding box center [248, 223] width 321 height 14
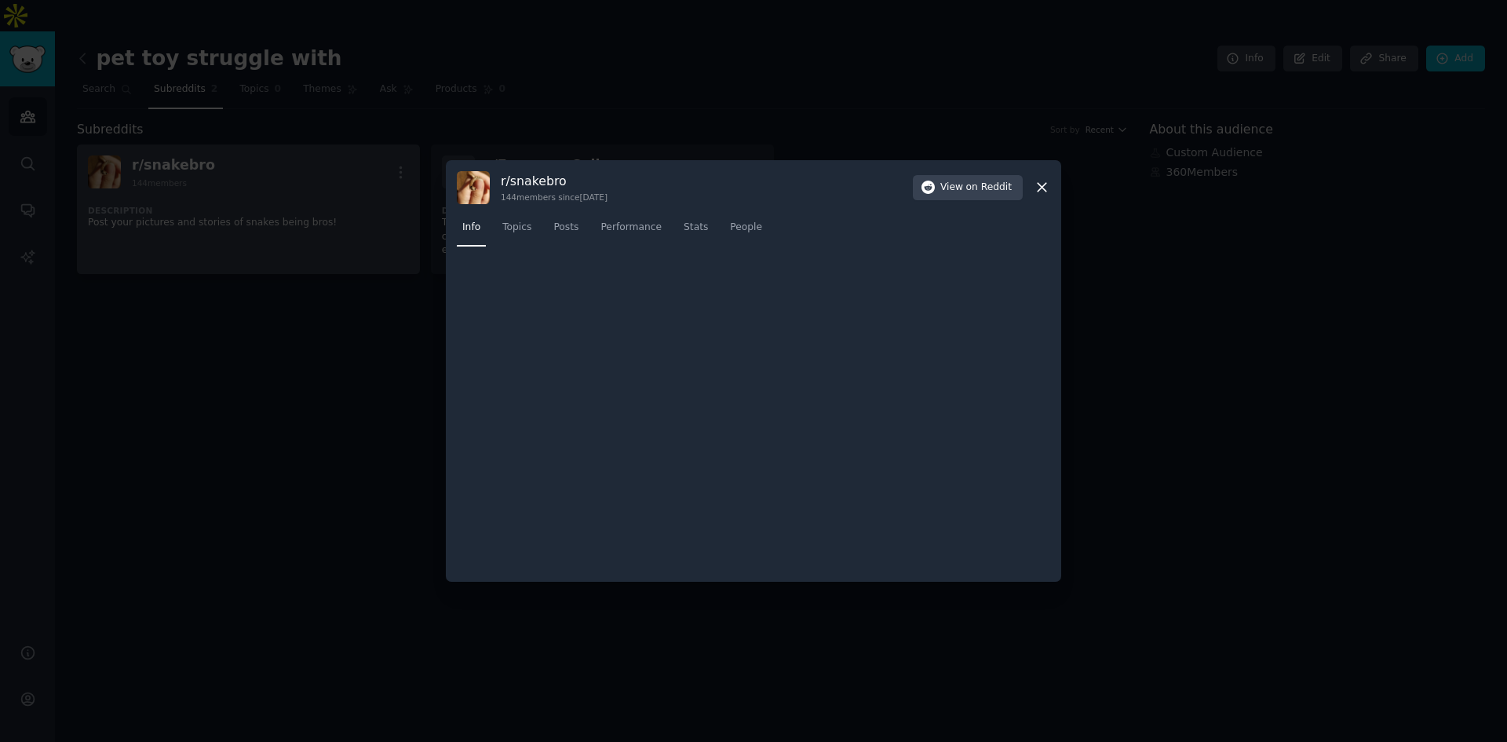
click at [304, 193] on div at bounding box center [753, 371] width 1507 height 742
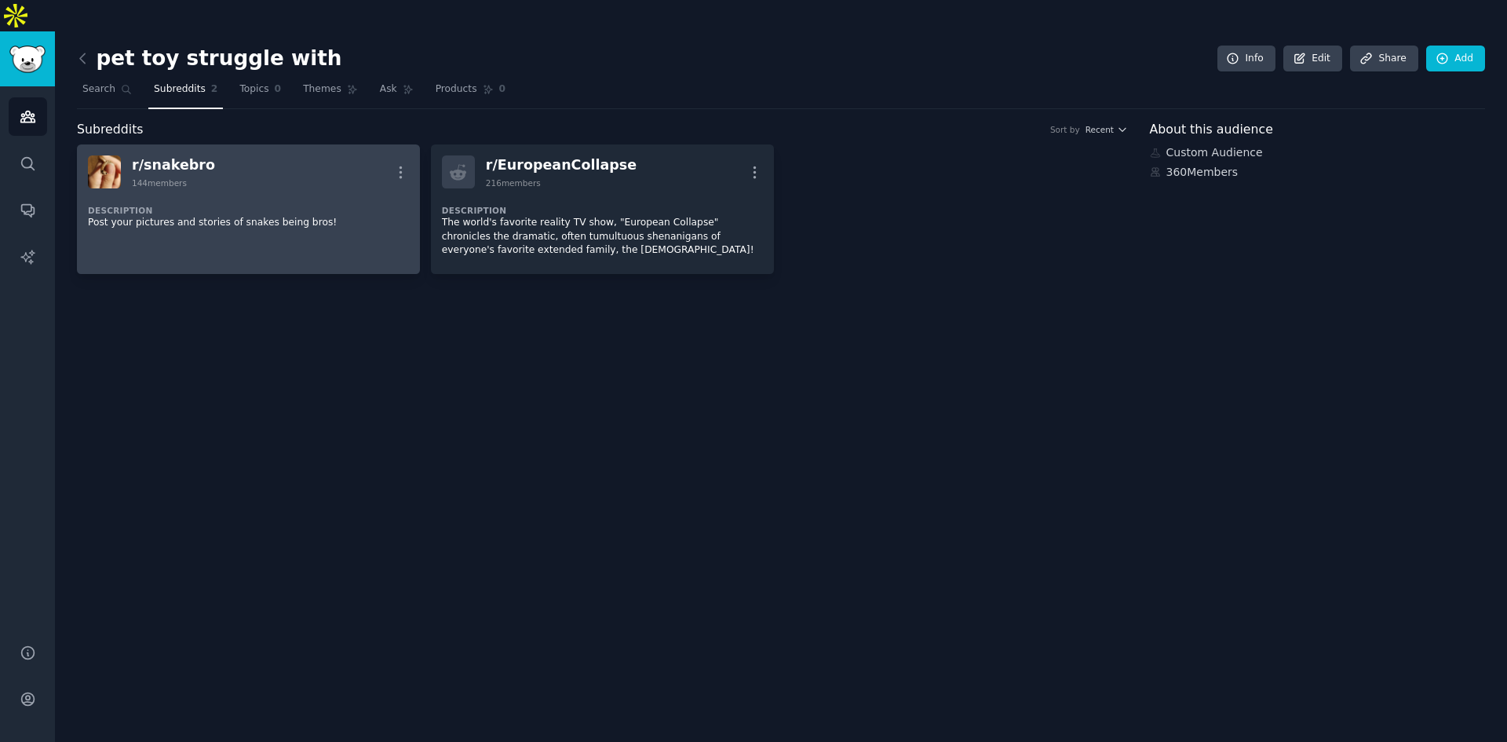
click at [304, 216] on p "Post your pictures and stories of snakes being bros!" at bounding box center [248, 223] width 321 height 14
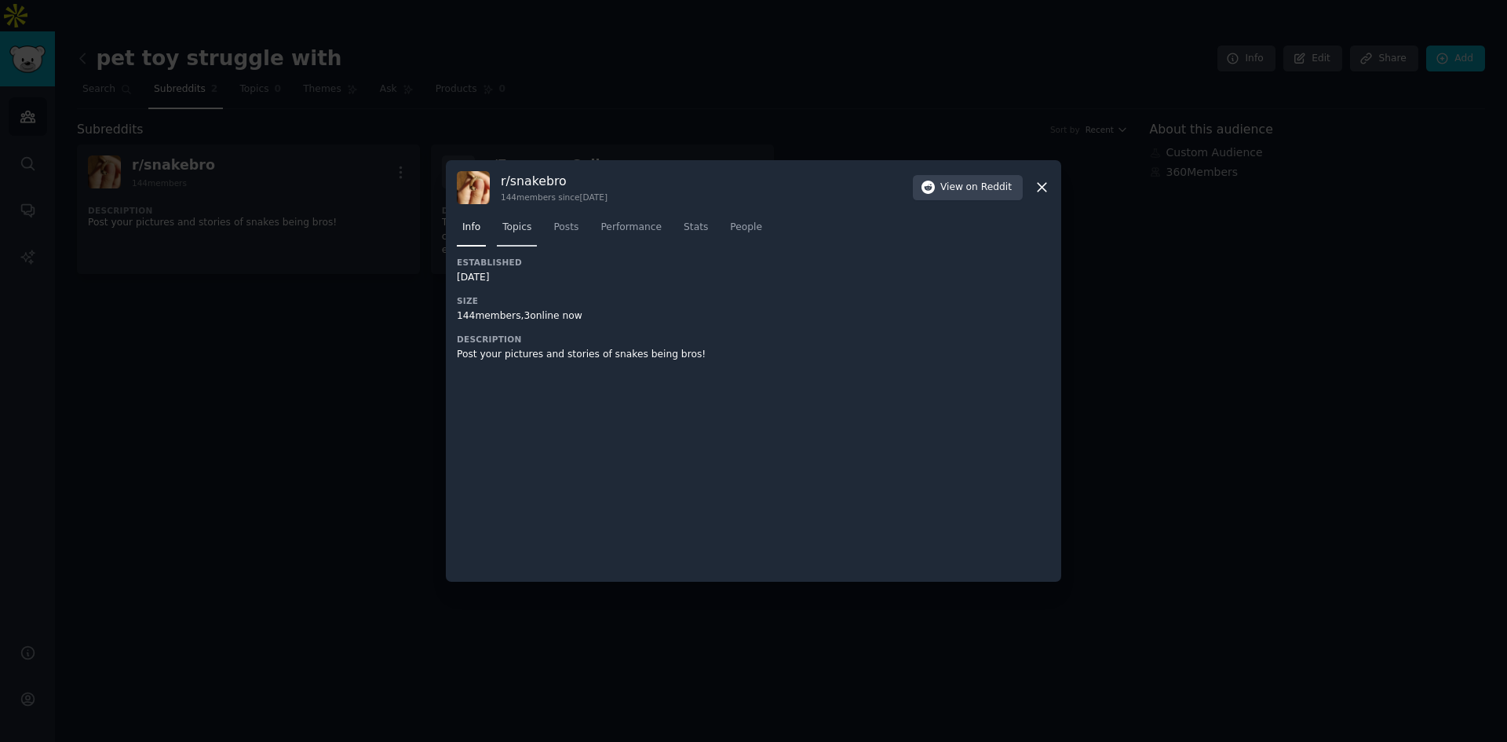
click at [503, 228] on span "Topics" at bounding box center [516, 228] width 29 height 14
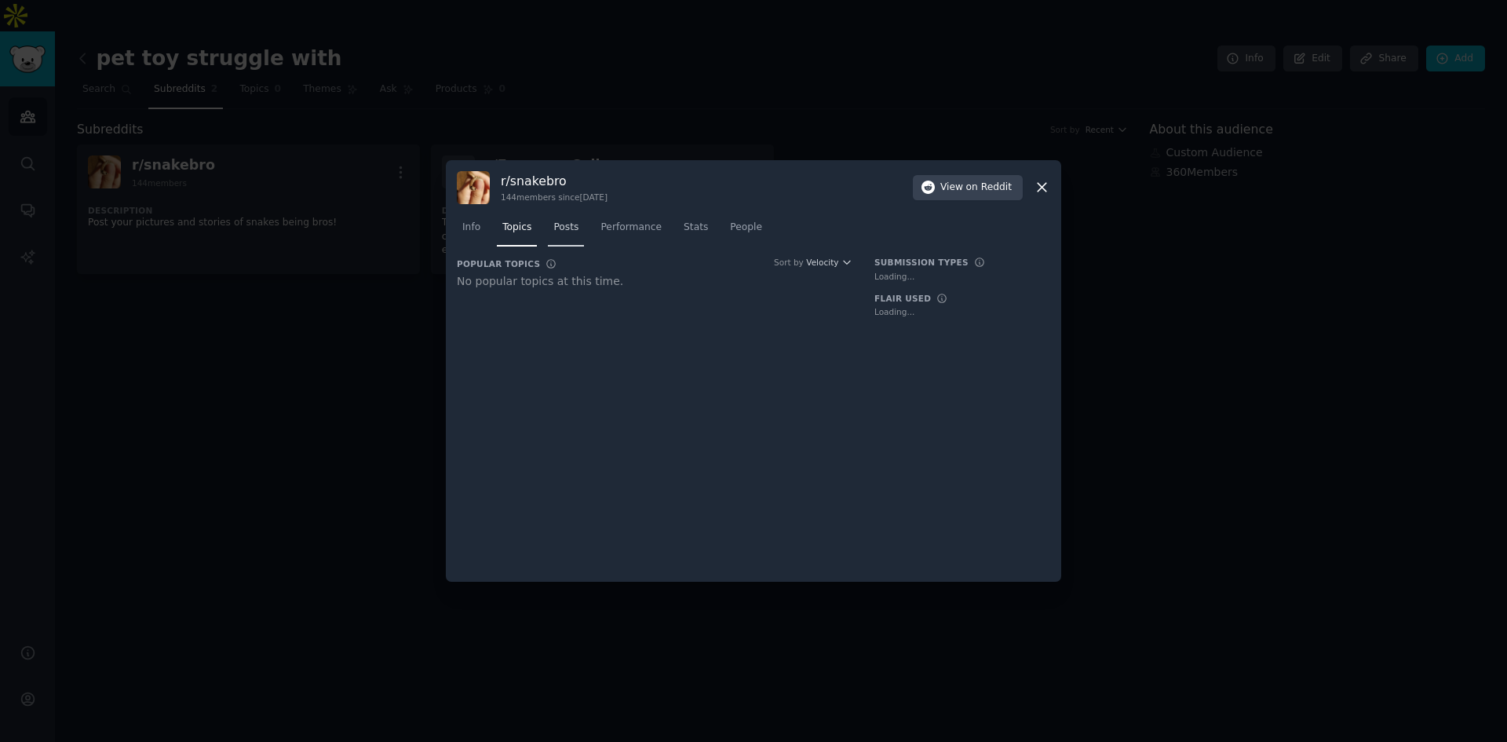
click at [563, 230] on span "Posts" at bounding box center [565, 228] width 25 height 14
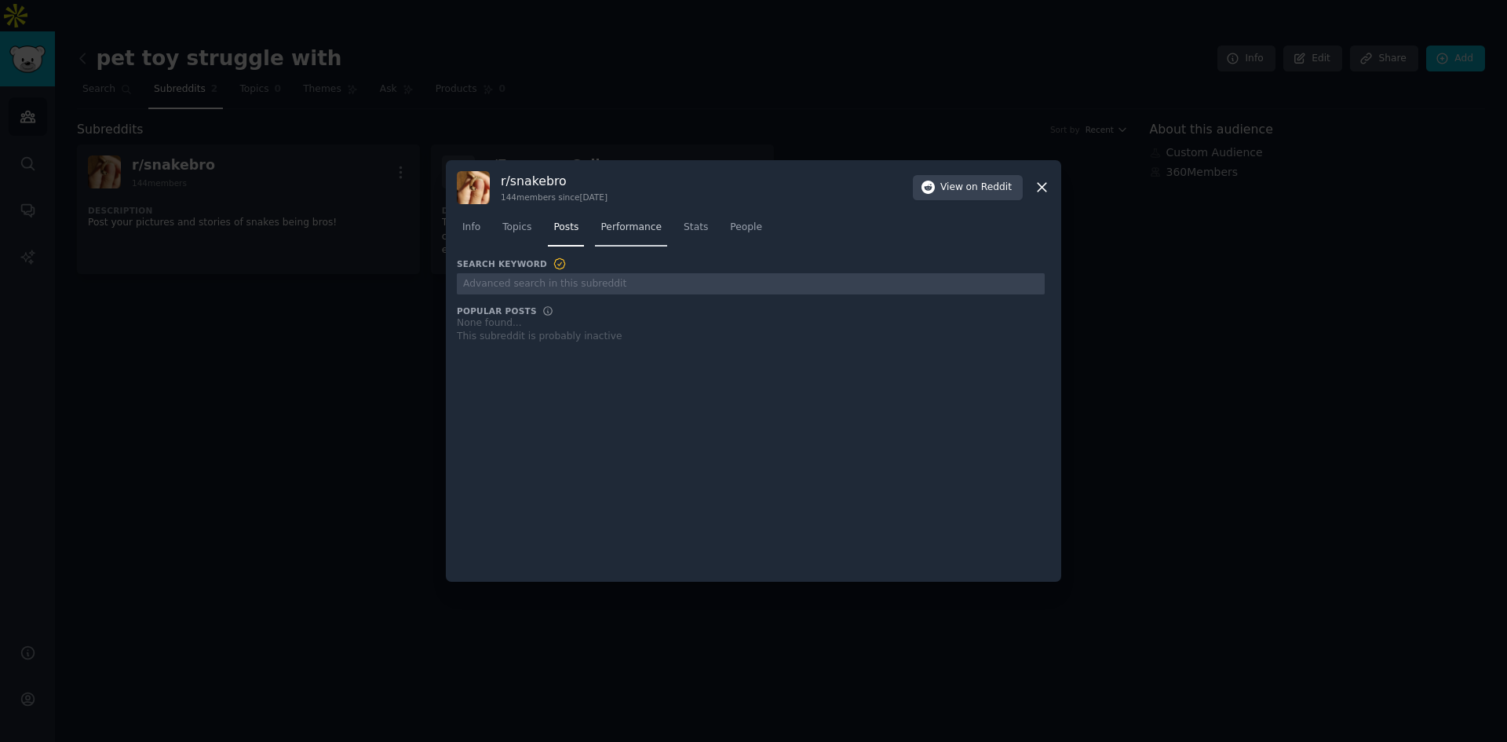
click at [640, 229] on span "Performance" at bounding box center [630, 228] width 61 height 14
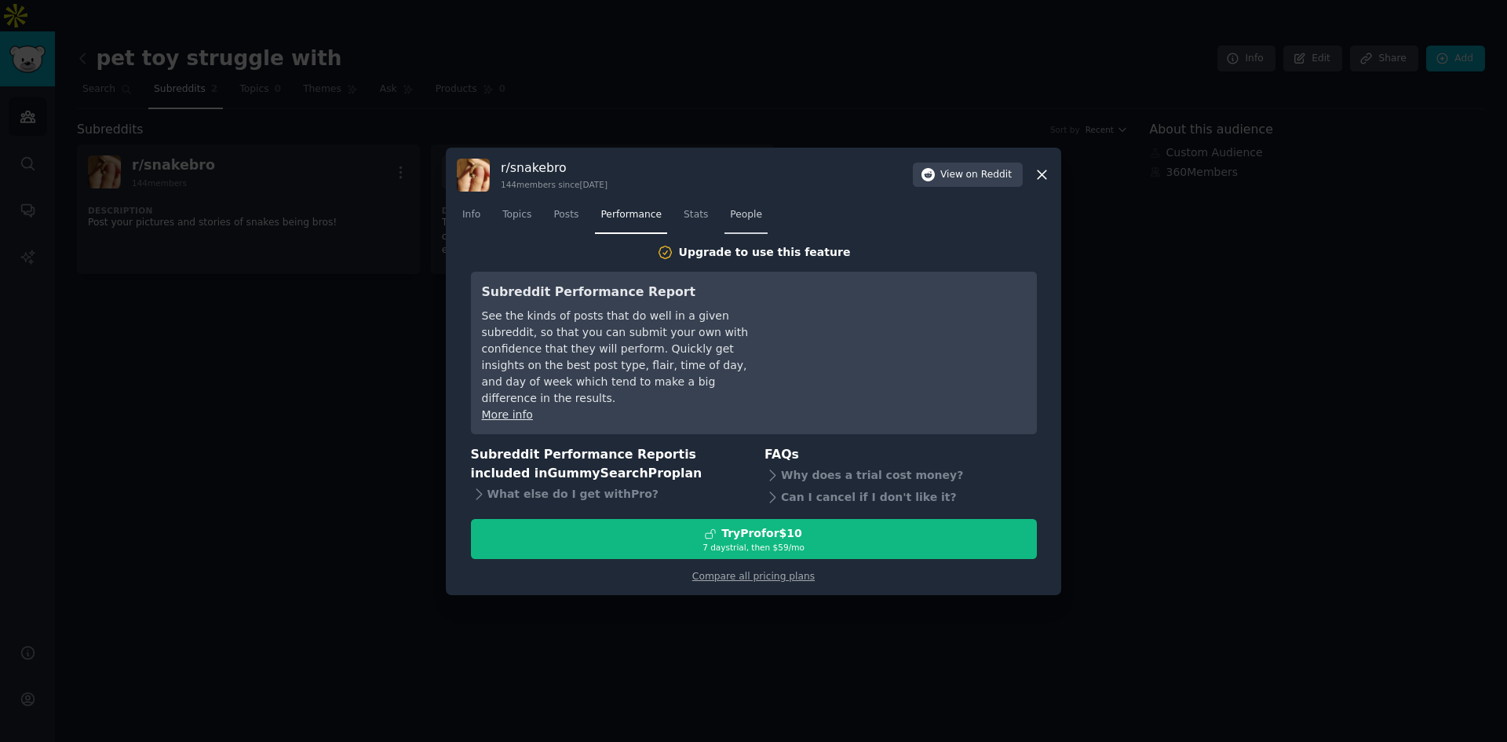
click at [738, 228] on link "People" at bounding box center [745, 218] width 43 height 32
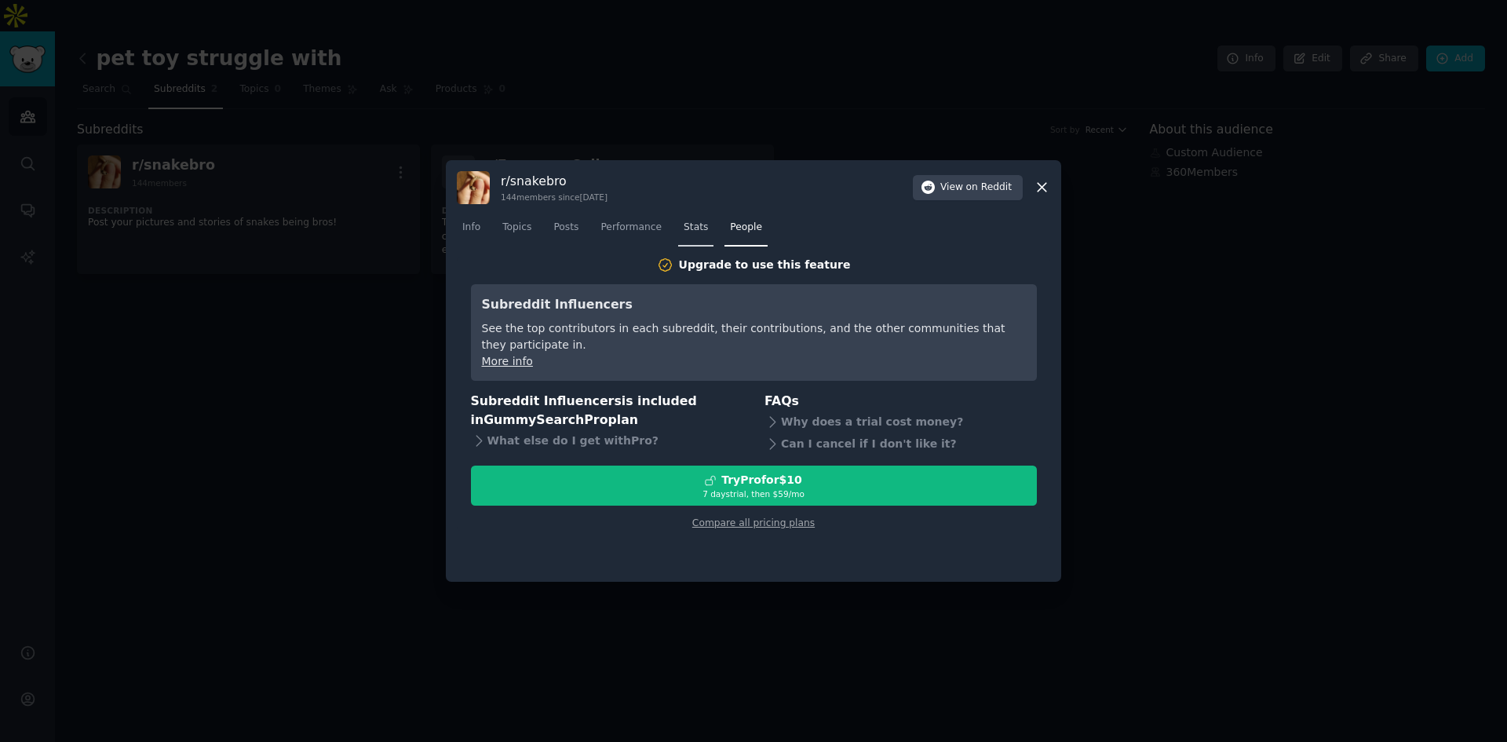
click at [701, 228] on span "Stats" at bounding box center [696, 228] width 24 height 14
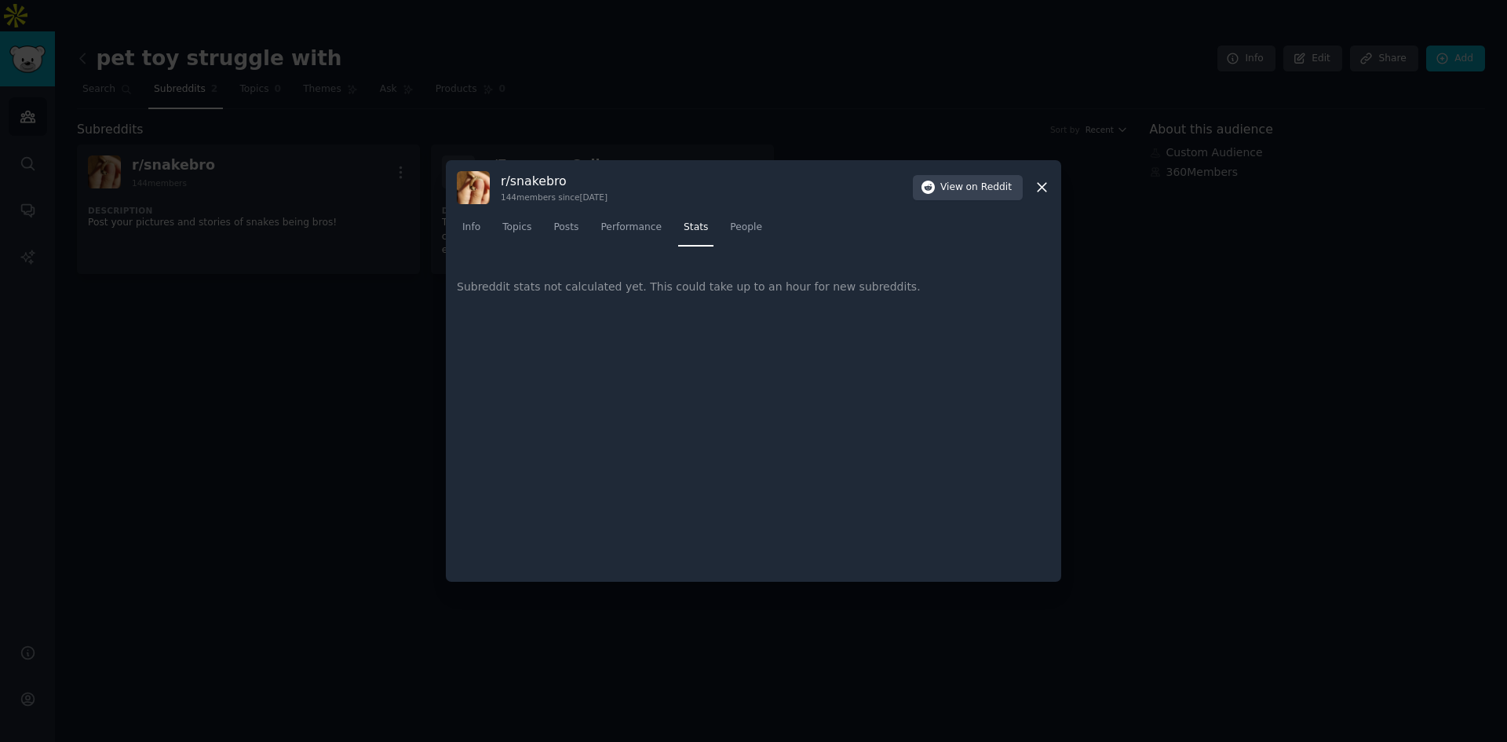
click at [1046, 189] on icon at bounding box center [1042, 187] width 16 height 16
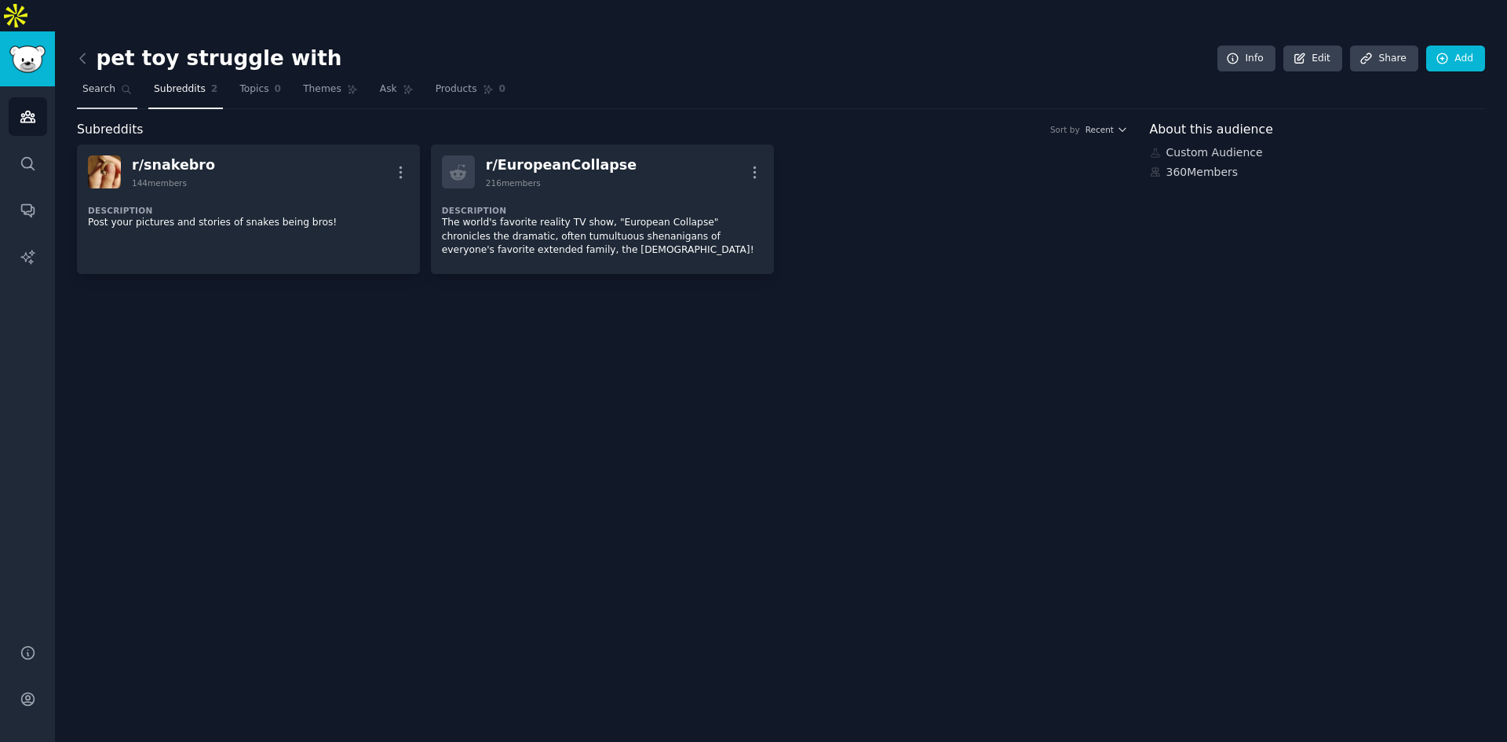
click at [116, 77] on link "Search" at bounding box center [107, 93] width 60 height 32
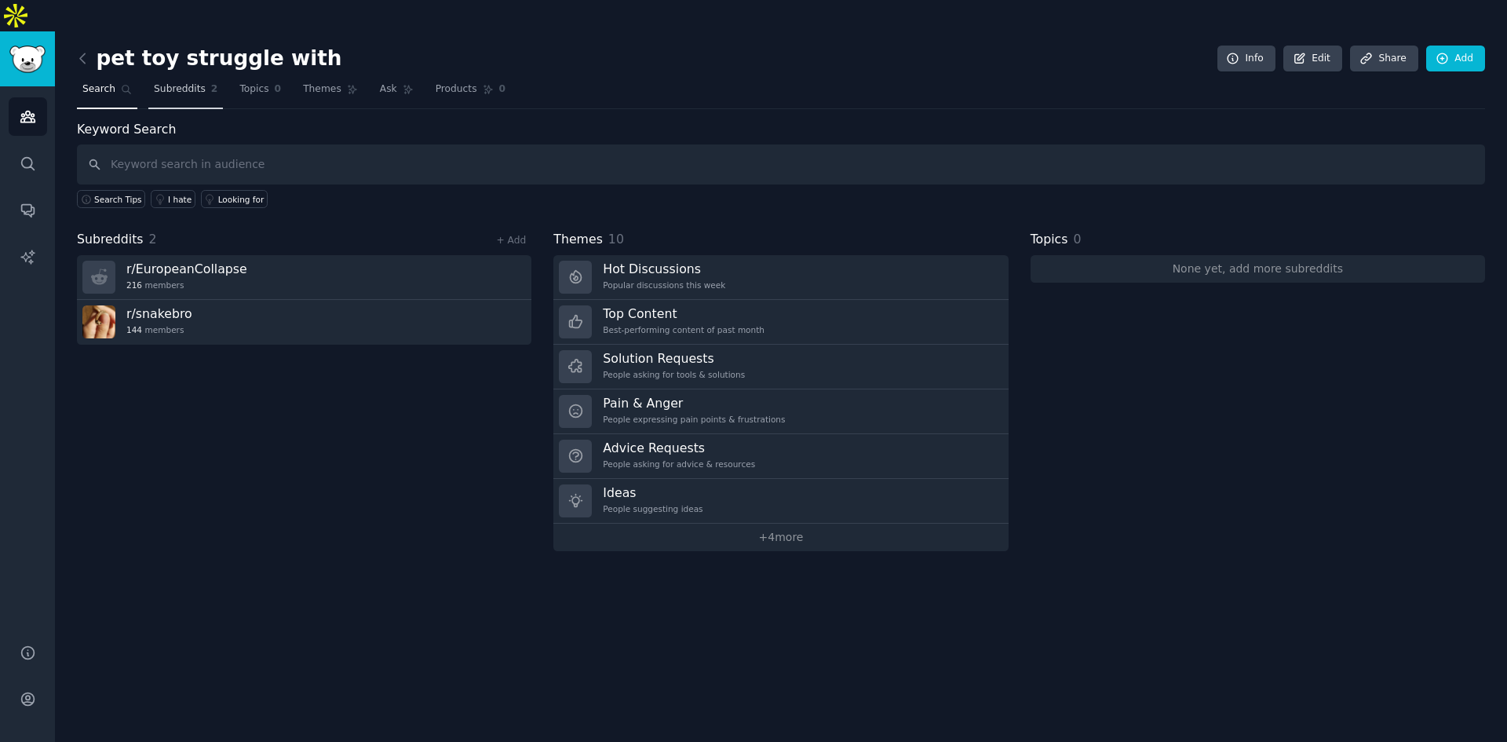
click at [206, 77] on link "Subreddits 2" at bounding box center [185, 93] width 75 height 32
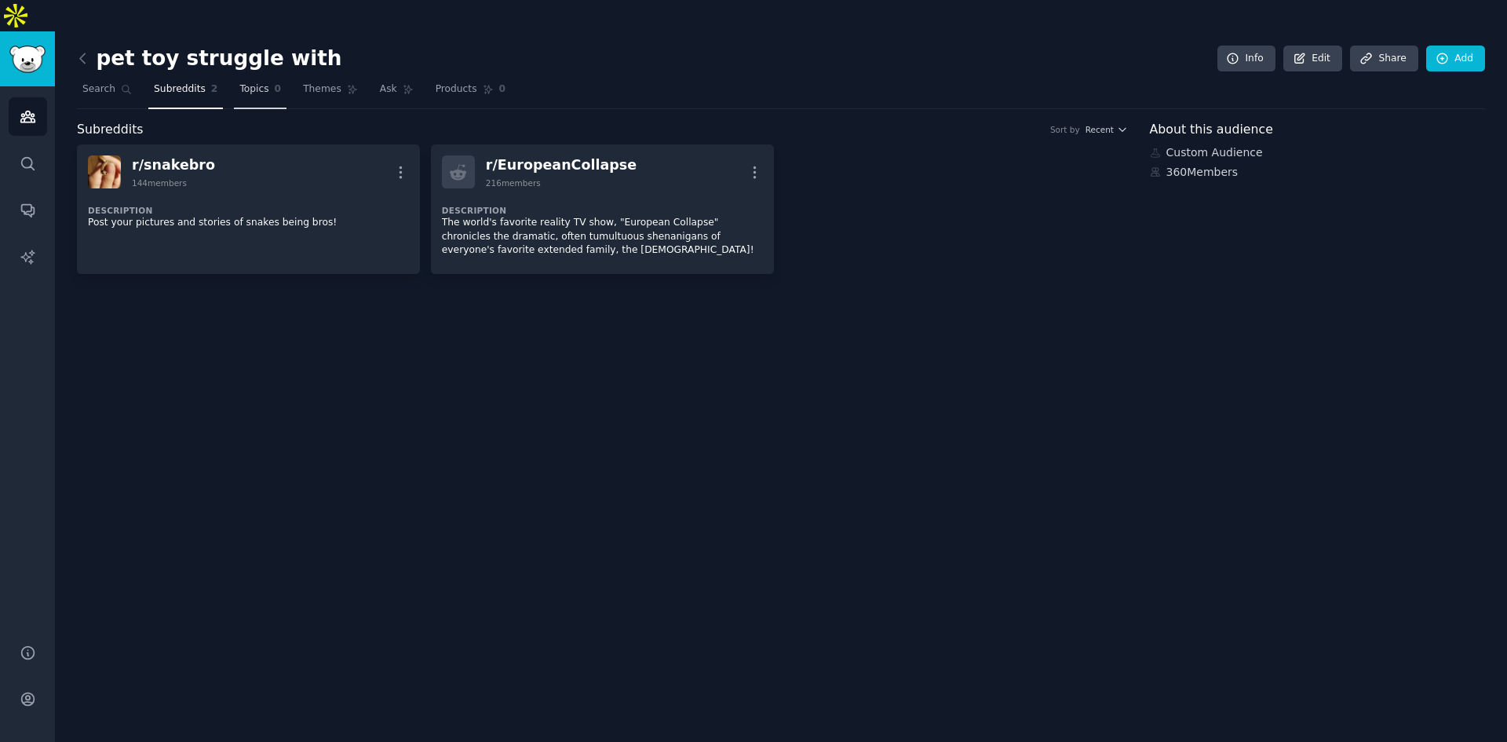
click at [252, 82] on span "Topics" at bounding box center [253, 89] width 29 height 14
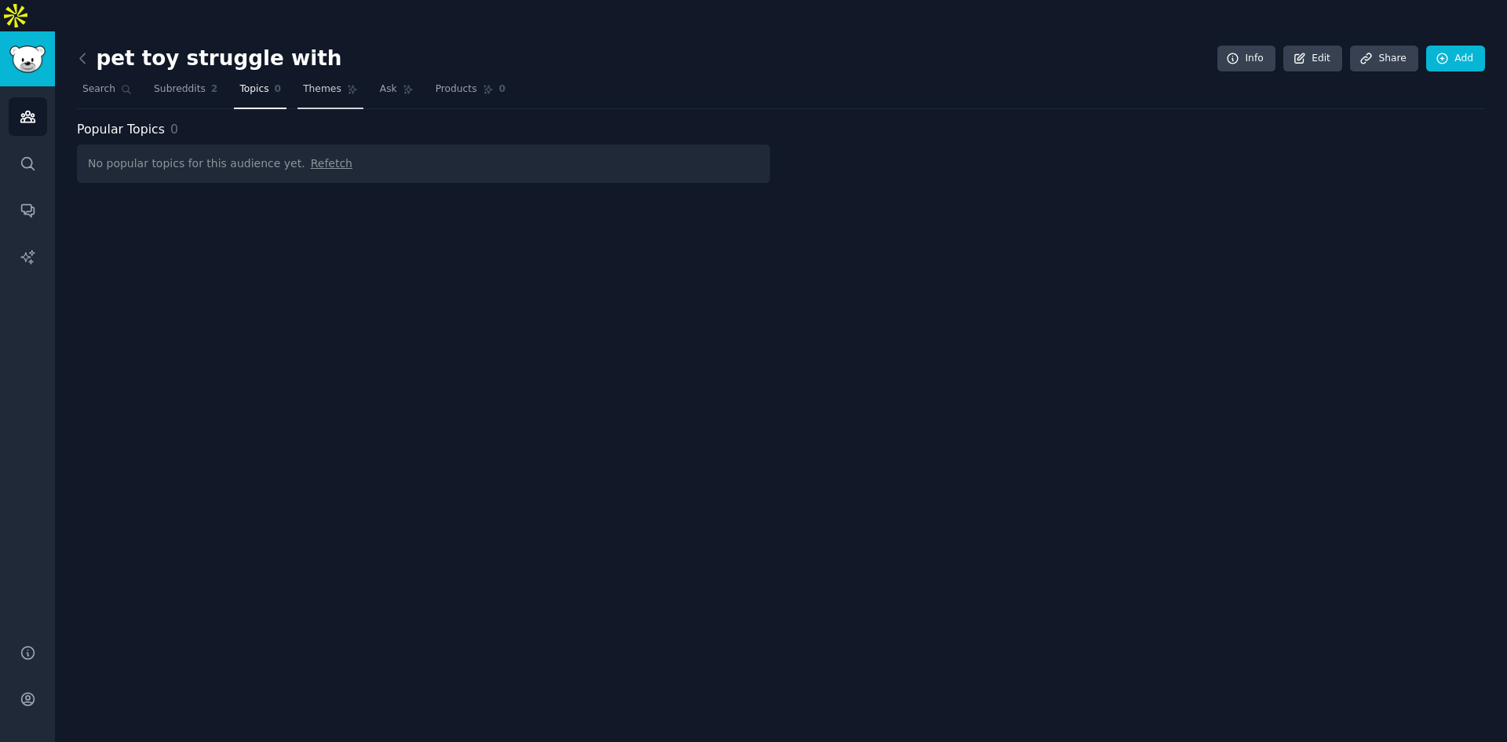
click at [331, 82] on span "Themes" at bounding box center [322, 89] width 38 height 14
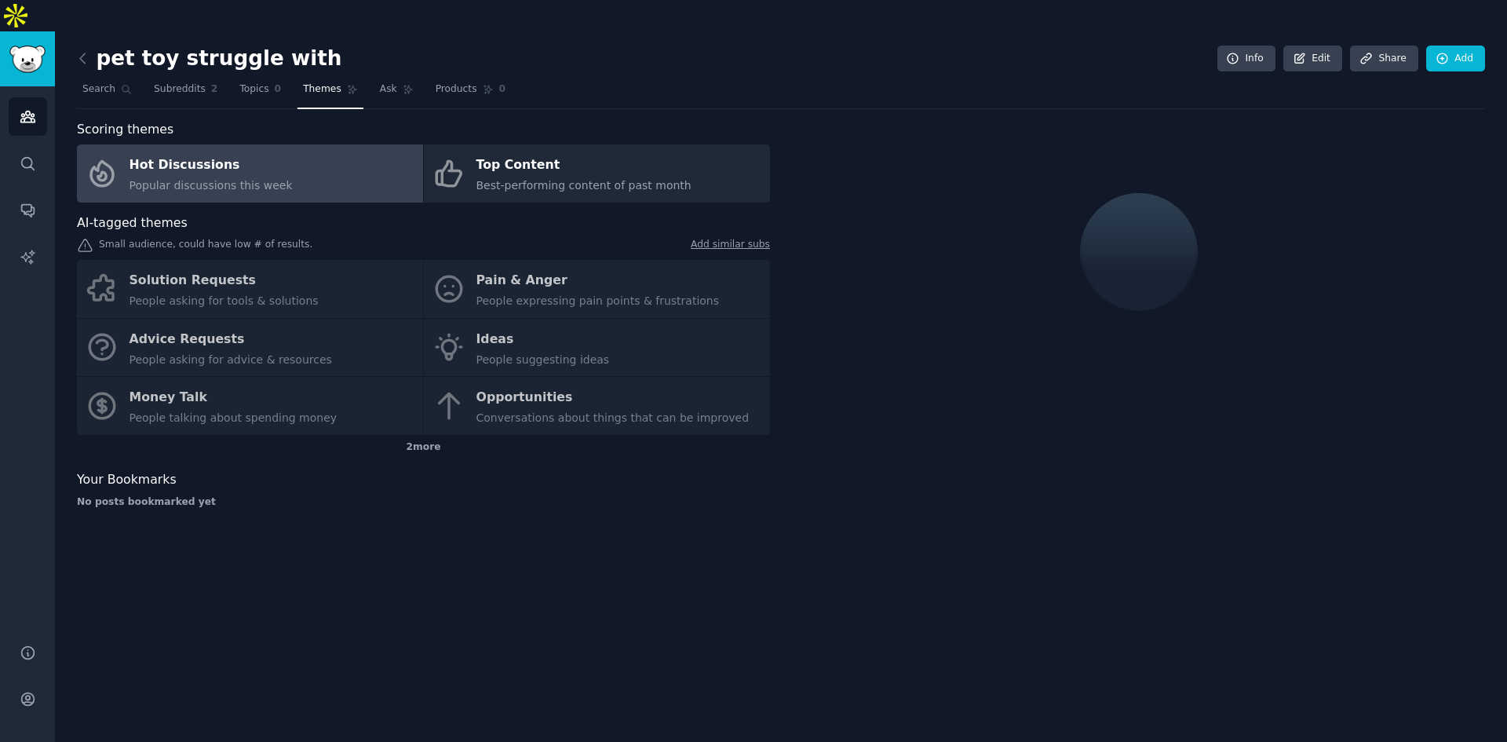
click at [188, 46] on div "pet toy struggle with Info Edit Share Add" at bounding box center [781, 62] width 1408 height 32
click at [184, 82] on span "Subreddits" at bounding box center [180, 89] width 52 height 14
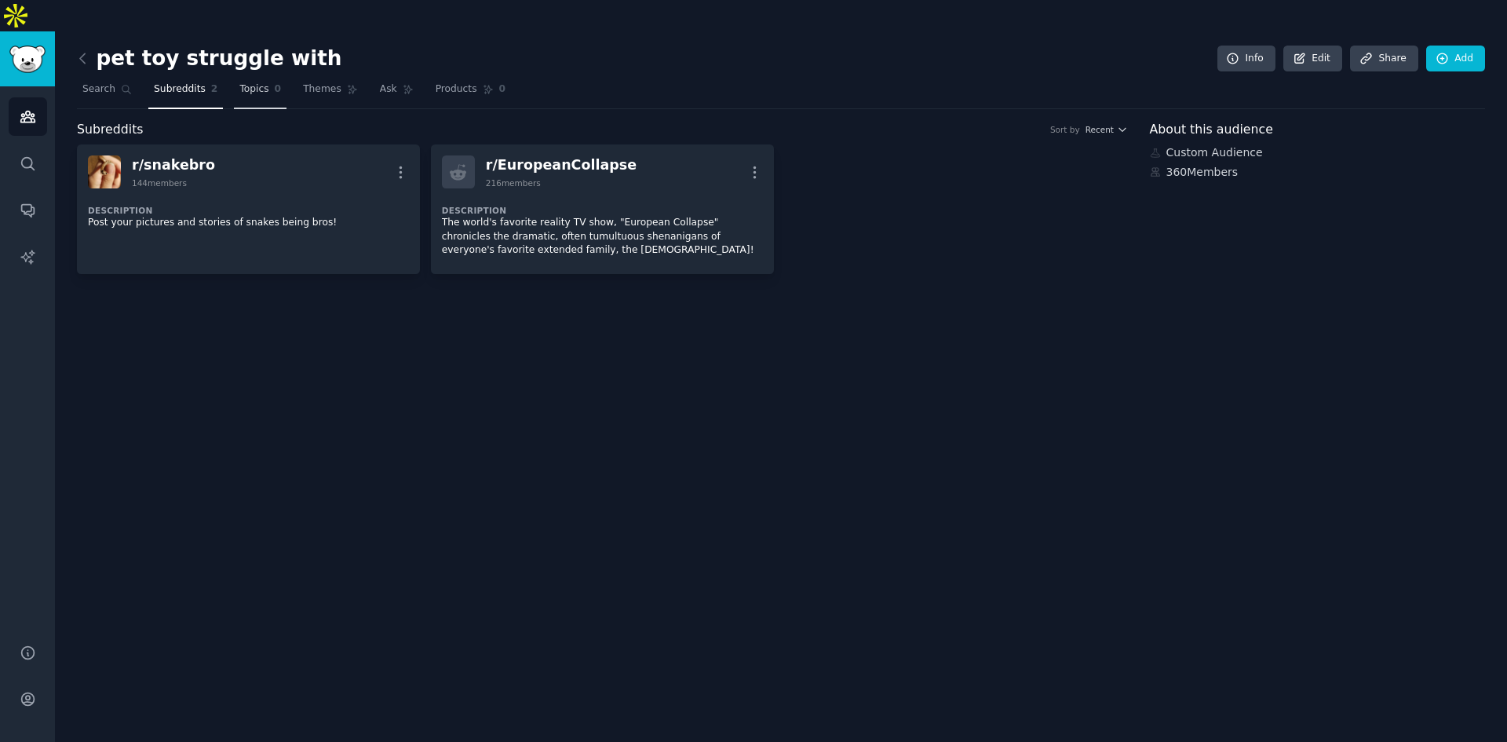
click at [242, 77] on link "Topics 0" at bounding box center [260, 93] width 53 height 32
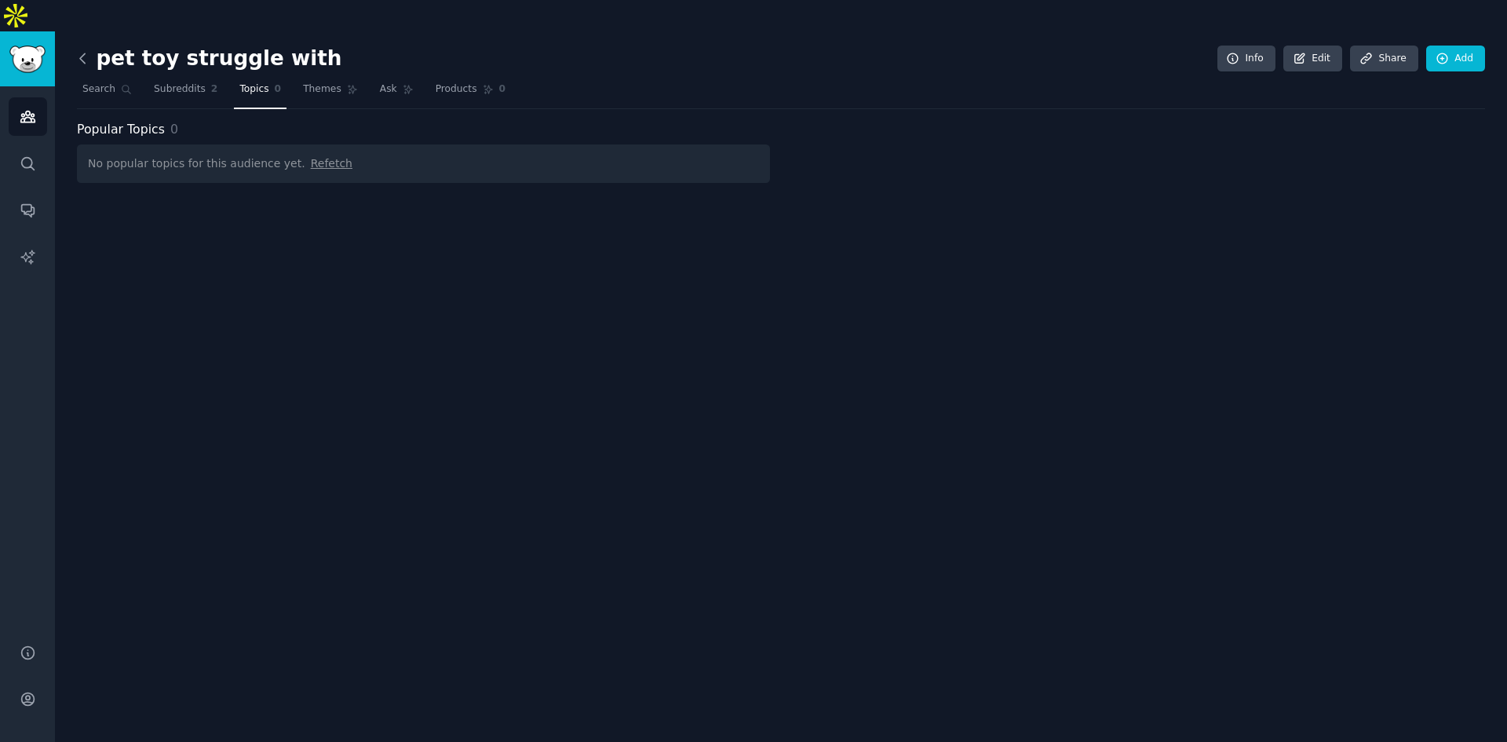
click at [86, 50] on icon at bounding box center [83, 58] width 16 height 16
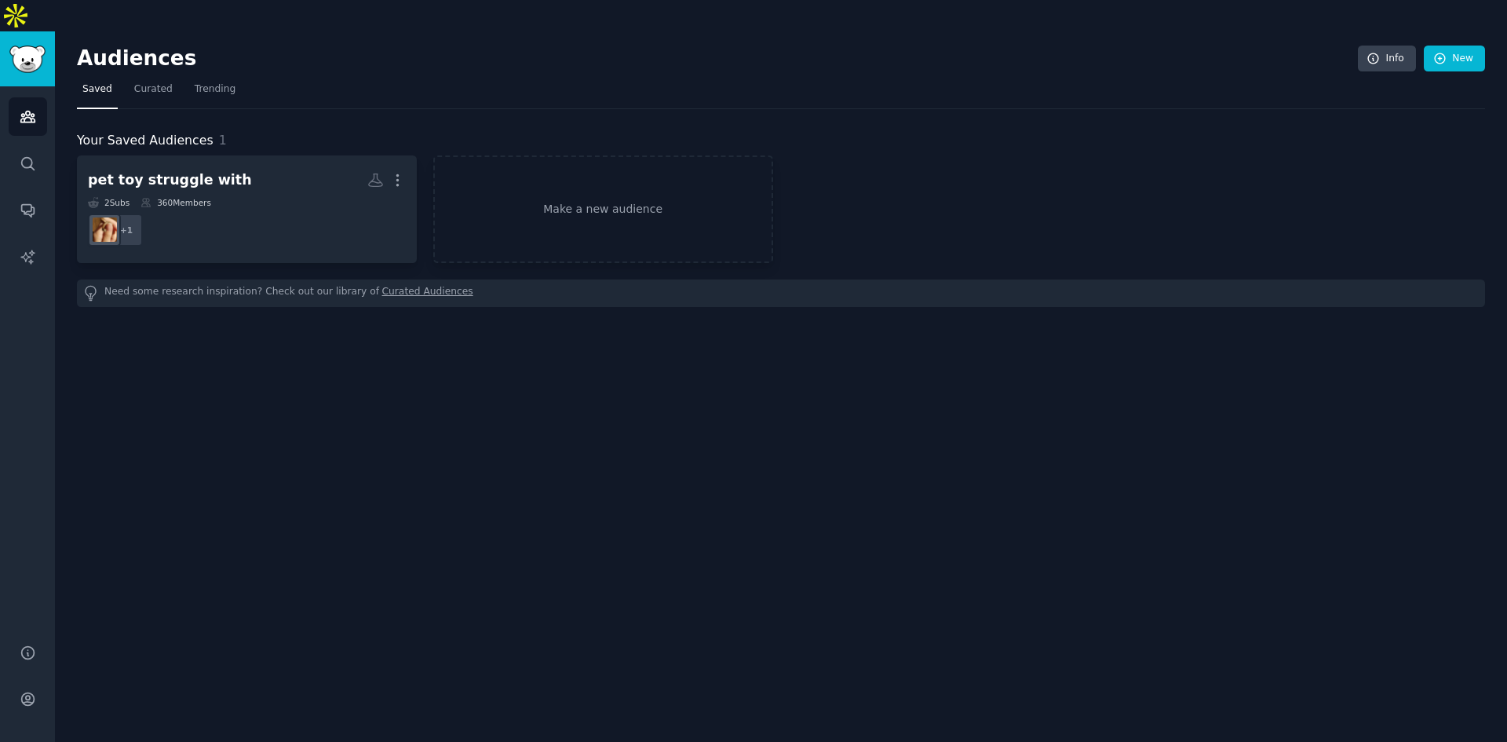
click at [86, 46] on h2 "Audiences" at bounding box center [717, 58] width 1281 height 25
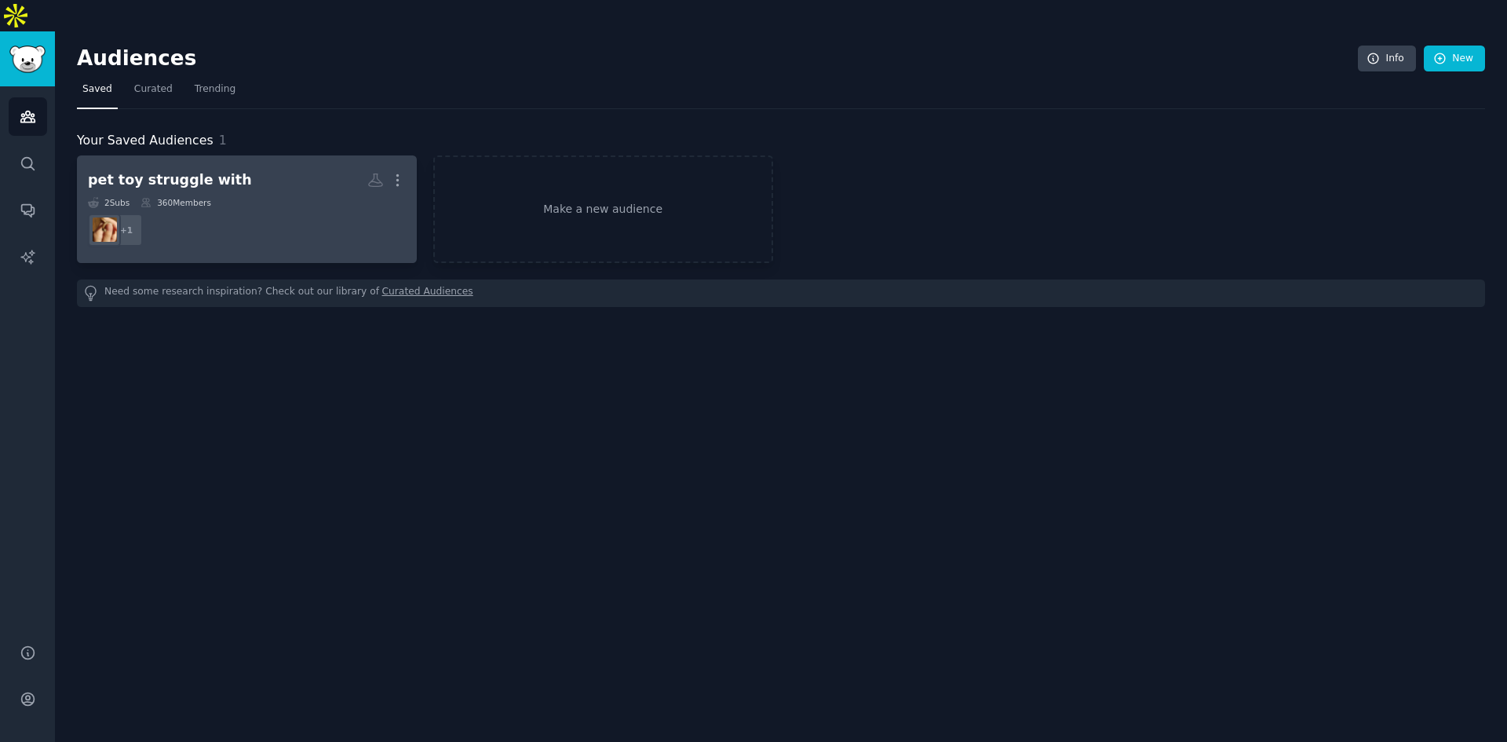
drag, startPoint x: 273, startPoint y: 161, endPoint x: 267, endPoint y: 169, distance: 10.0
drag, startPoint x: 267, startPoint y: 169, endPoint x: 395, endPoint y: 152, distance: 129.0
click at [395, 172] on icon "button" at bounding box center [397, 180] width 16 height 16
click at [363, 205] on p "Delete" at bounding box center [355, 213] width 36 height 16
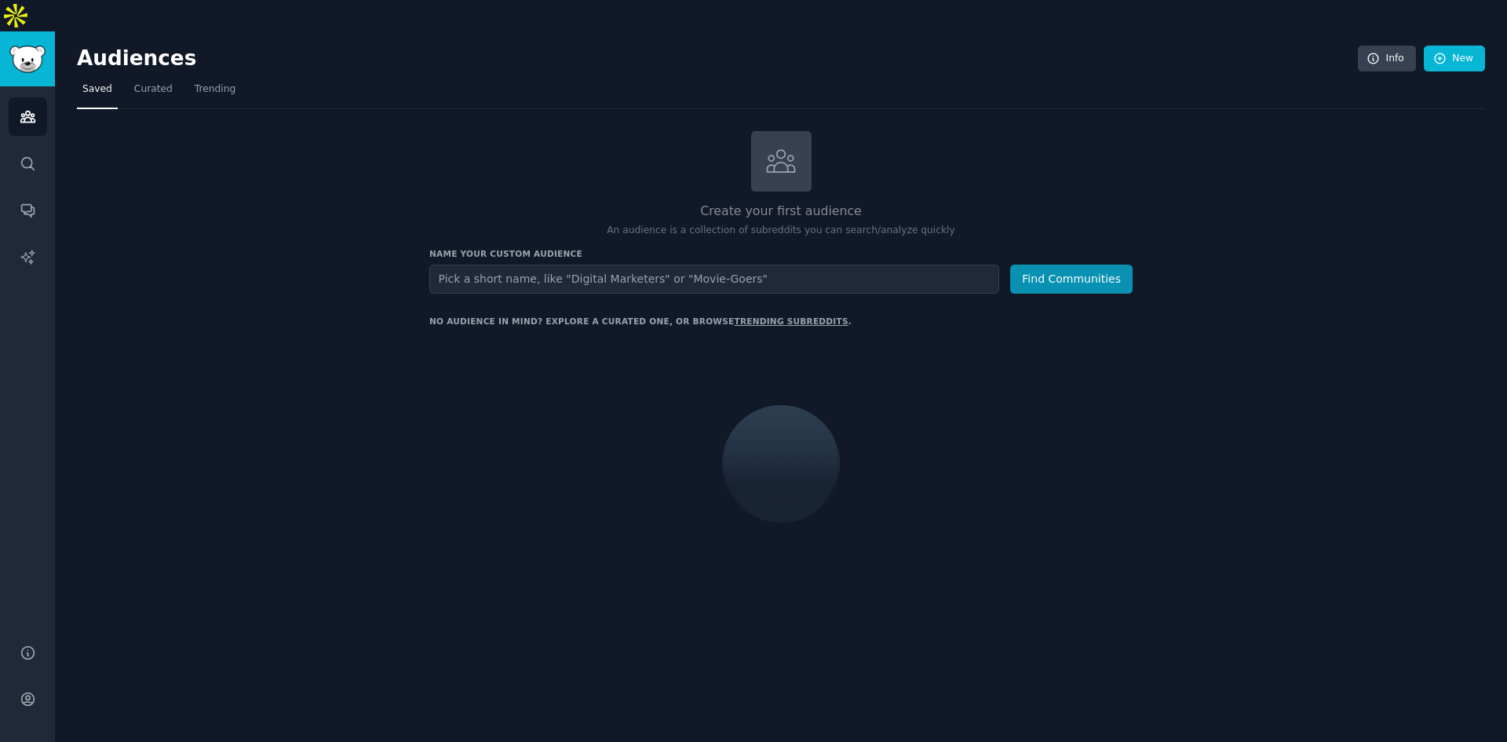
click at [727, 264] on input "text" at bounding box center [714, 278] width 570 height 29
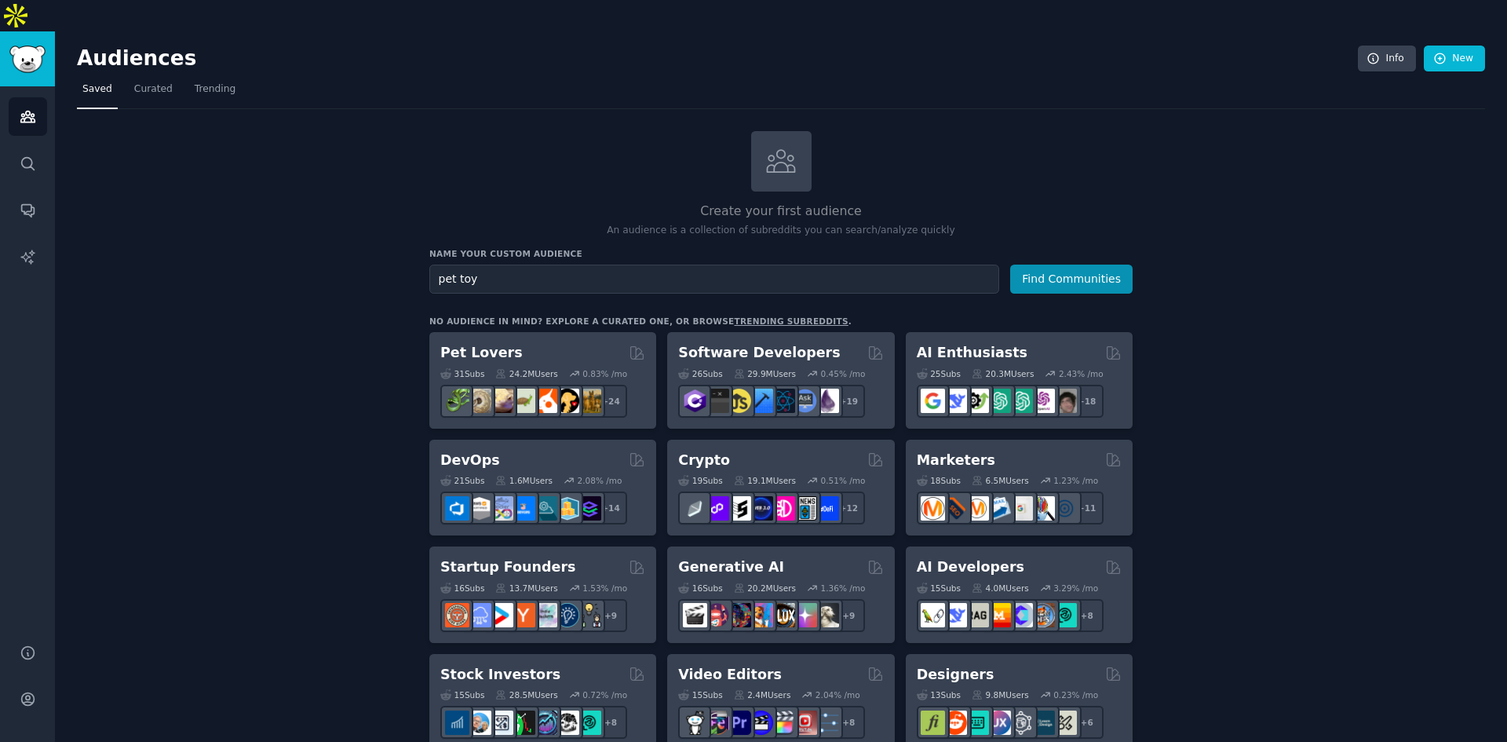
type input "pet toy"
click at [1010, 264] on button "Find Communities" at bounding box center [1071, 278] width 122 height 29
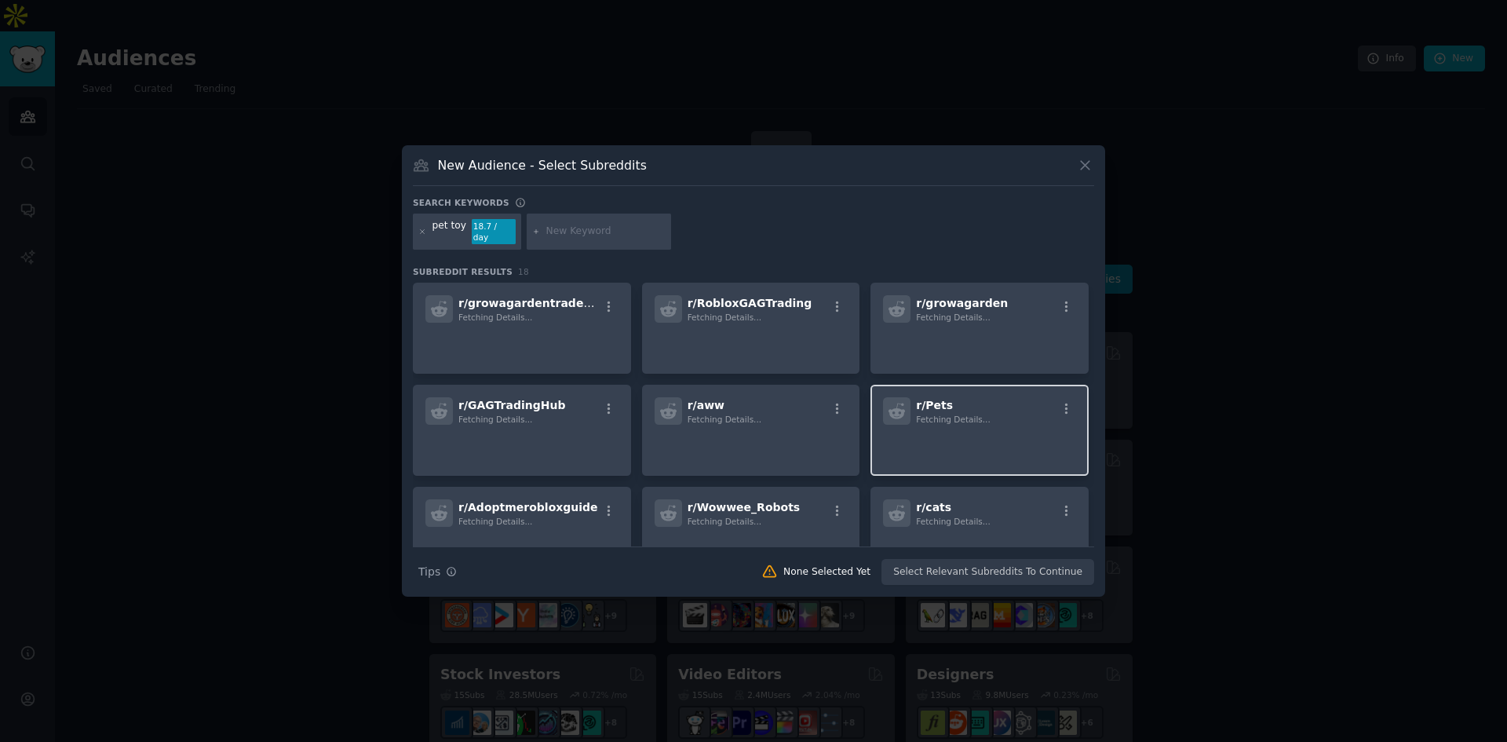
click at [946, 421] on div "r/ Pets Fetching Details..." at bounding box center [979, 430] width 218 height 91
click at [1063, 402] on icon "button" at bounding box center [1066, 409] width 14 height 14
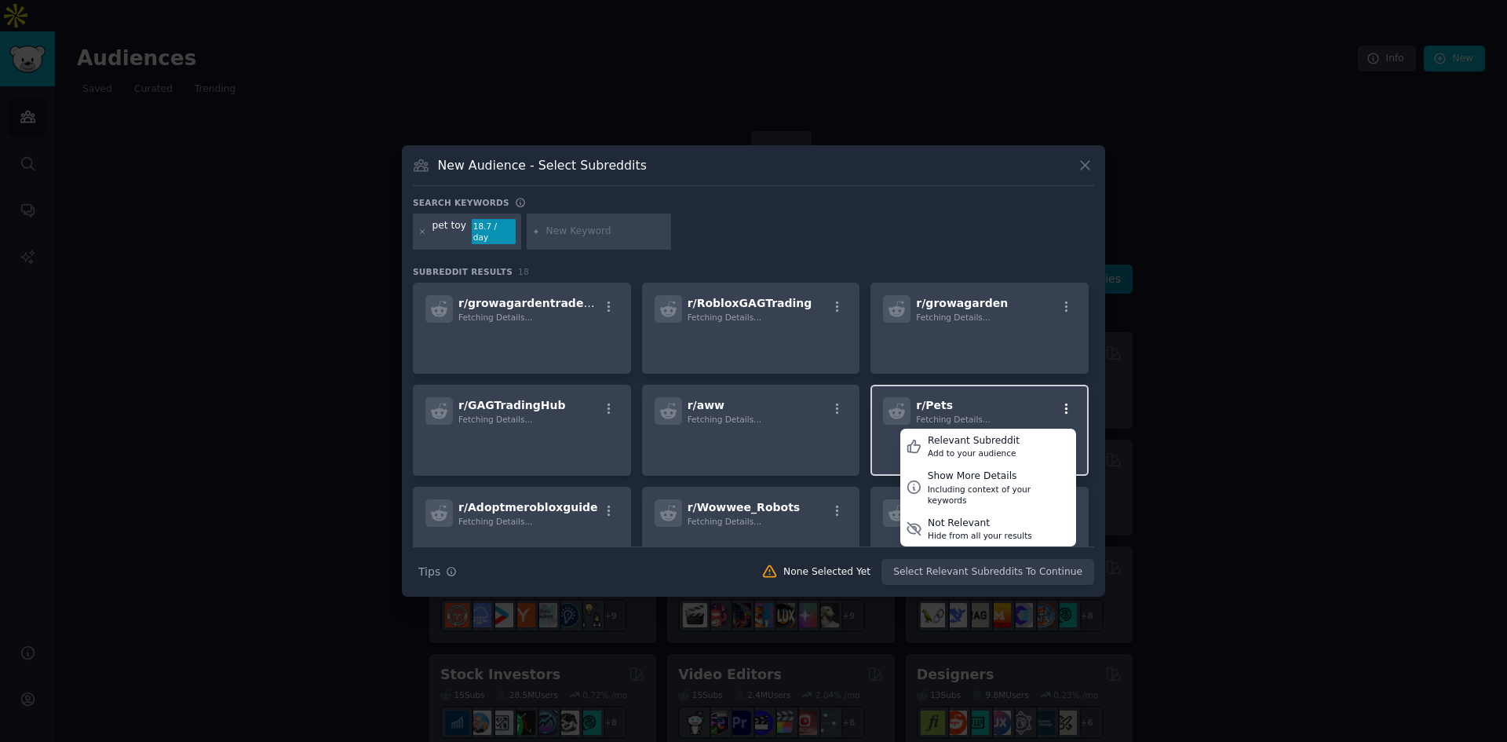
click at [1063, 402] on icon "button" at bounding box center [1066, 409] width 14 height 14
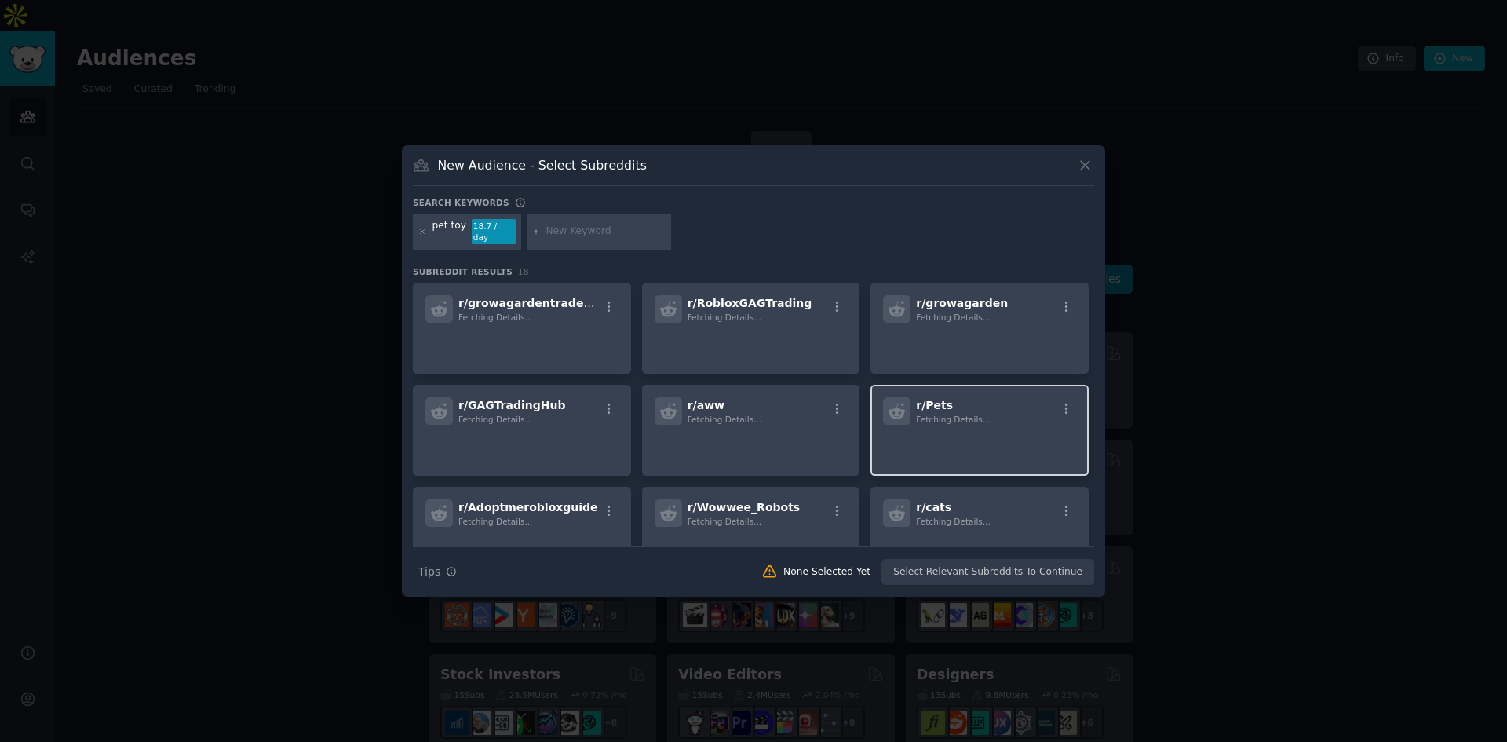
click at [974, 402] on h2 "r/ Pets Fetching Details..." at bounding box center [953, 410] width 74 height 27
click at [921, 434] on p at bounding box center [979, 446] width 193 height 33
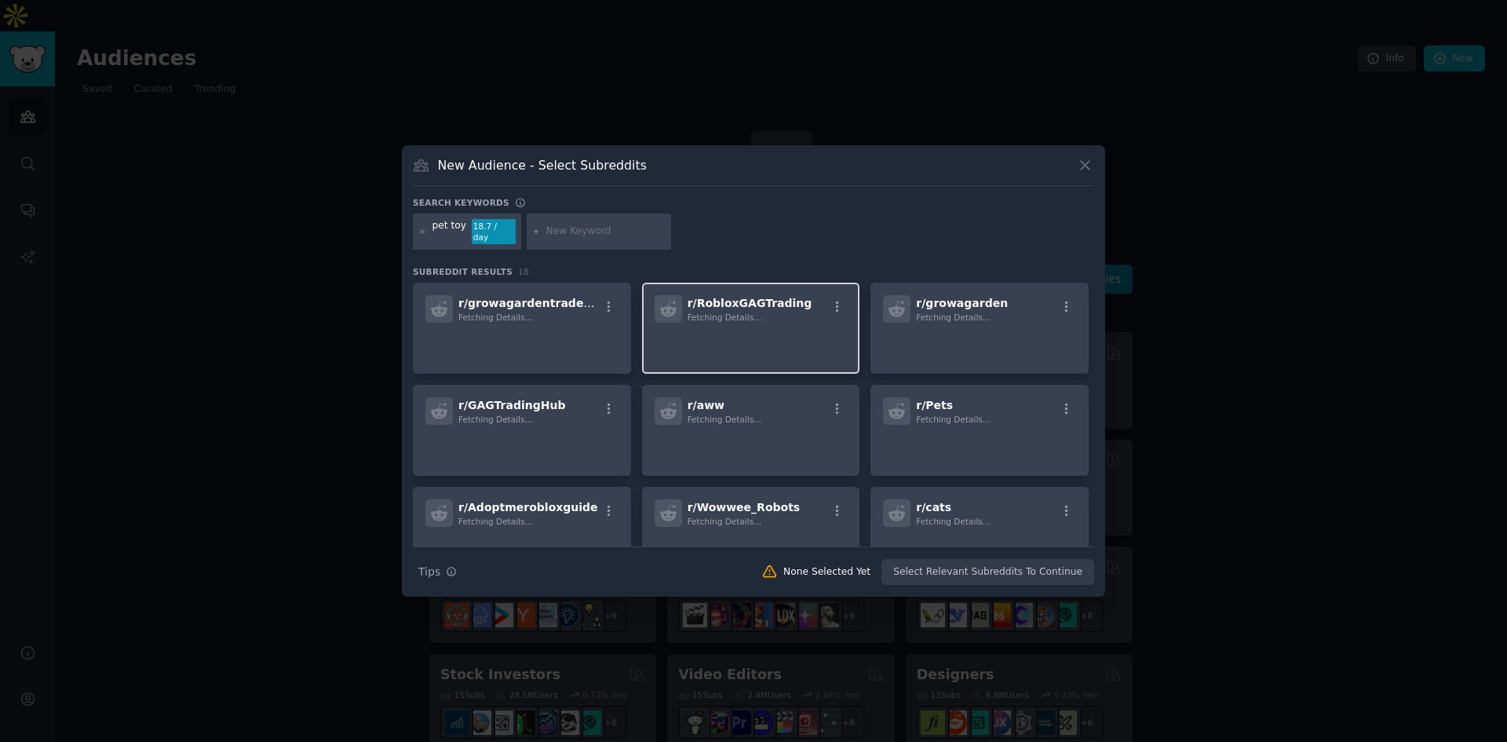
click at [744, 328] on p at bounding box center [750, 344] width 193 height 33
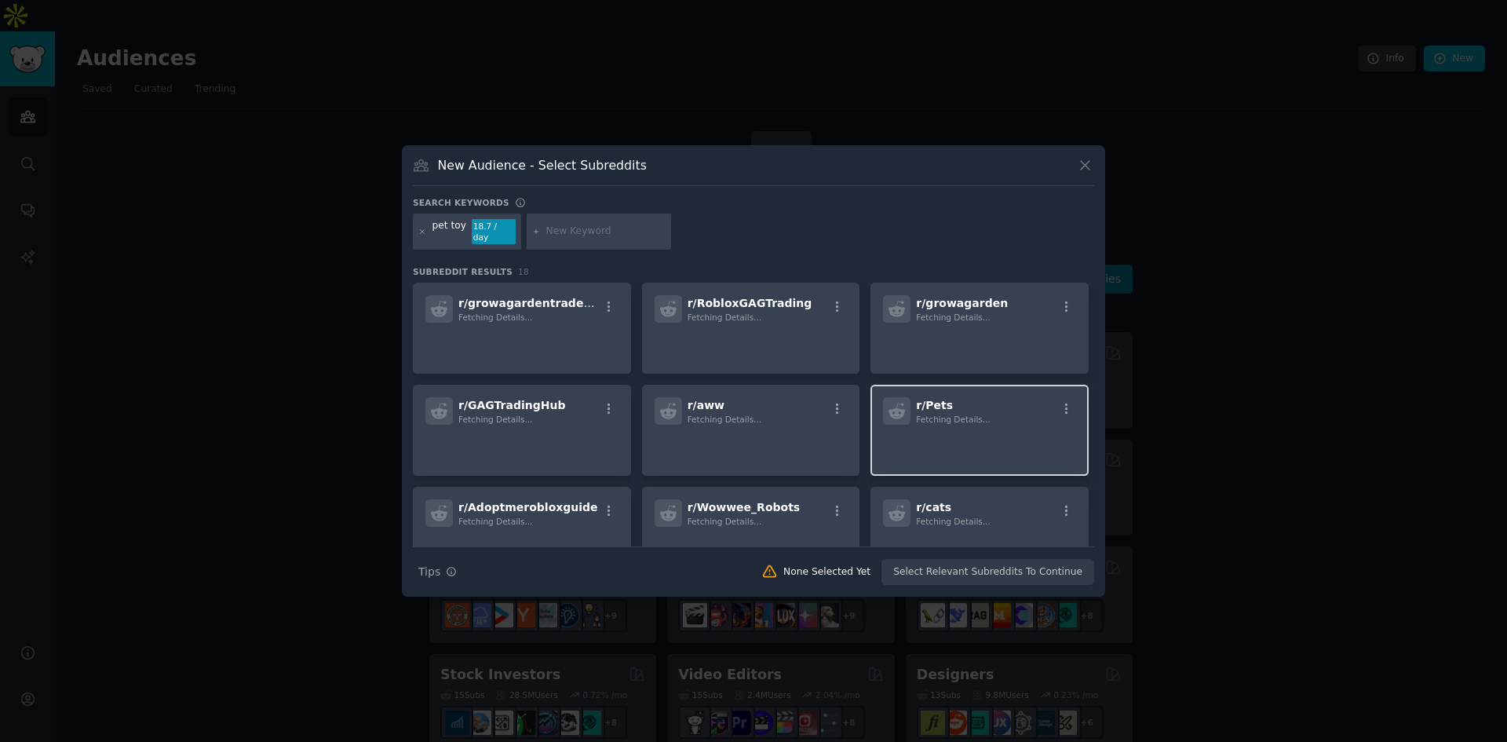
click at [937, 430] on p at bounding box center [979, 446] width 193 height 33
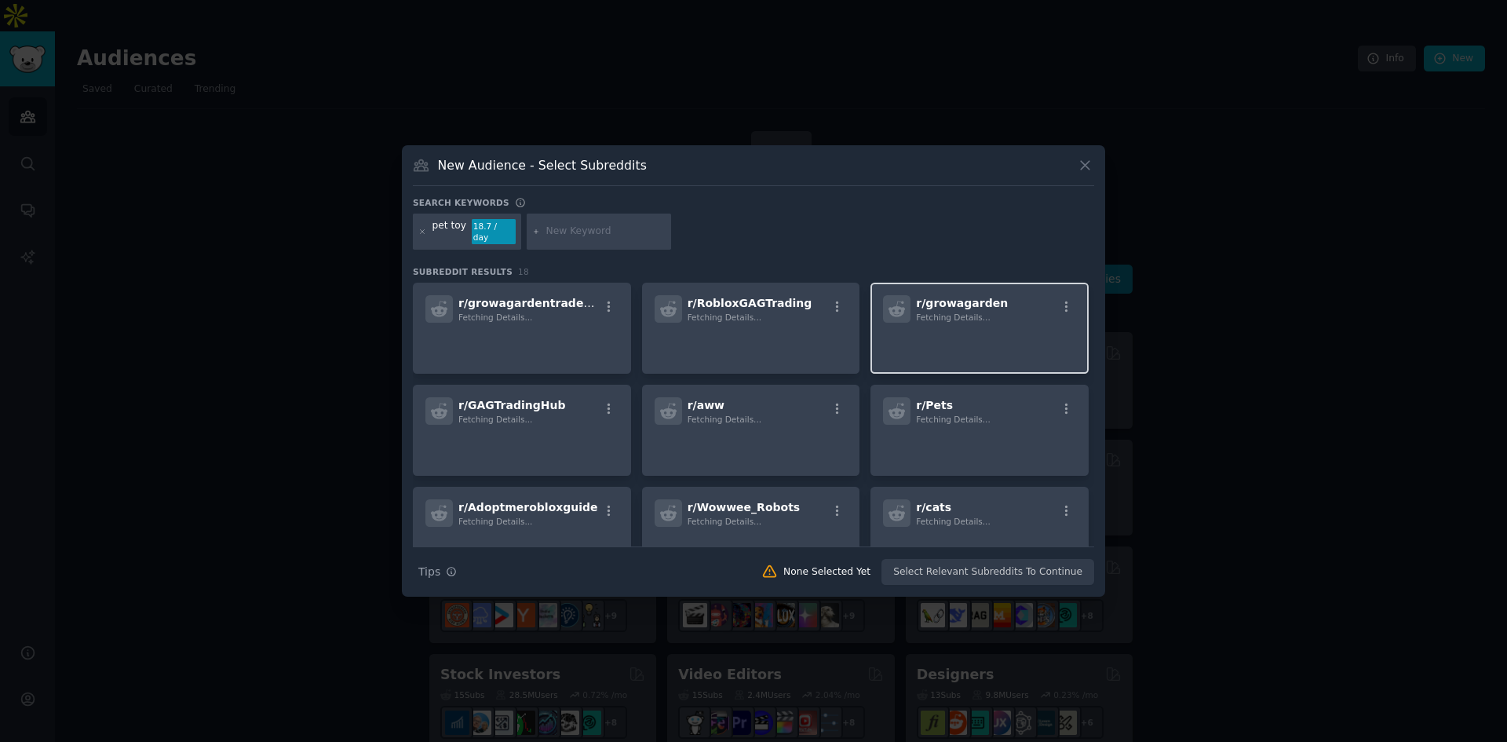
click at [943, 283] on div "r/ growagarden Fetching Details..." at bounding box center [979, 328] width 218 height 91
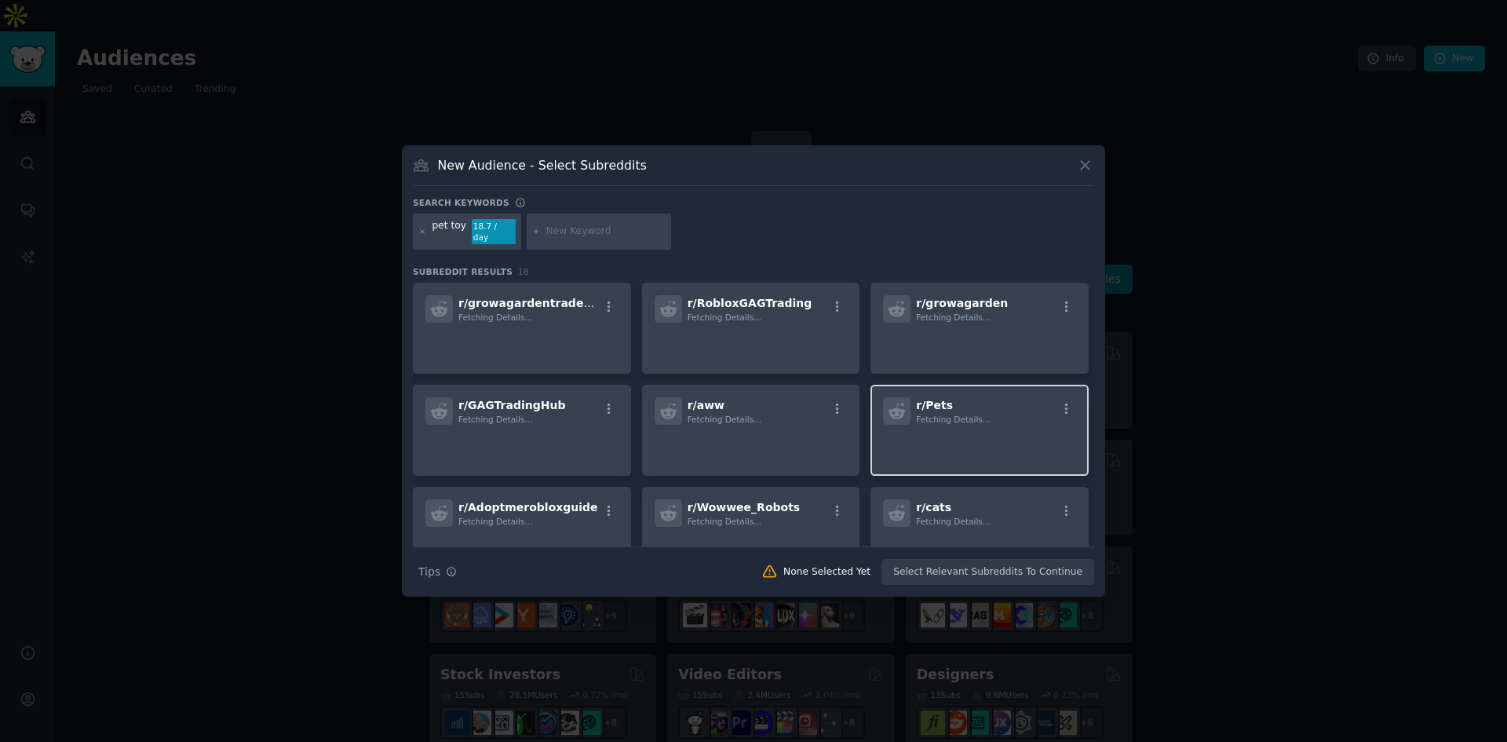
click at [938, 430] on p at bounding box center [979, 446] width 193 height 33
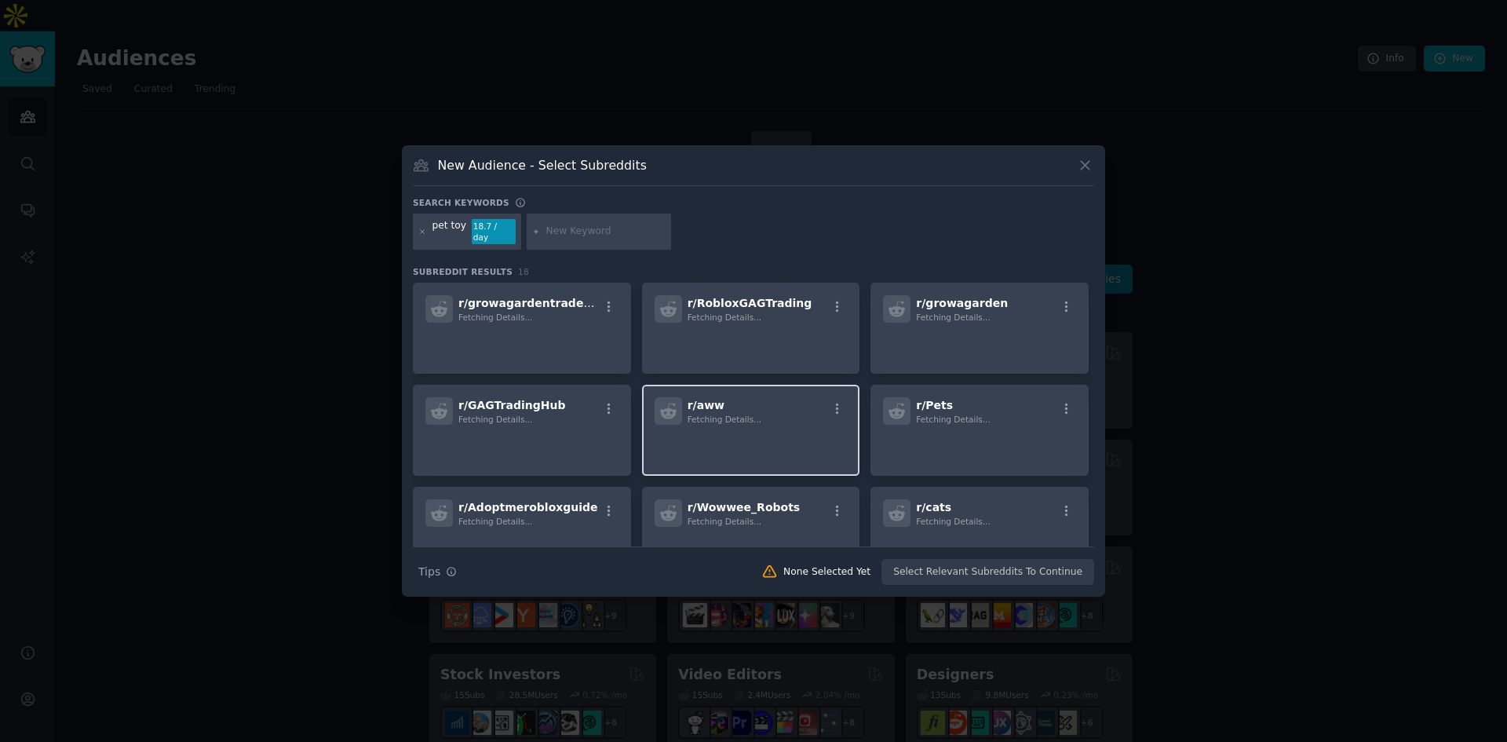
click at [700, 415] on span "Fetching Details..." at bounding box center [724, 418] width 74 height 9
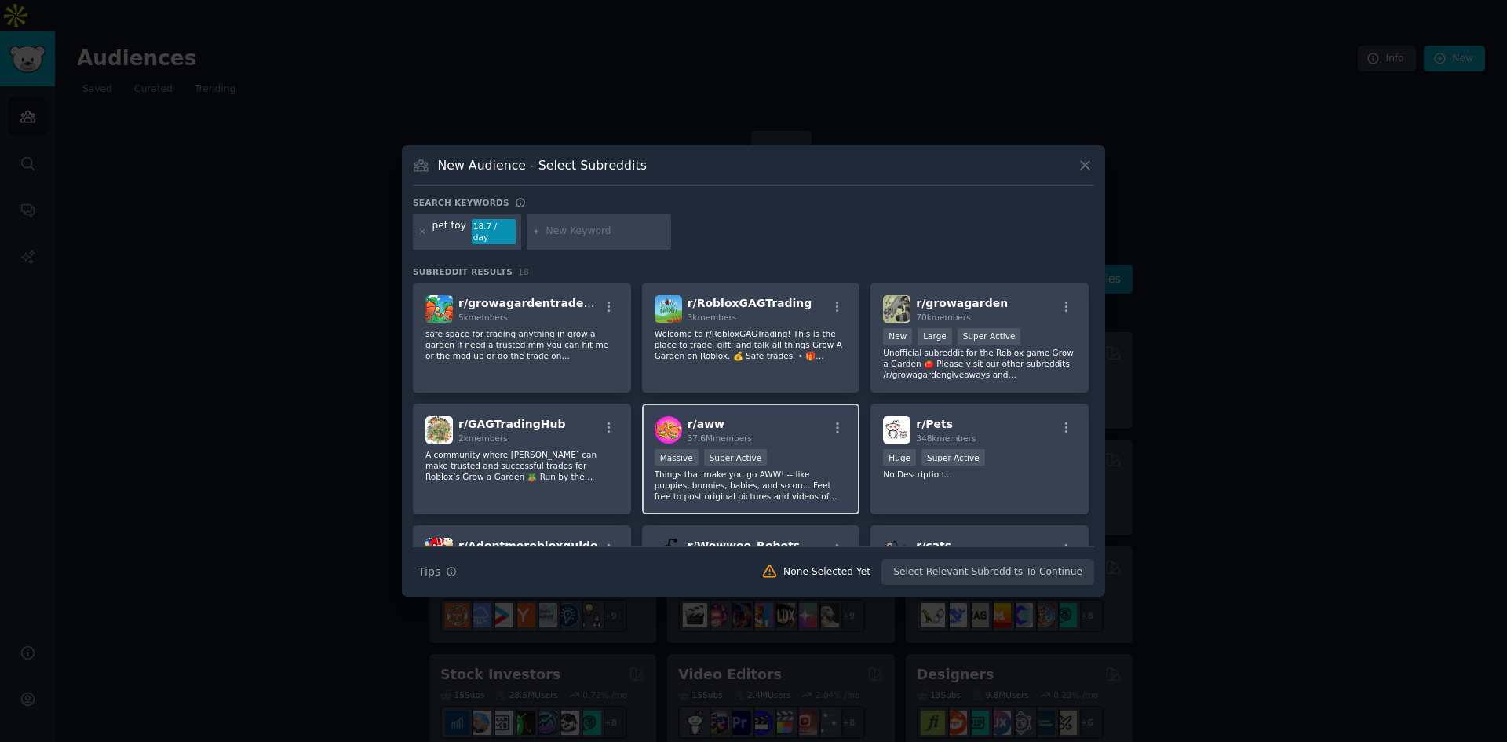
click at [782, 436] on div "r/ aww 37.6M members" at bounding box center [750, 429] width 193 height 27
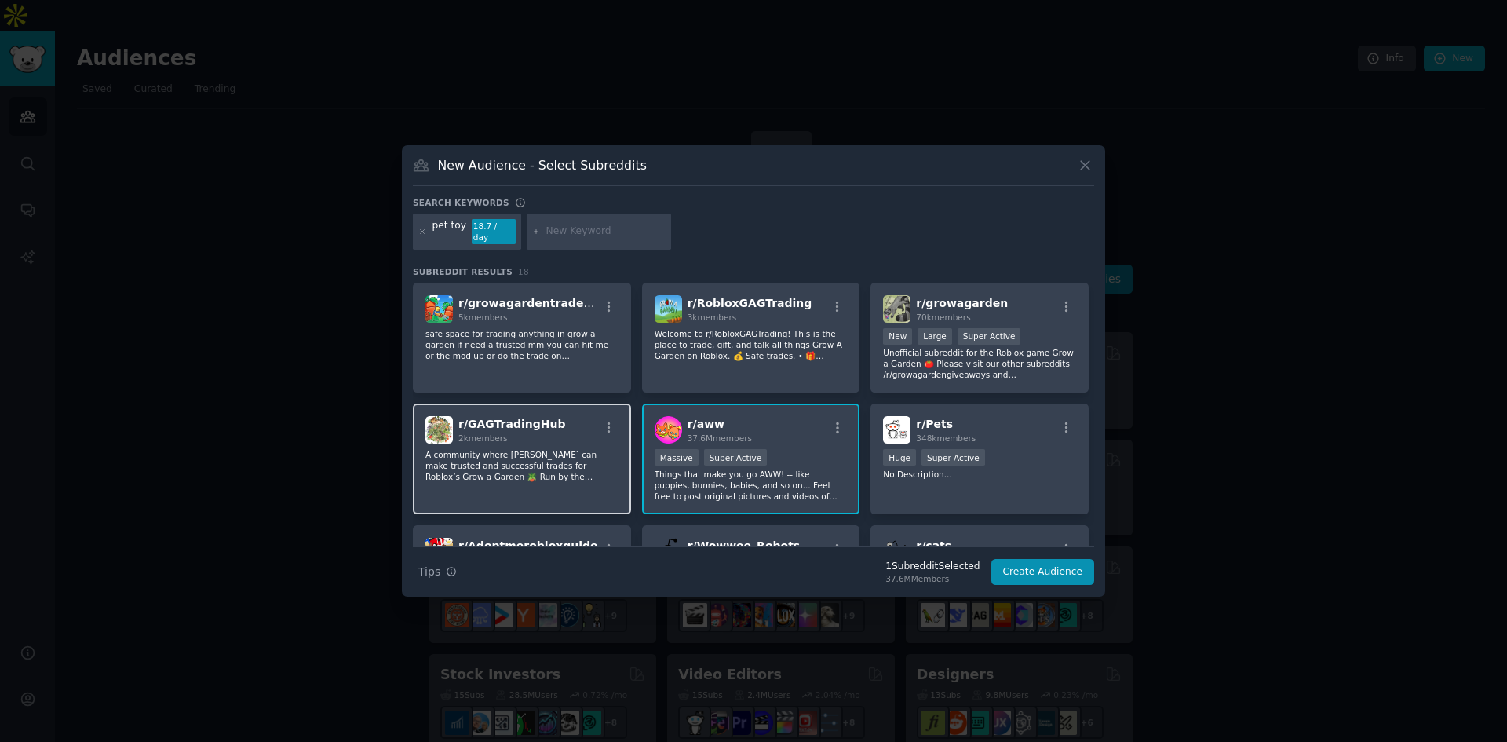
click at [502, 479] on div "r/ GAGTradingHub 2k members A community where everhone can make trusted and suc…" at bounding box center [522, 458] width 218 height 111
click at [516, 443] on div "r/ GAGTradingHub 2k members A community where everhone can make trusted and suc…" at bounding box center [522, 458] width 218 height 111
click at [568, 416] on div "r/ GAGTradingHub 2k members" at bounding box center [521, 429] width 193 height 27
click at [608, 423] on icon "button" at bounding box center [609, 428] width 14 height 14
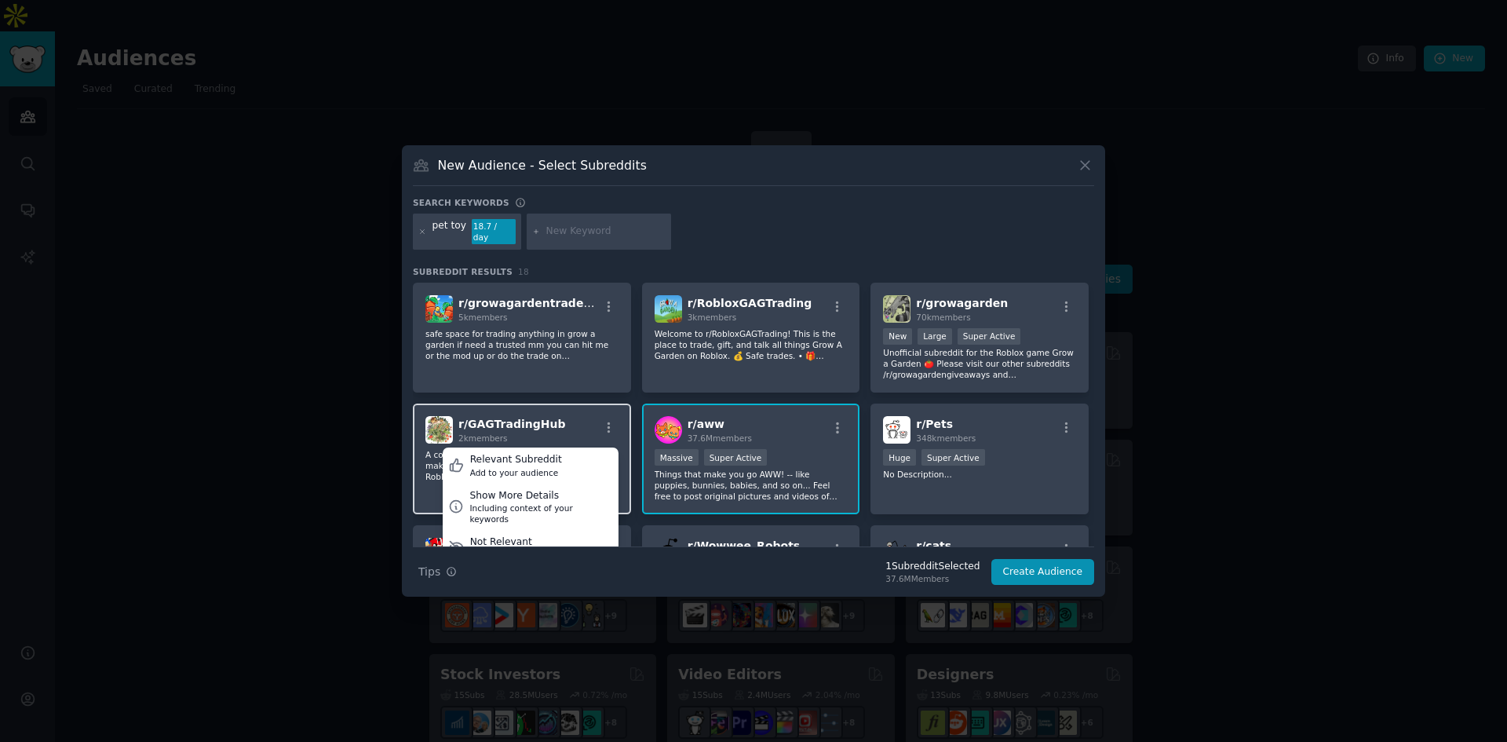
click at [563, 419] on div "r/ GAGTradingHub 2k members Relevant Subreddit Add to your audience Show More D…" at bounding box center [521, 429] width 193 height 27
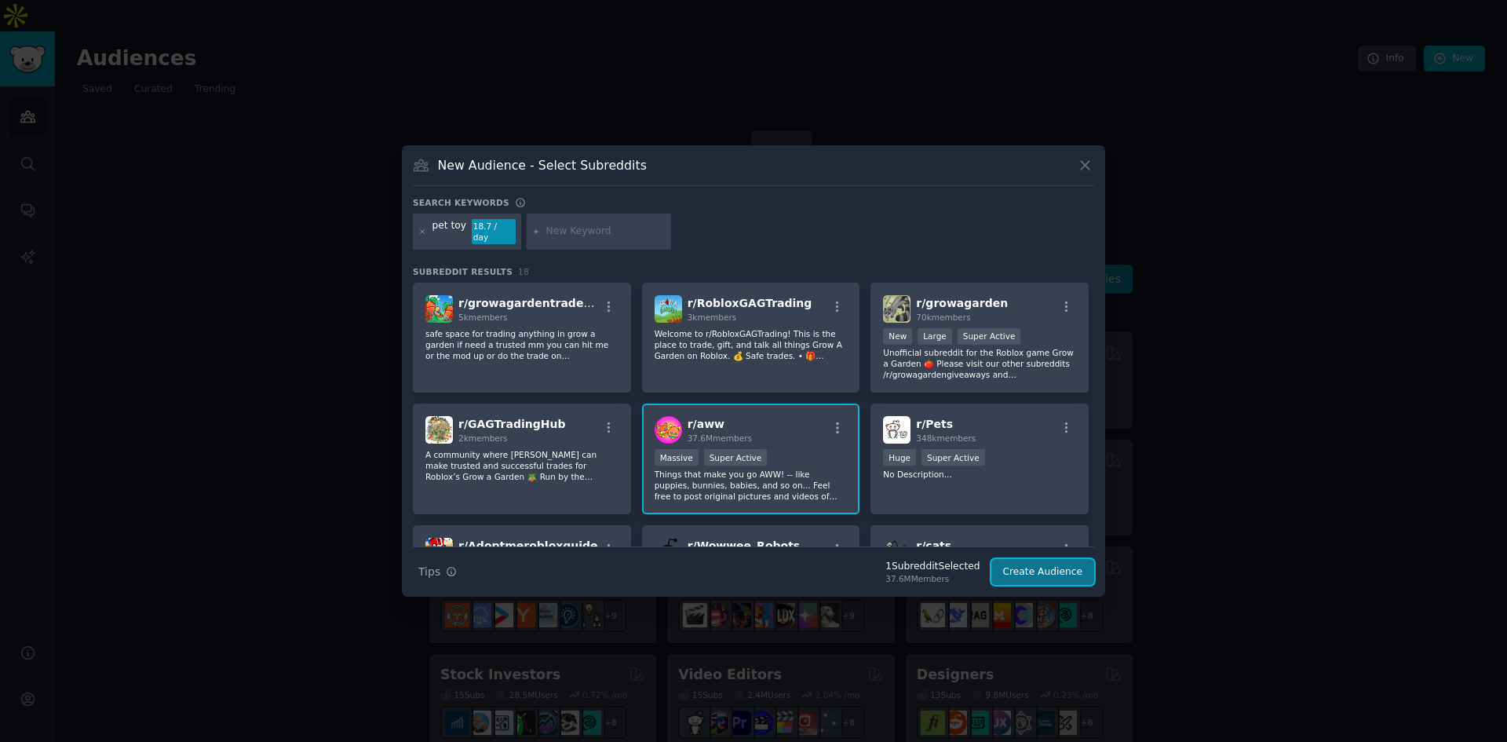
click at [1077, 574] on button "Create Audience" at bounding box center [1043, 572] width 104 height 27
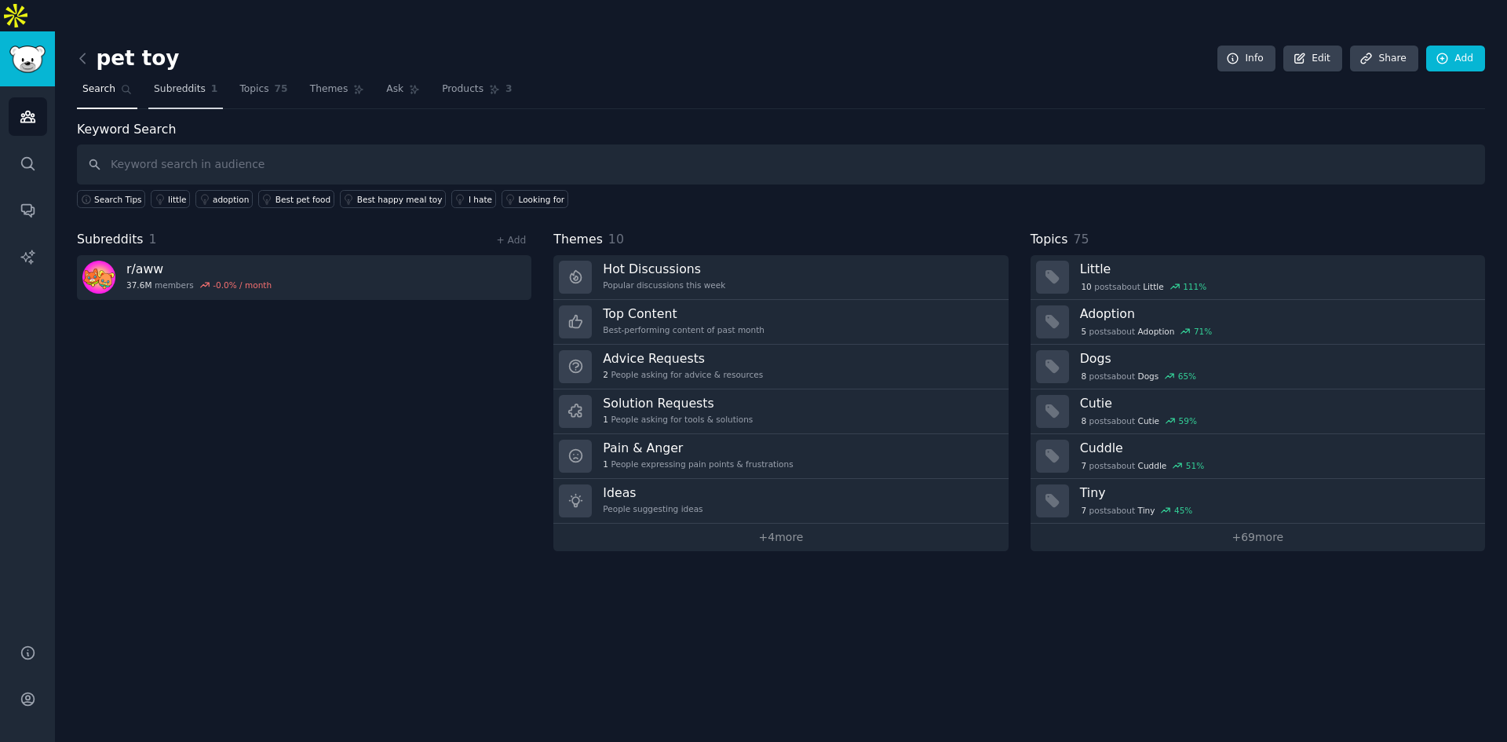
click at [188, 82] on span "Subreddits" at bounding box center [180, 89] width 52 height 14
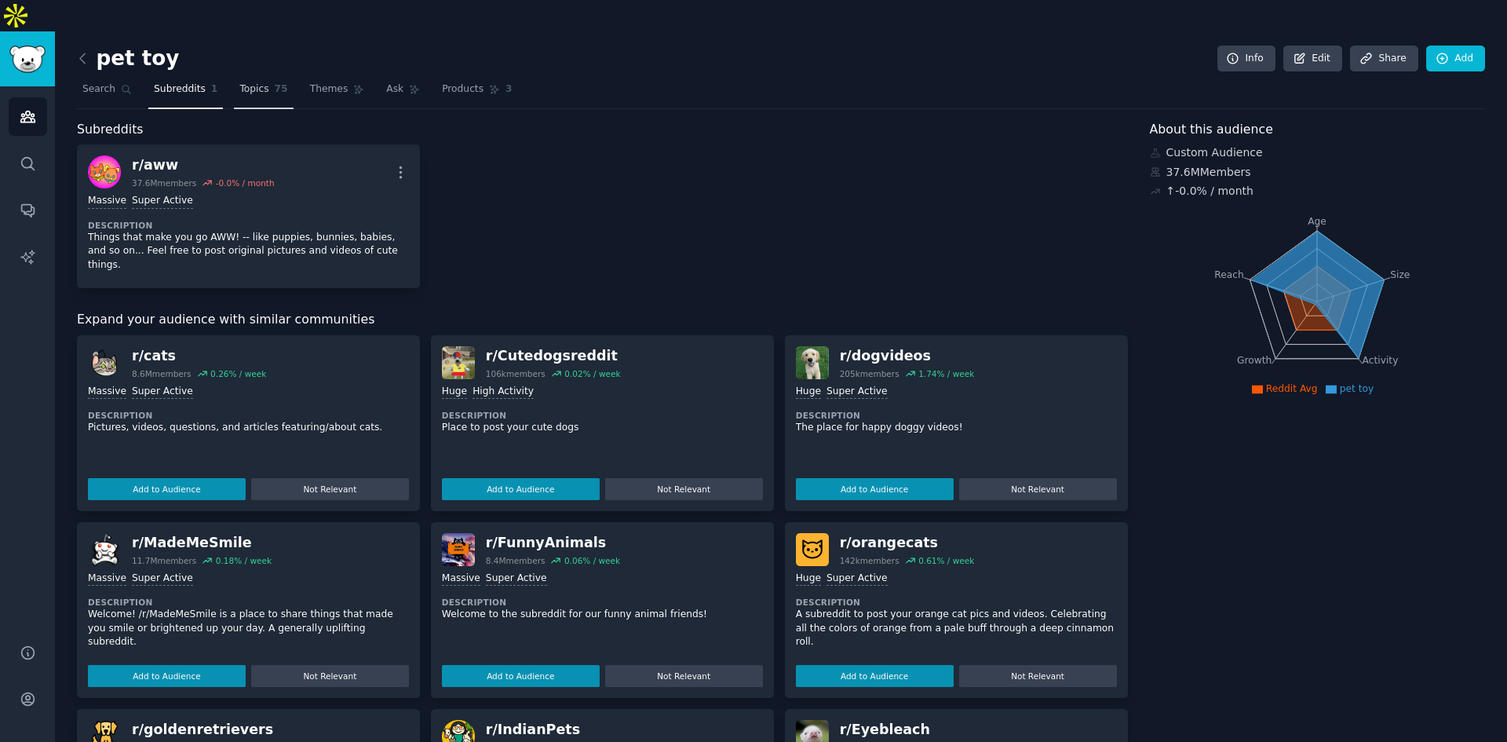
click at [254, 82] on span "Topics" at bounding box center [253, 89] width 29 height 14
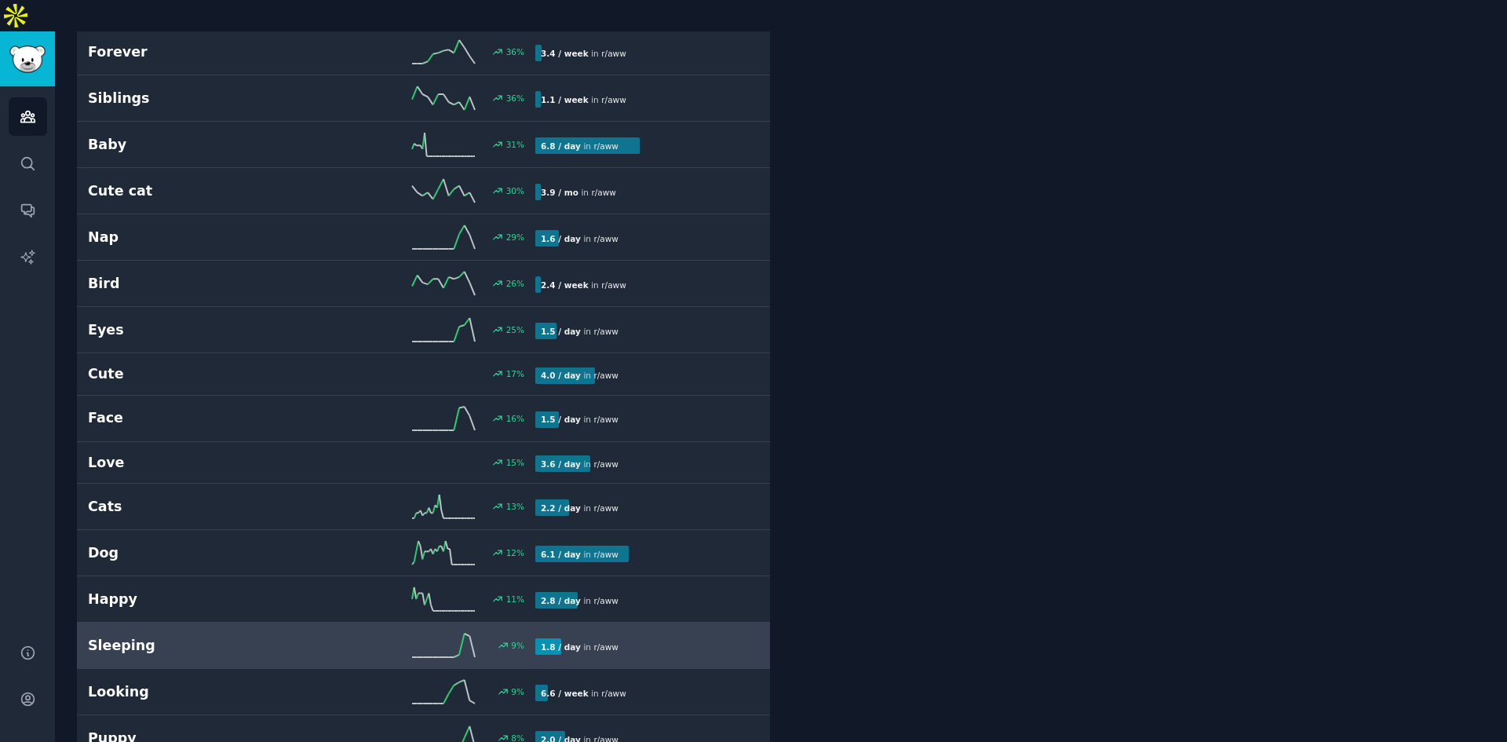
scroll to position [628, 0]
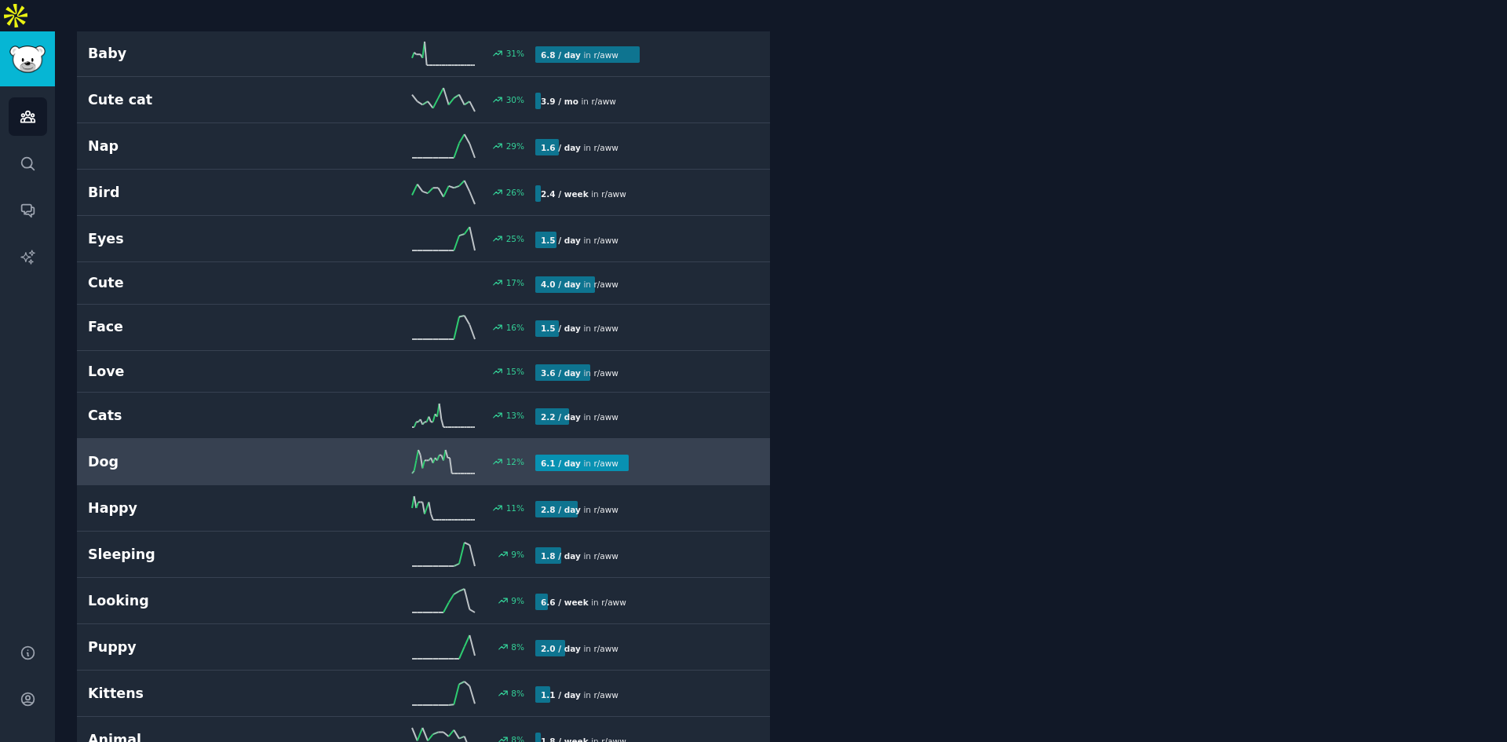
click at [386, 450] on div "12 %" at bounding box center [424, 462] width 224 height 24
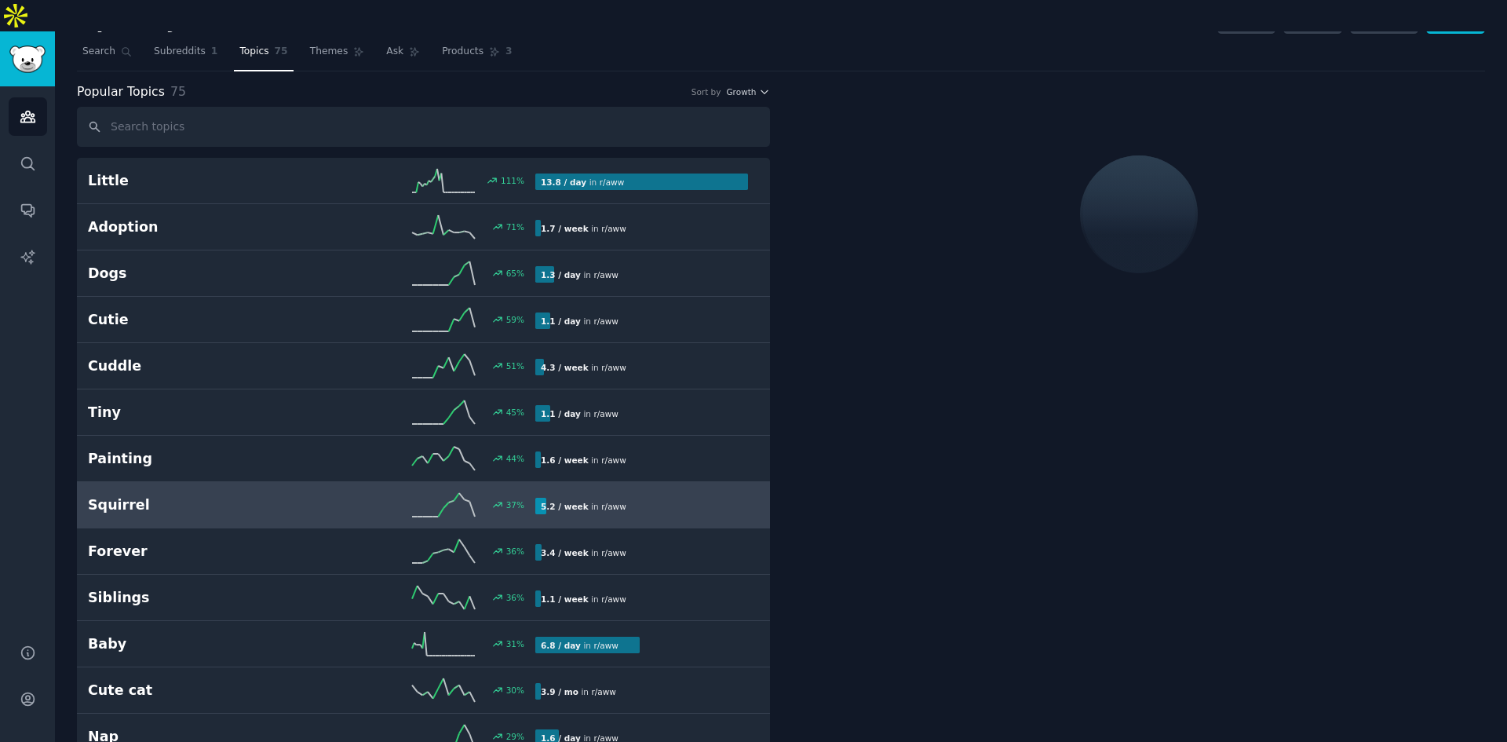
scroll to position [10, 0]
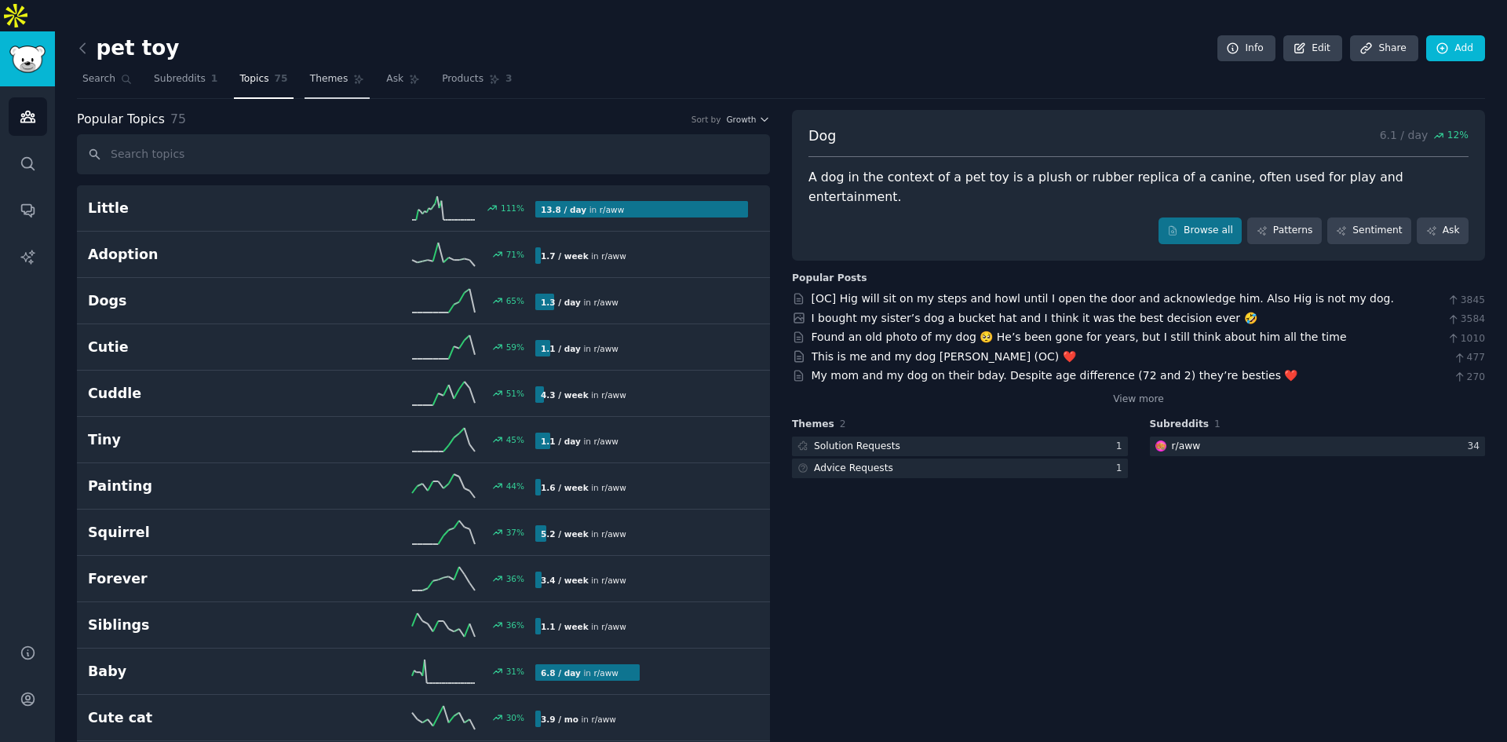
click at [312, 67] on link "Themes" at bounding box center [337, 83] width 66 height 32
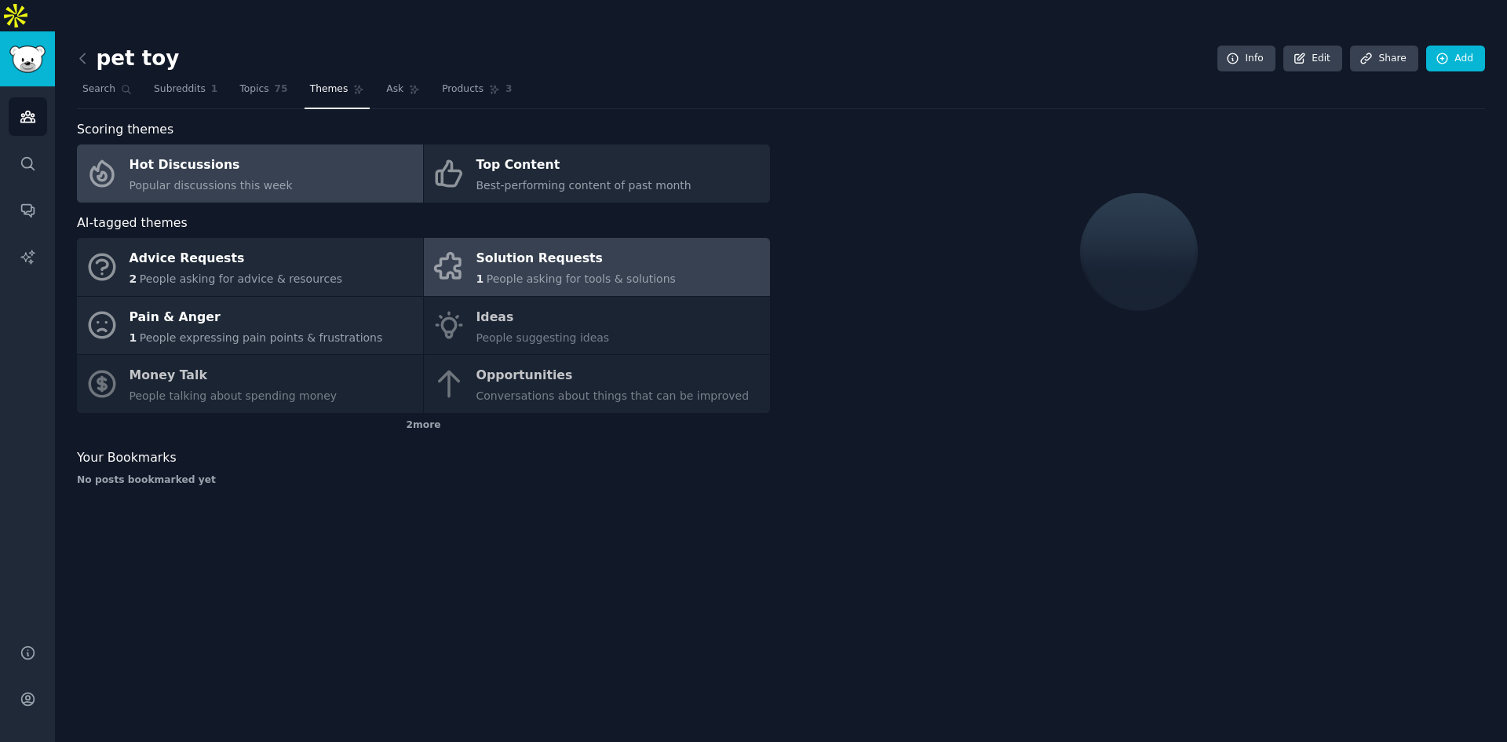
click at [630, 246] on div "Solution Requests" at bounding box center [575, 258] width 199 height 25
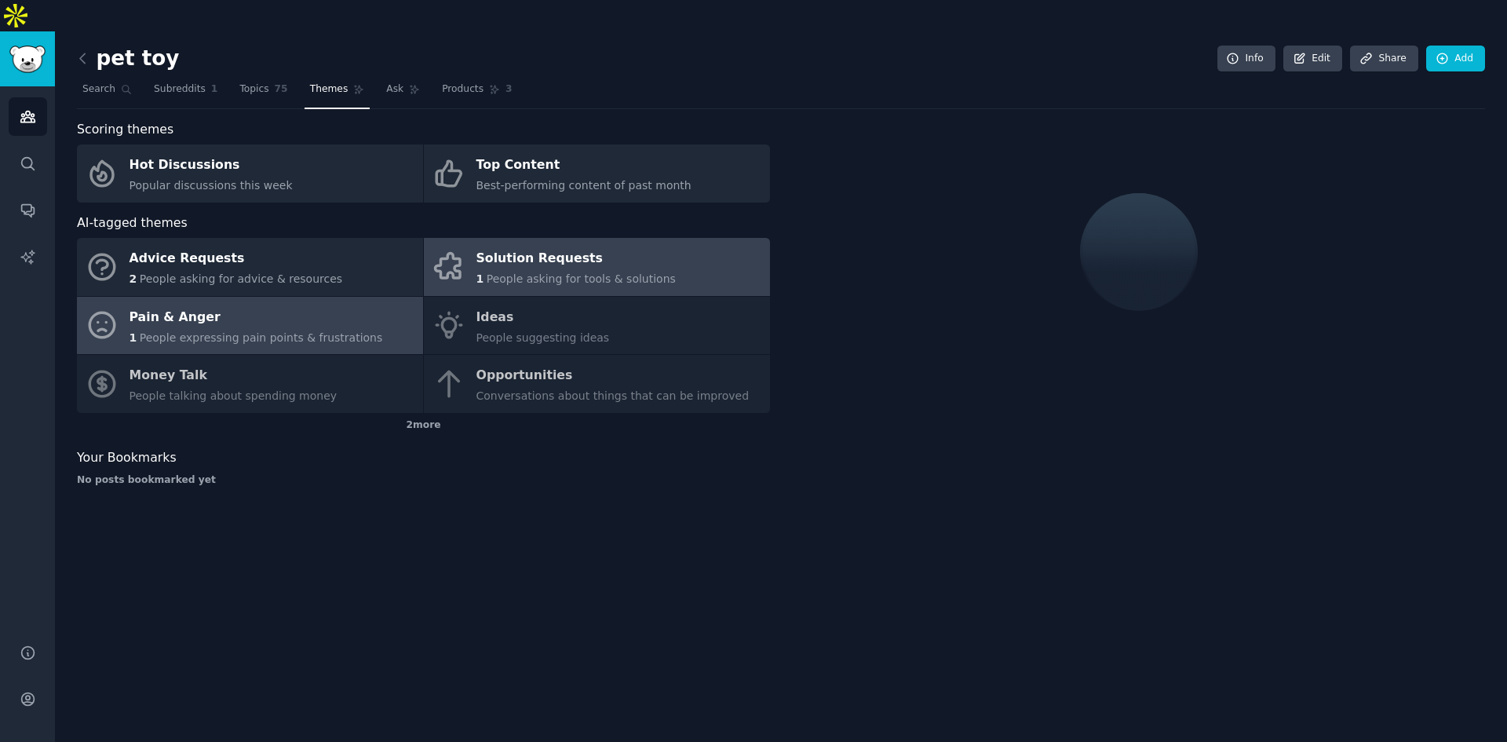
click at [266, 304] on div "Pain & Anger" at bounding box center [255, 316] width 253 height 25
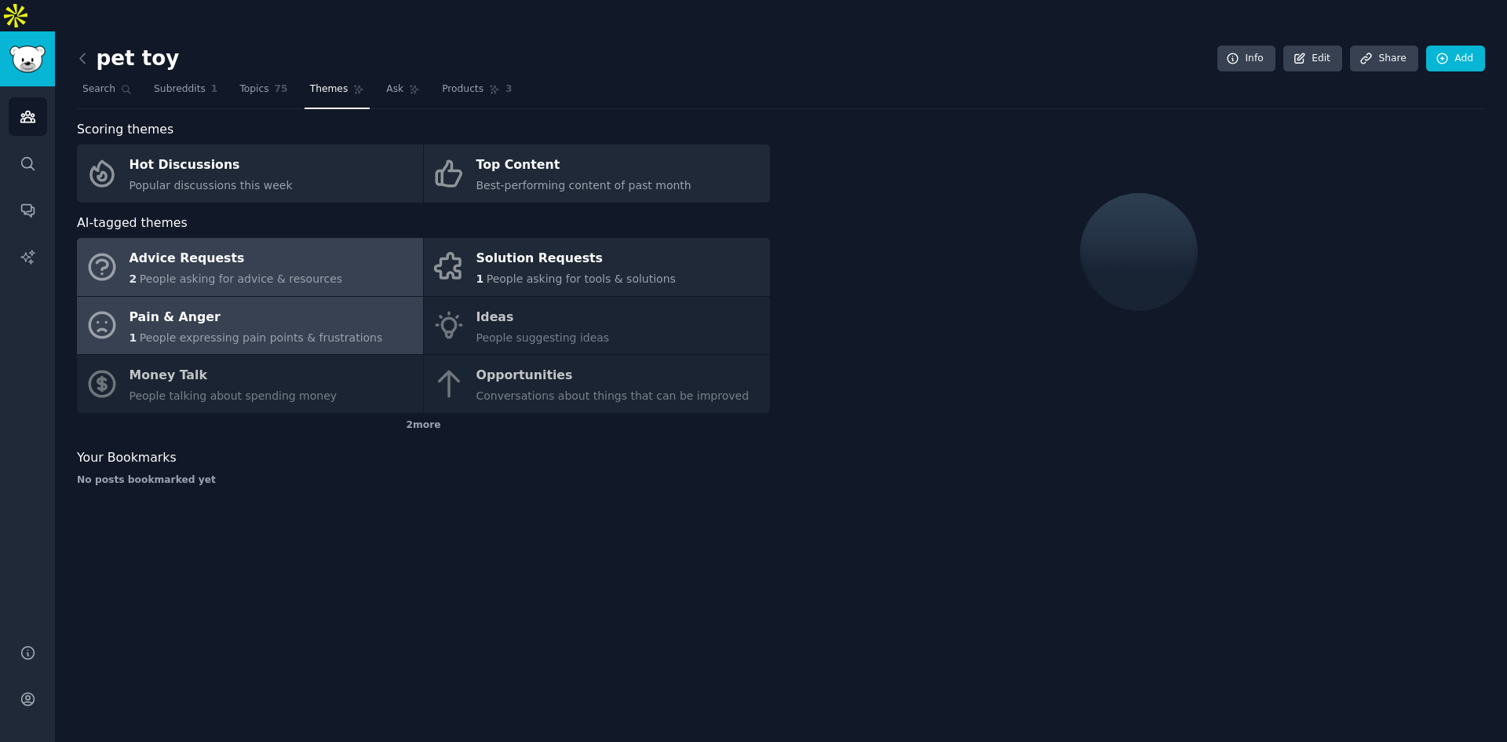
click at [283, 272] on span "People asking for advice & resources" at bounding box center [241, 278] width 202 height 13
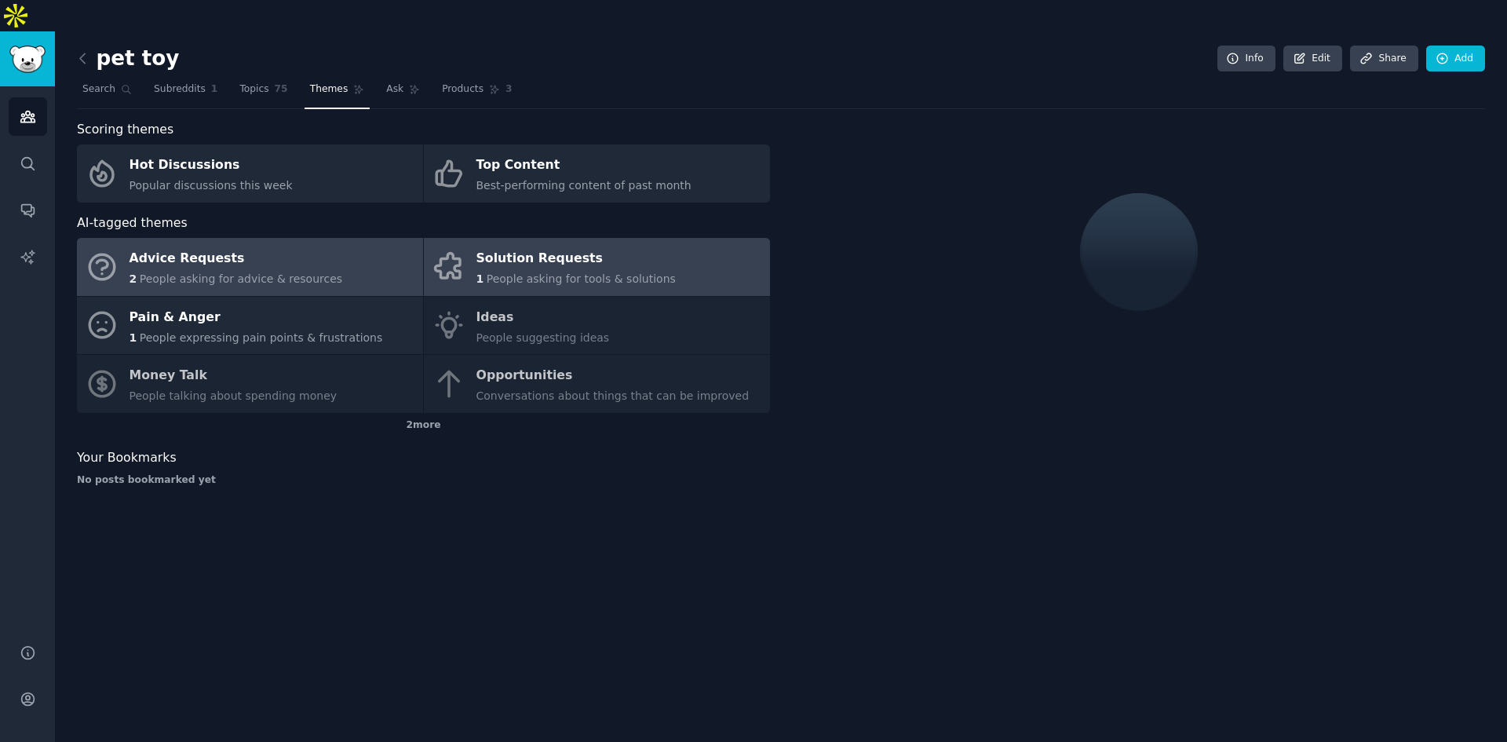
click at [547, 246] on div "Solution Requests" at bounding box center [575, 258] width 199 height 25
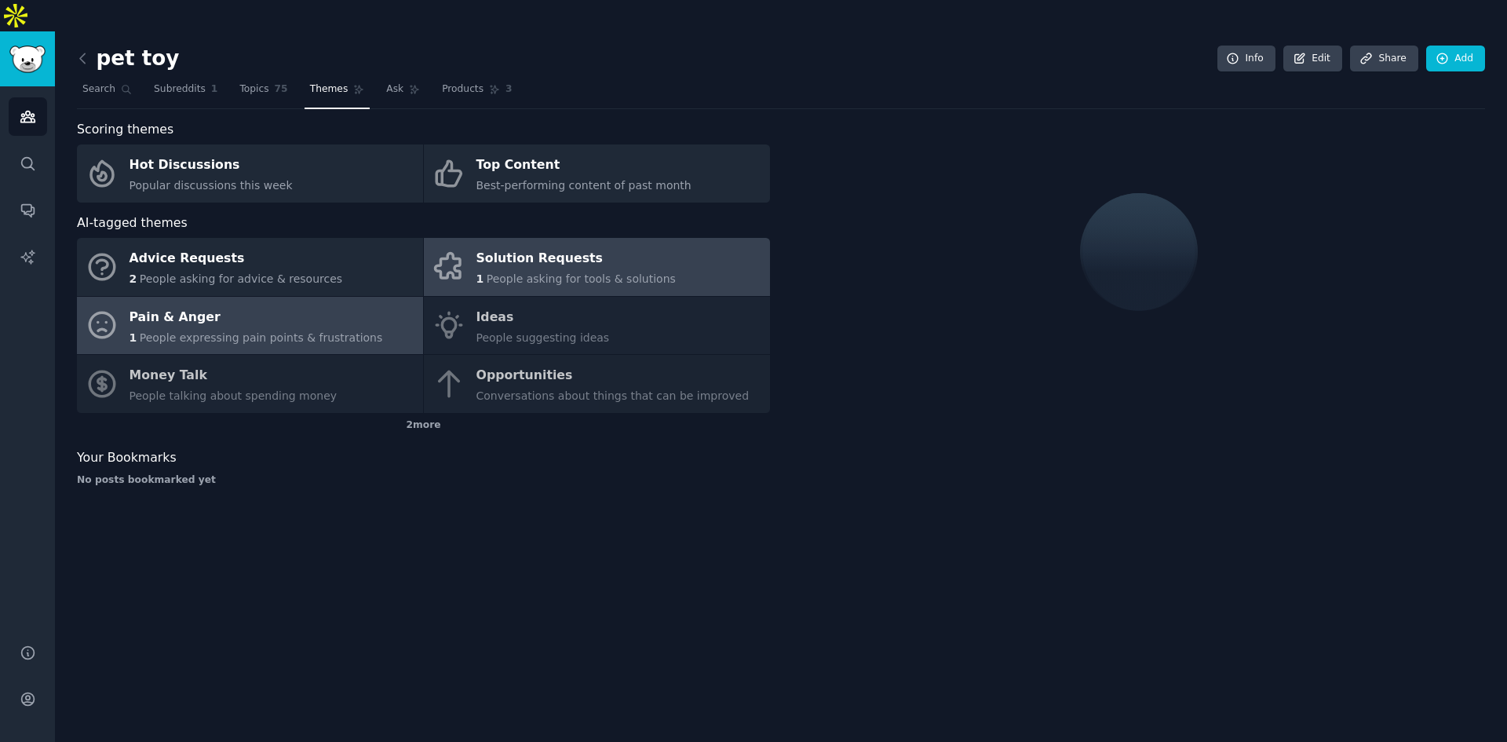
click at [261, 315] on link "Pain & Anger 1 People expressing pain points & frustrations" at bounding box center [250, 326] width 346 height 58
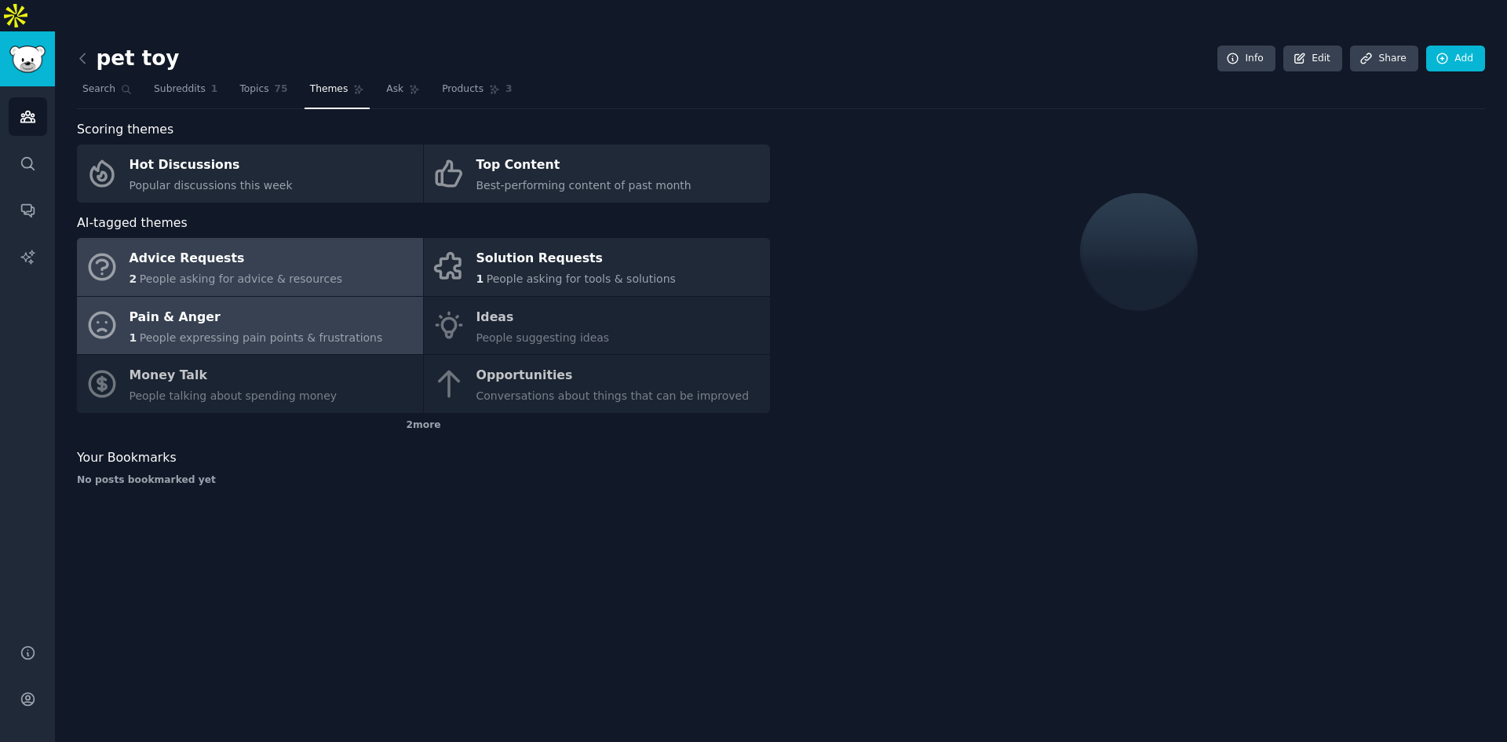
click at [253, 272] on span "People asking for advice & resources" at bounding box center [241, 278] width 202 height 13
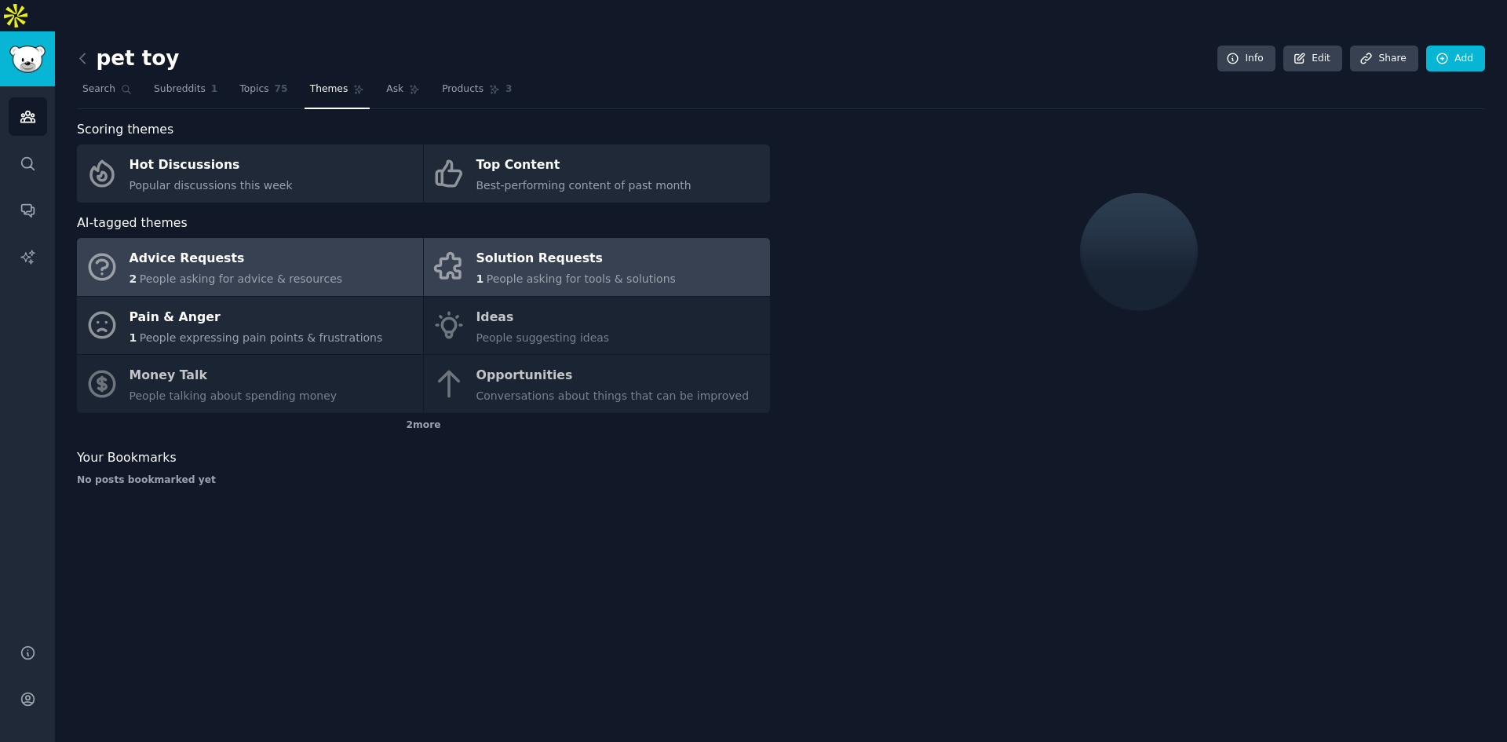
click at [563, 272] on span "People asking for tools & solutions" at bounding box center [581, 278] width 189 height 13
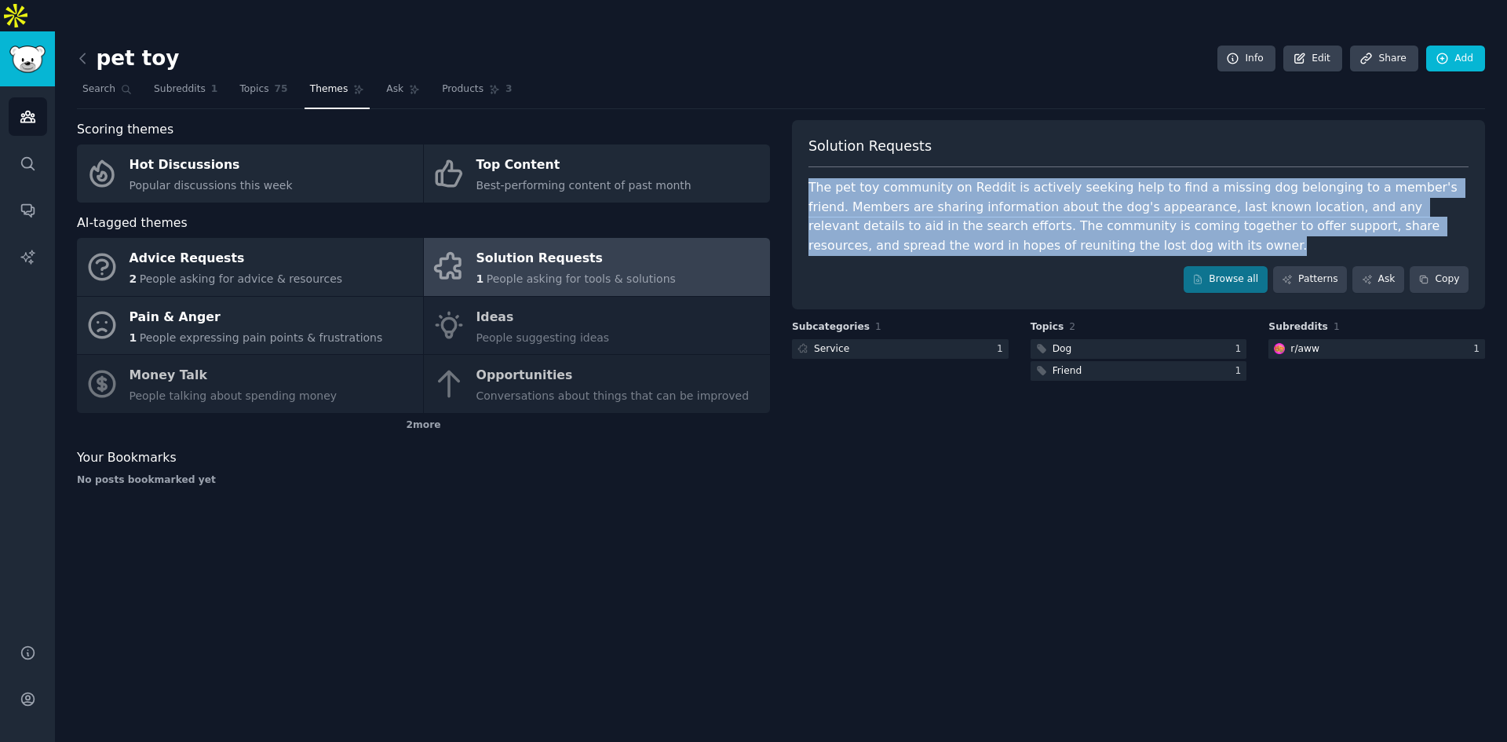
drag, startPoint x: 1208, startPoint y: 213, endPoint x: 799, endPoint y: 147, distance: 414.3
click at [799, 147] on div "Solution Requests The pet toy community on Reddit is actively seeking help to f…" at bounding box center [1138, 214] width 693 height 189
copy div "The pet toy community on Reddit is actively seeking help to find a missing dog …"
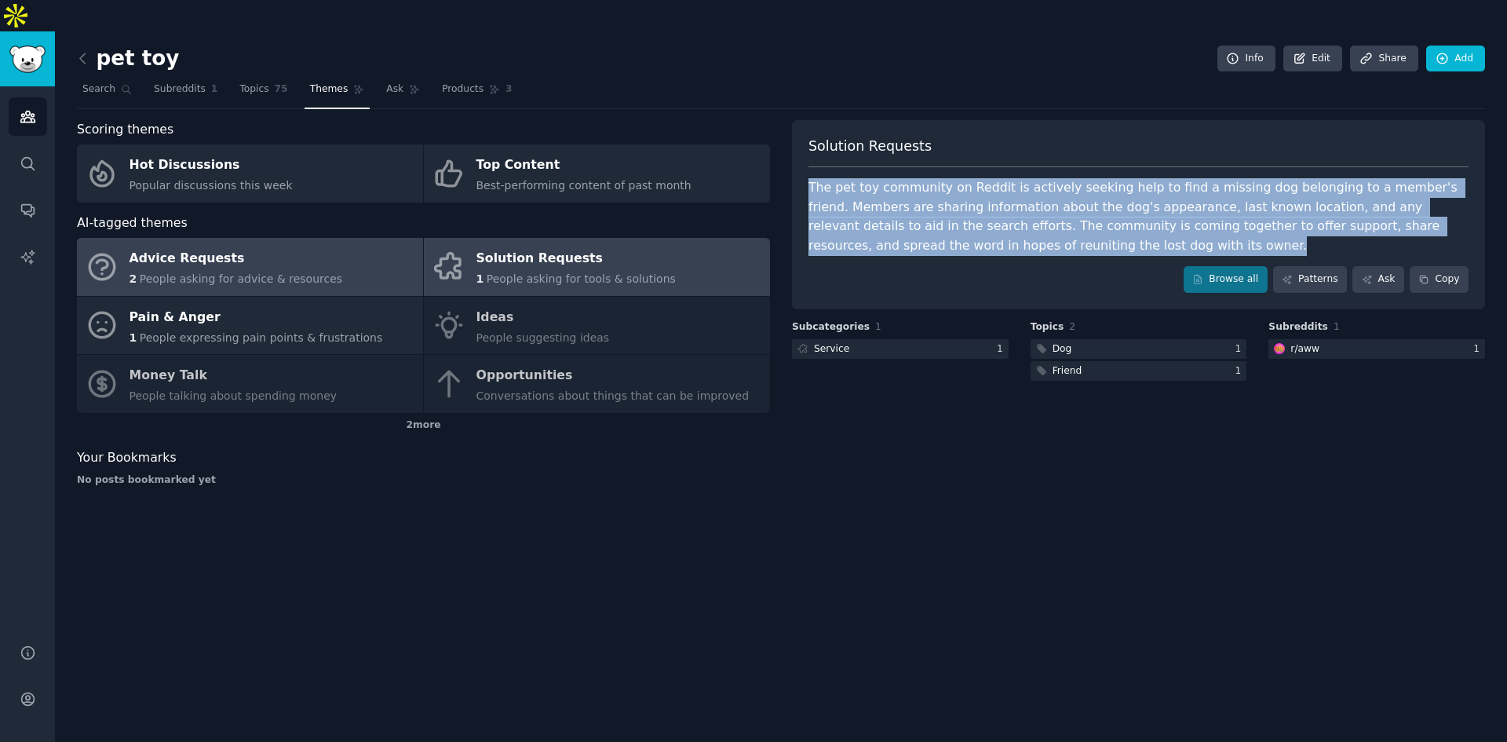
click at [298, 272] on span "People asking for advice & resources" at bounding box center [241, 278] width 202 height 13
